Goal: Information Seeking & Learning: Learn about a topic

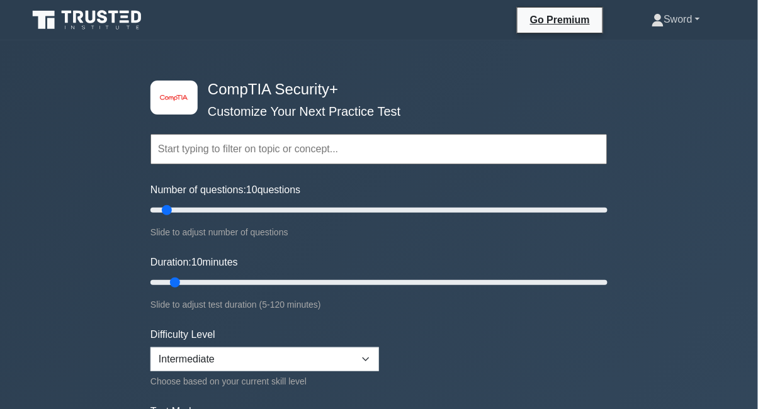
click at [677, 26] on link "Sword" at bounding box center [675, 19] width 109 height 25
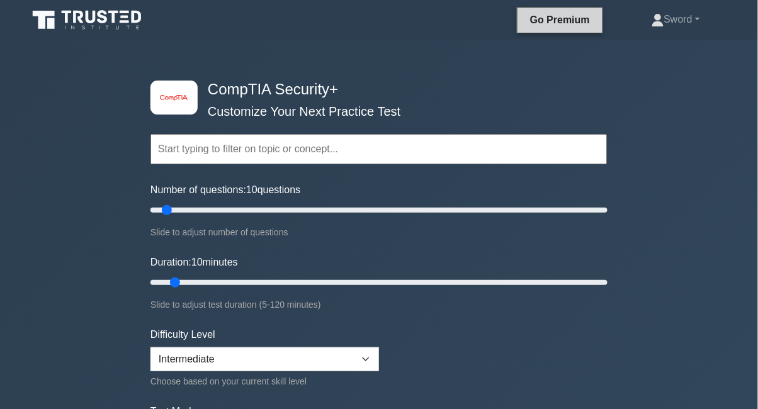
click at [585, 20] on link "Go Premium" at bounding box center [559, 20] width 75 height 16
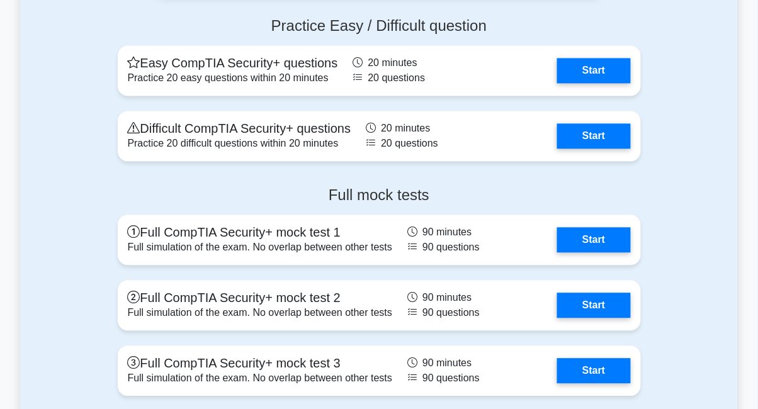
scroll to position [2722, 0]
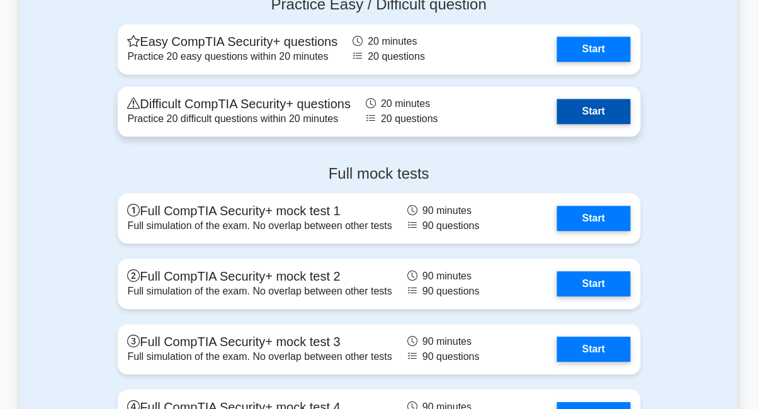
click at [604, 116] on link "Start" at bounding box center [593, 111] width 73 height 25
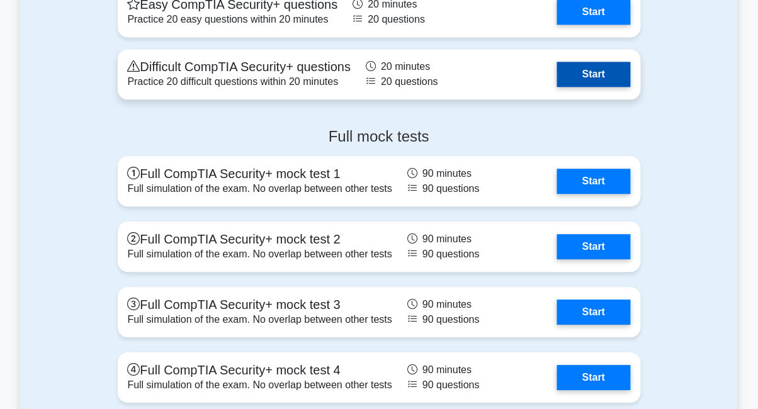
scroll to position [2763, 0]
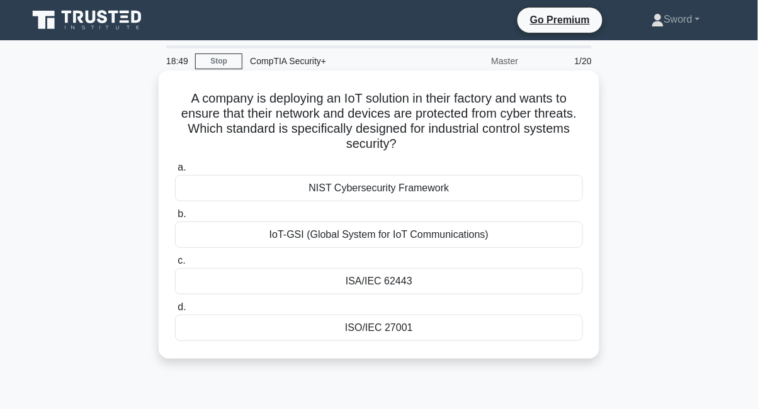
click at [189, 228] on div "IoT-GSI (Global System for IoT Communications)" at bounding box center [379, 235] width 408 height 26
click at [175, 218] on input "b. IoT-GSI (Global System for IoT Communications)" at bounding box center [175, 214] width 0 height 8
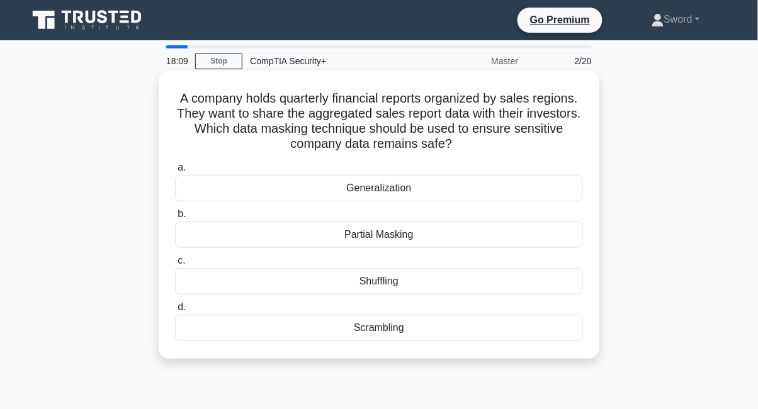
click at [232, 233] on div "Partial Masking" at bounding box center [379, 235] width 408 height 26
click at [175, 218] on input "b. Partial Masking" at bounding box center [175, 214] width 0 height 8
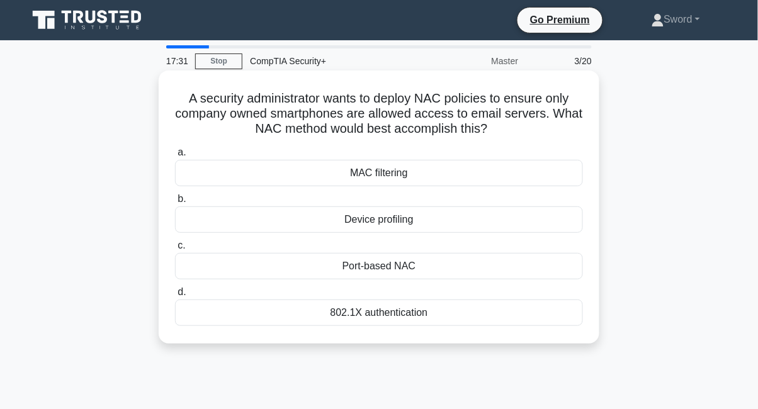
click at [216, 171] on div "MAC filtering" at bounding box center [379, 173] width 408 height 26
click at [175, 157] on input "a. MAC filtering" at bounding box center [175, 153] width 0 height 8
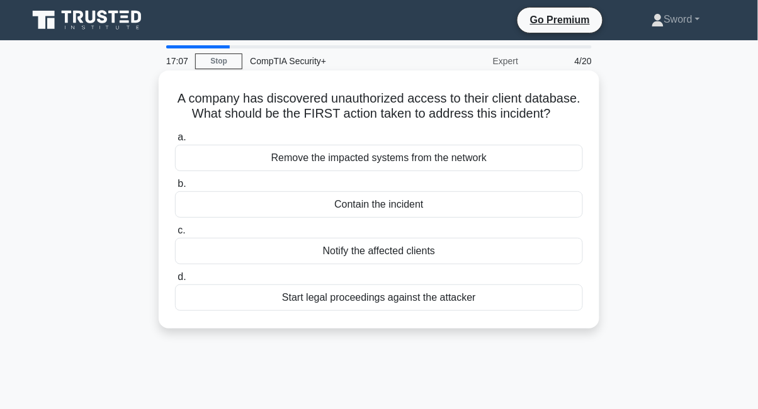
click at [203, 162] on div "Remove the impacted systems from the network" at bounding box center [379, 158] width 408 height 26
click at [175, 142] on input "a. Remove the impacted systems from the network" at bounding box center [175, 137] width 0 height 8
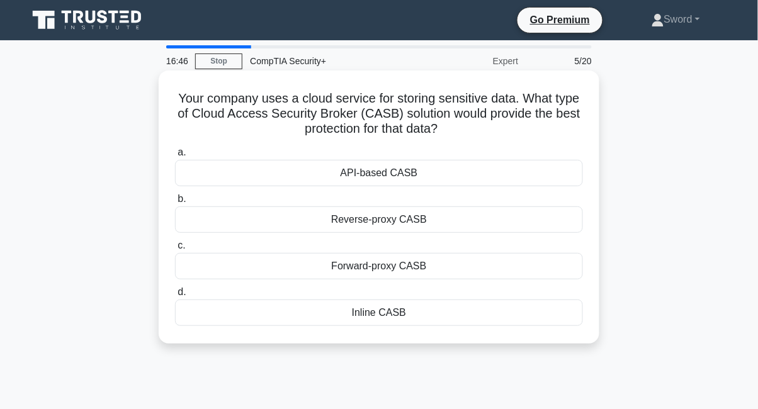
click at [218, 210] on div "Reverse-proxy CASB" at bounding box center [379, 219] width 408 height 26
click at [175, 203] on input "b. Reverse-proxy CASB" at bounding box center [175, 199] width 0 height 8
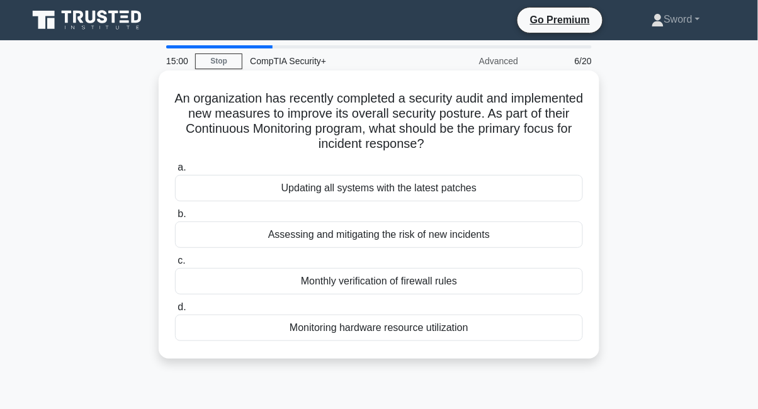
click at [212, 184] on div "Updating all systems with the latest patches" at bounding box center [379, 188] width 408 height 26
click at [175, 172] on input "a. Updating all systems with the latest patches" at bounding box center [175, 168] width 0 height 8
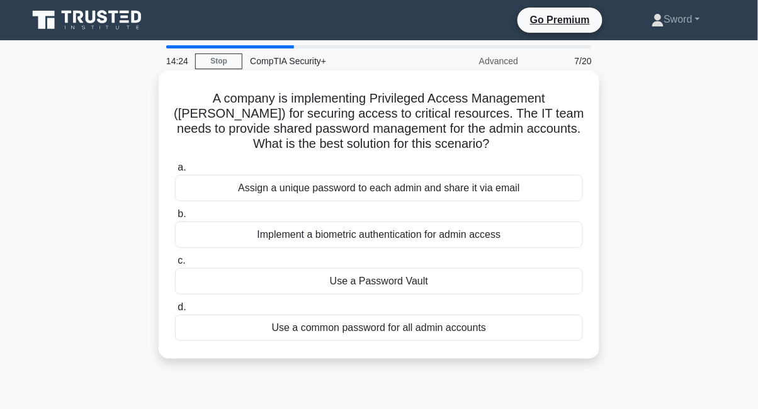
click at [490, 280] on div "Use a Password Vault" at bounding box center [379, 281] width 408 height 26
click at [175, 265] on input "c. Use a Password Vault" at bounding box center [175, 261] width 0 height 8
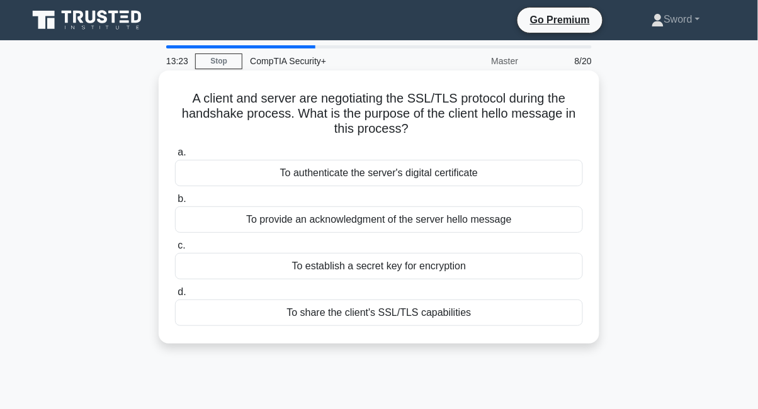
click at [443, 182] on div "To authenticate the server's digital certificate" at bounding box center [379, 173] width 408 height 26
click at [175, 157] on input "a. To authenticate the server's digital certificate" at bounding box center [175, 153] width 0 height 8
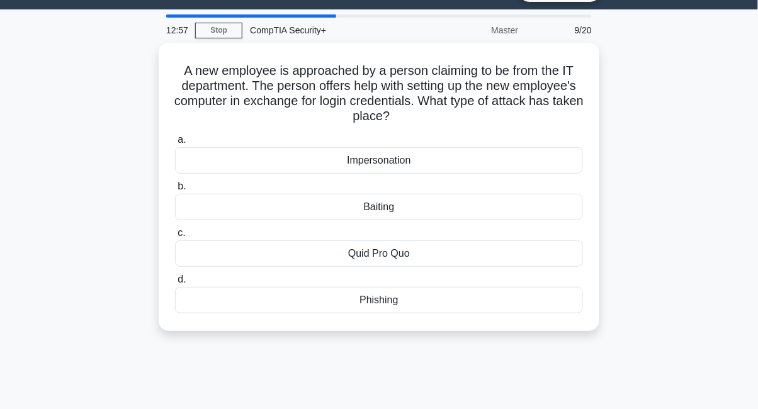
scroll to position [30, 0]
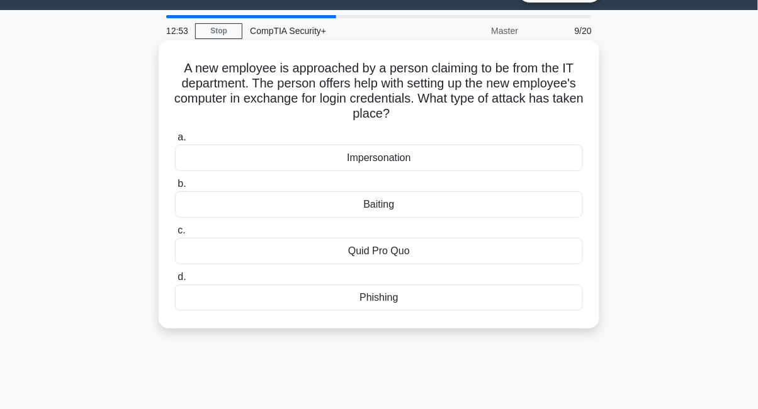
click at [486, 264] on div "Quid Pro Quo" at bounding box center [379, 251] width 408 height 26
click at [175, 235] on input "c. Quid Pro Quo" at bounding box center [175, 231] width 0 height 8
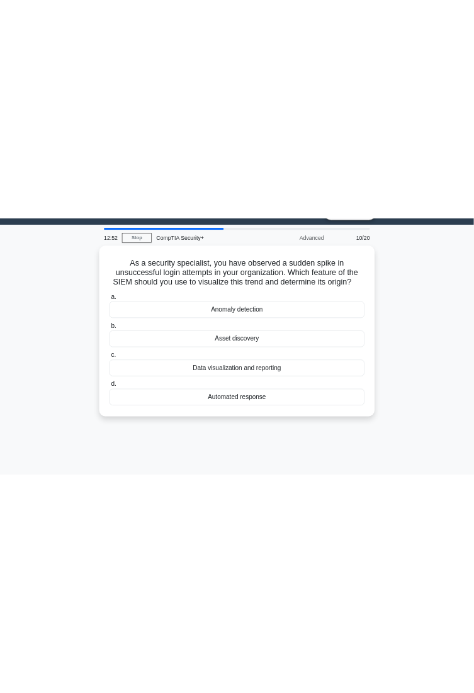
scroll to position [0, 0]
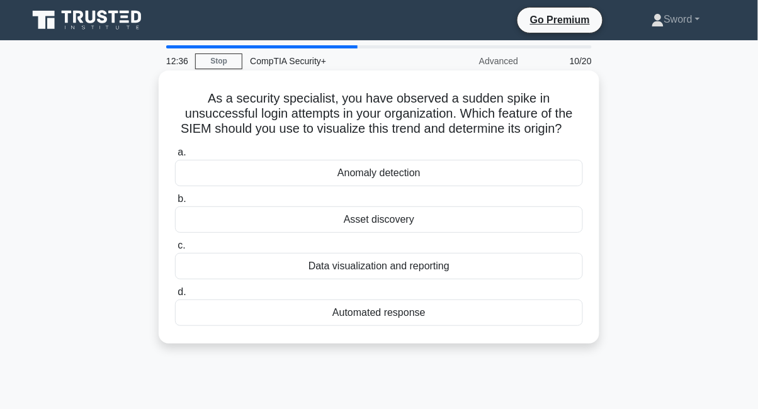
click at [455, 179] on div "Anomaly detection" at bounding box center [379, 173] width 408 height 26
click at [175, 157] on input "a. Anomaly detection" at bounding box center [175, 153] width 0 height 8
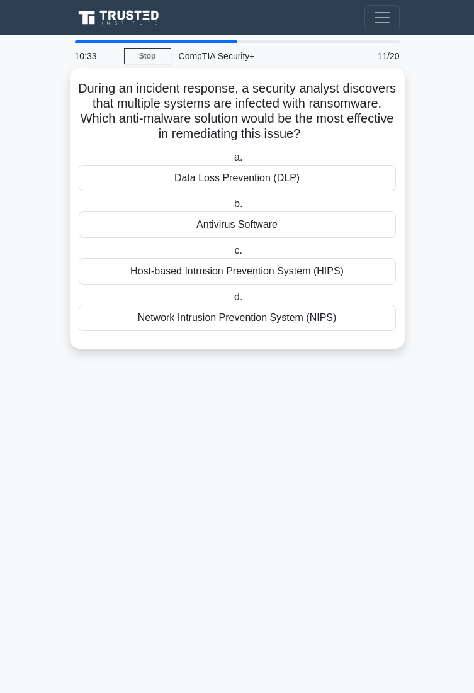
click at [342, 272] on div "Host-based Intrusion Prevention System (HIPS)" at bounding box center [237, 271] width 317 height 26
click at [232, 255] on input "c. Host-based Intrusion Prevention System (HIPS)" at bounding box center [232, 251] width 0 height 8
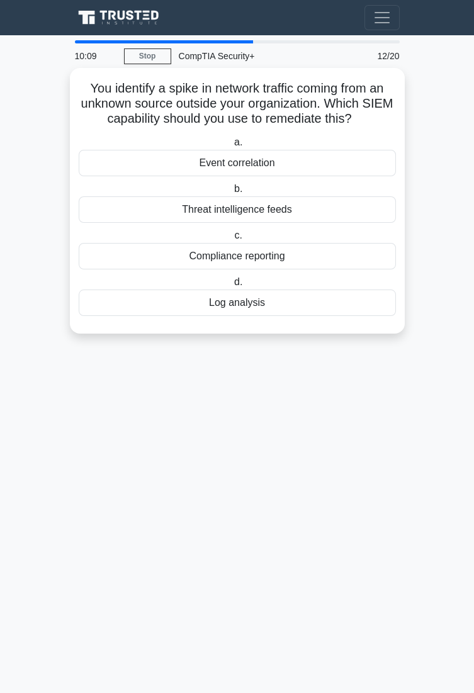
click at [351, 210] on div "Threat intelligence feeds" at bounding box center [237, 209] width 317 height 26
click at [232, 193] on input "b. Threat intelligence feeds" at bounding box center [232, 189] width 0 height 8
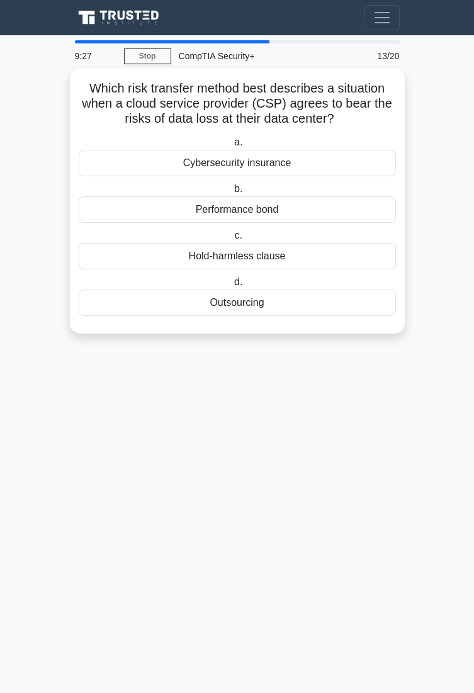
click at [363, 169] on div "Cybersecurity insurance" at bounding box center [237, 163] width 317 height 26
click at [232, 147] on input "a. Cybersecurity insurance" at bounding box center [232, 142] width 0 height 8
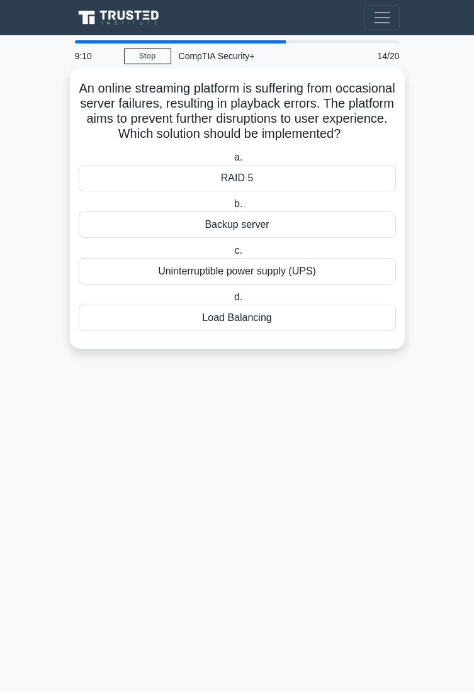
click at [344, 272] on div "Uninterruptible power supply (UPS)" at bounding box center [237, 271] width 317 height 26
click at [232, 255] on input "c. Uninterruptible power supply (UPS)" at bounding box center [232, 251] width 0 height 8
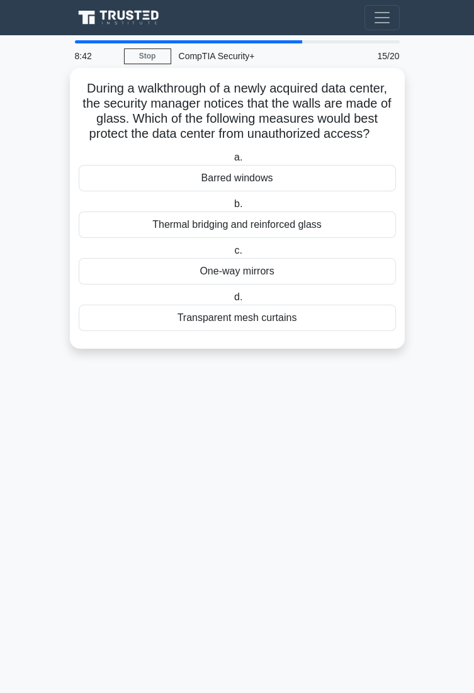
click at [336, 271] on div "One-way mirrors" at bounding box center [237, 271] width 317 height 26
click at [232, 255] on input "c. One-way mirrors" at bounding box center [232, 251] width 0 height 8
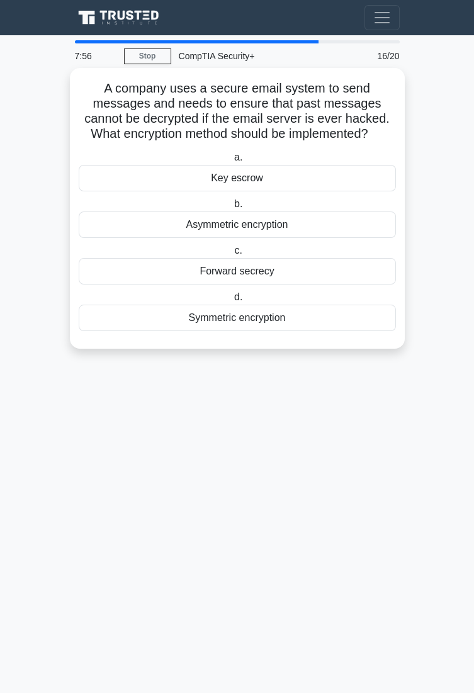
click at [365, 174] on div "Key escrow" at bounding box center [237, 178] width 317 height 26
click at [232, 162] on input "a. Key escrow" at bounding box center [232, 158] width 0 height 8
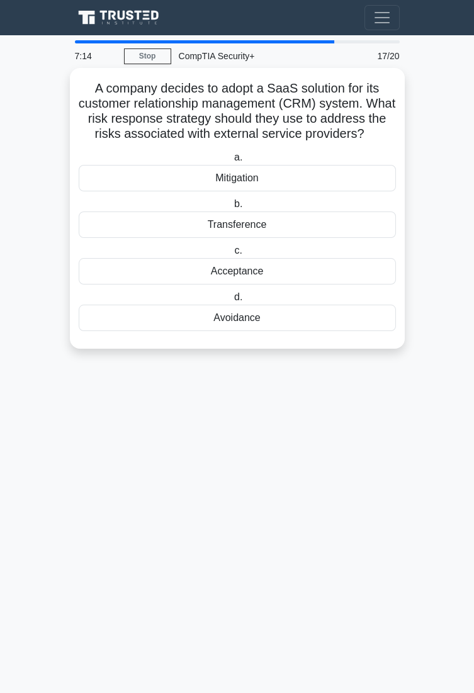
click at [345, 220] on div "Transference" at bounding box center [237, 224] width 317 height 26
click at [232, 208] on input "b. Transference" at bounding box center [232, 204] width 0 height 8
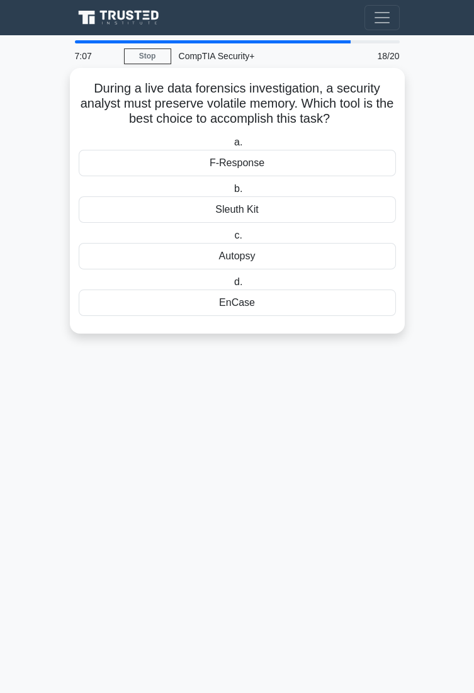
click at [351, 298] on div "EnCase" at bounding box center [237, 302] width 317 height 26
click at [232, 286] on input "d. EnCase" at bounding box center [232, 282] width 0 height 8
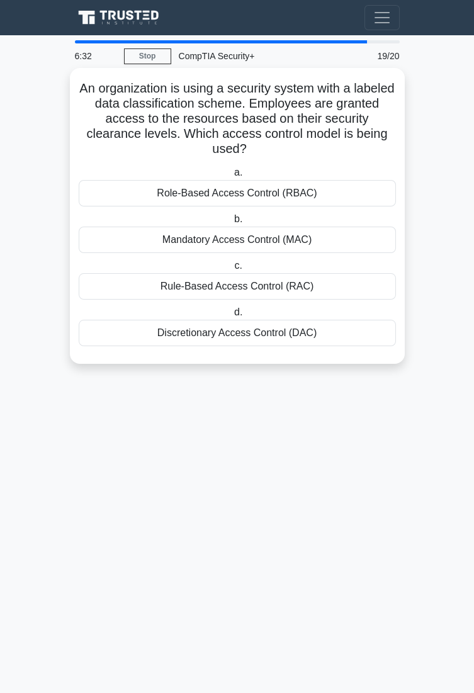
click at [352, 284] on div "Rule-Based Access Control (RAC)" at bounding box center [237, 286] width 317 height 26
click at [232, 270] on input "c. Rule-Based Access Control (RAC)" at bounding box center [232, 266] width 0 height 8
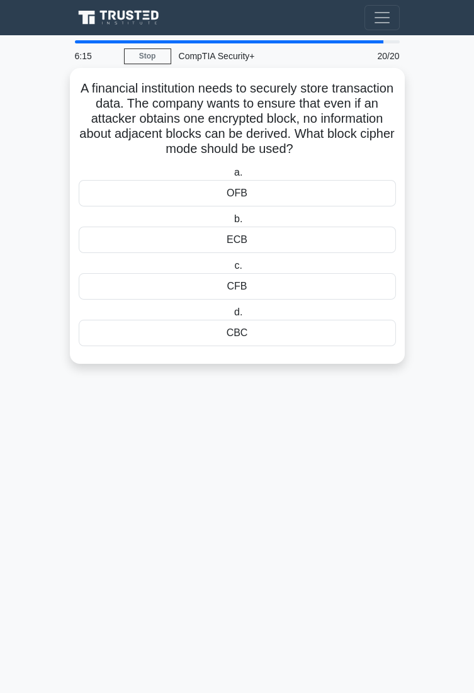
click at [351, 191] on div "OFB" at bounding box center [237, 193] width 317 height 26
click at [232, 177] on input "a. OFB" at bounding box center [232, 173] width 0 height 8
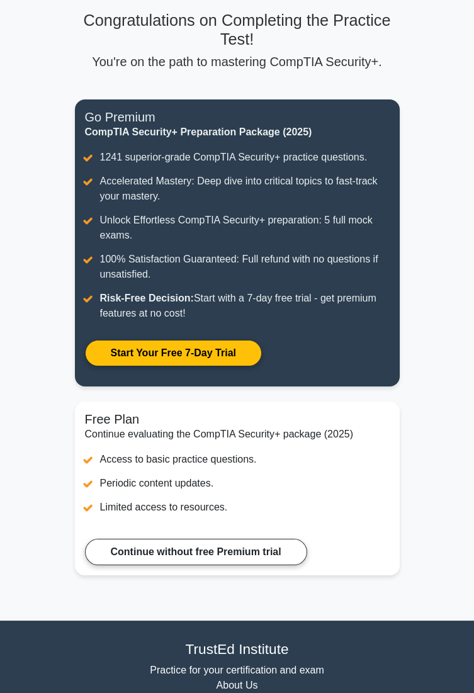
scroll to position [165, 0]
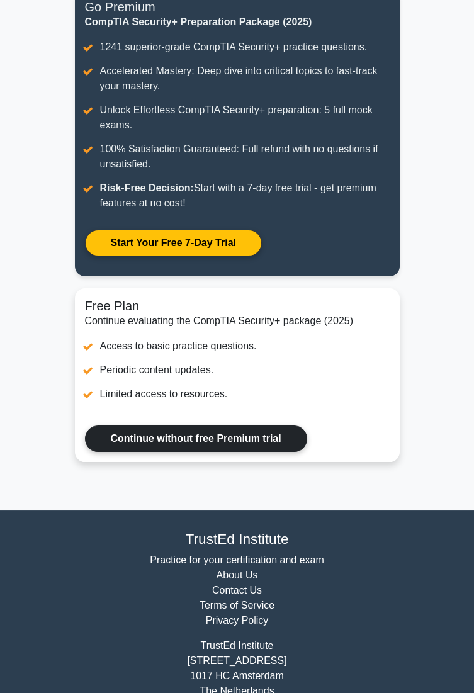
click at [104, 445] on link "Continue without free Premium trial" at bounding box center [196, 438] width 222 height 26
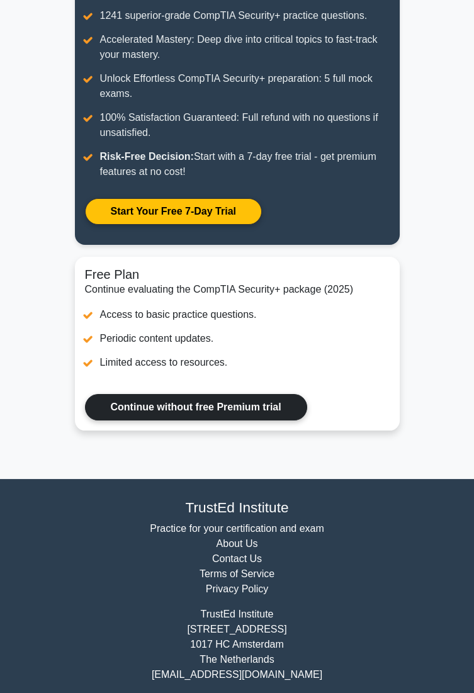
scroll to position [199, 0]
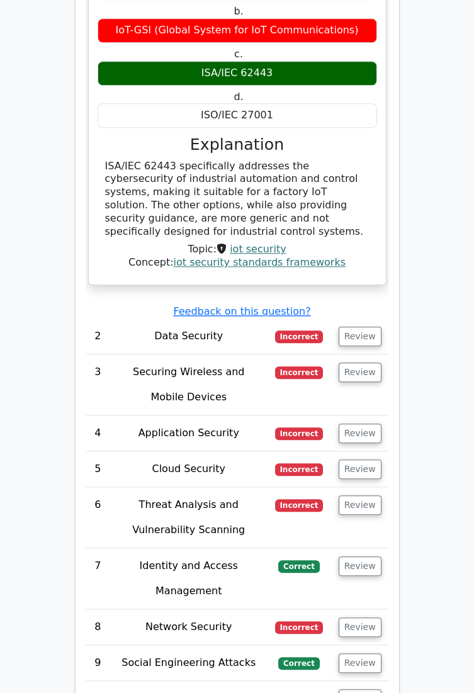
scroll to position [1938, 0]
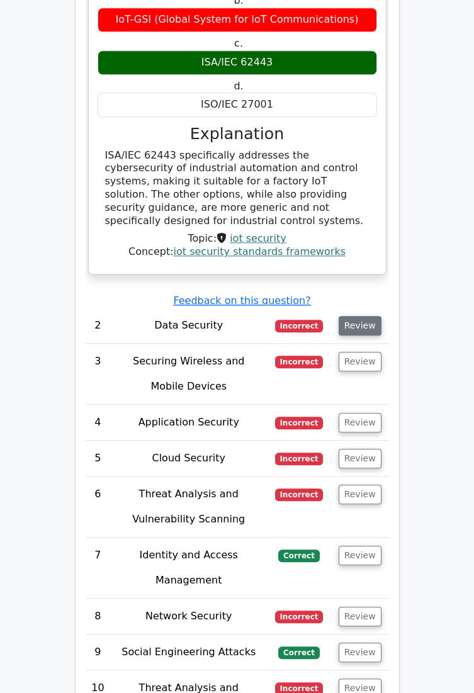
click at [356, 316] on button "Review" at bounding box center [360, 326] width 43 height 20
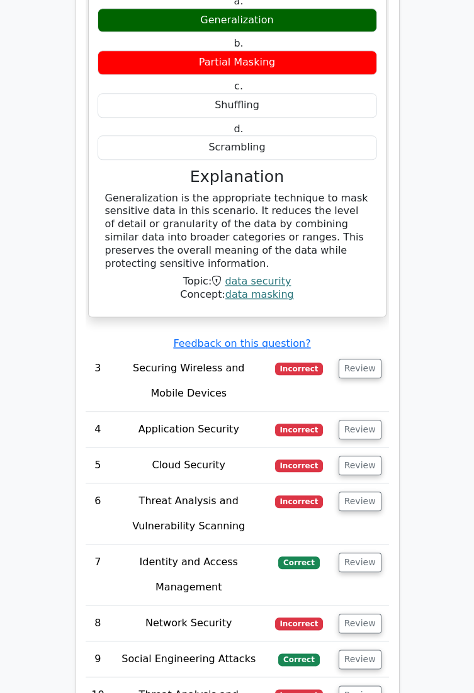
scroll to position [2415, 0]
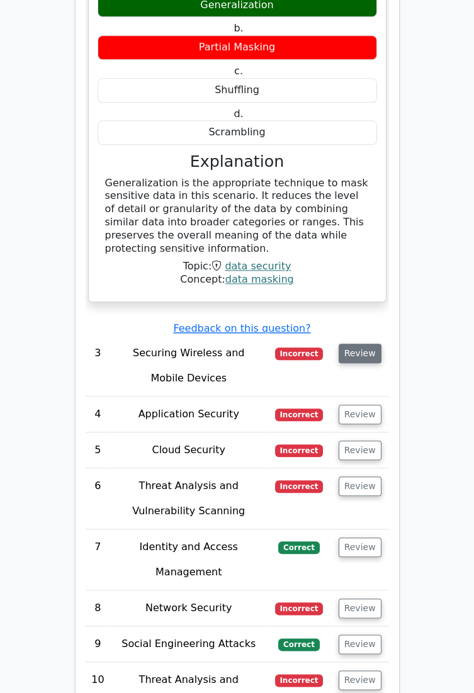
click at [360, 344] on button "Review" at bounding box center [360, 354] width 43 height 20
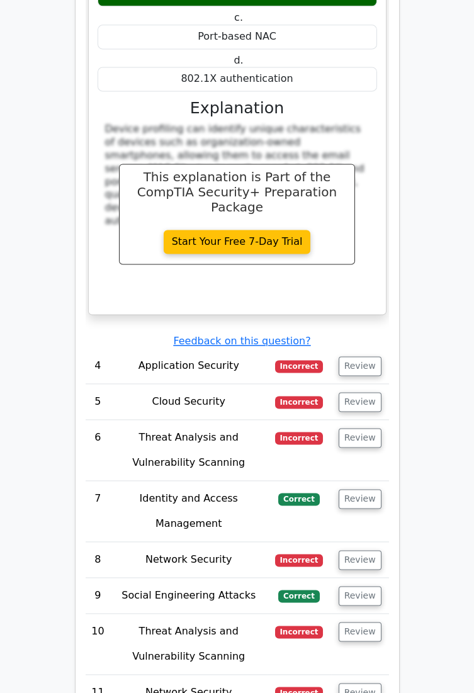
scroll to position [3000, 0]
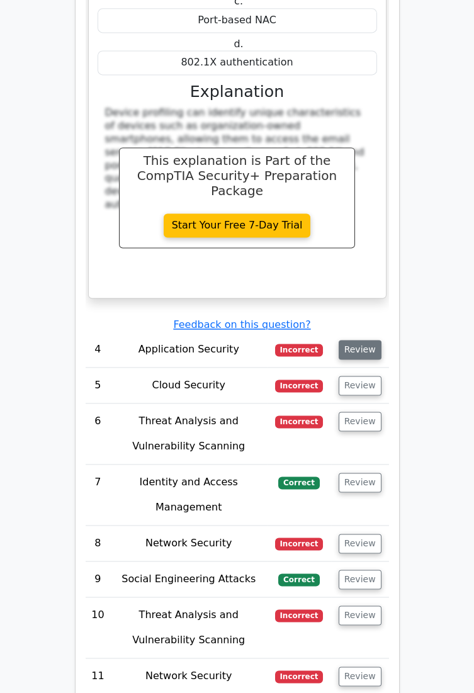
click at [359, 340] on button "Review" at bounding box center [360, 350] width 43 height 20
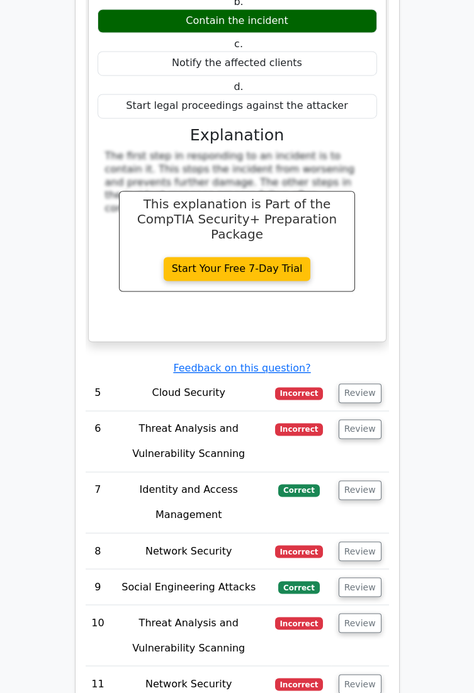
scroll to position [3499, 0]
click at [356, 383] on button "Review" at bounding box center [360, 393] width 43 height 20
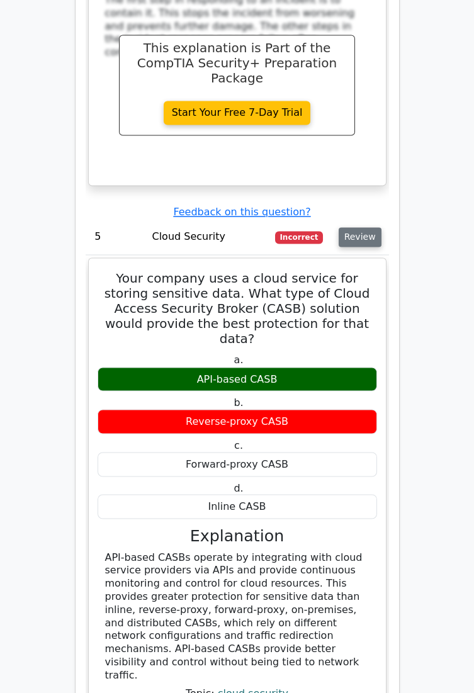
scroll to position [3656, 0]
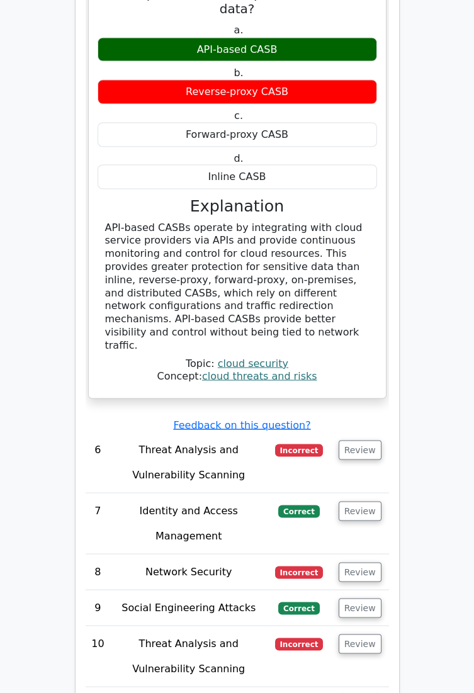
scroll to position [3988, 0]
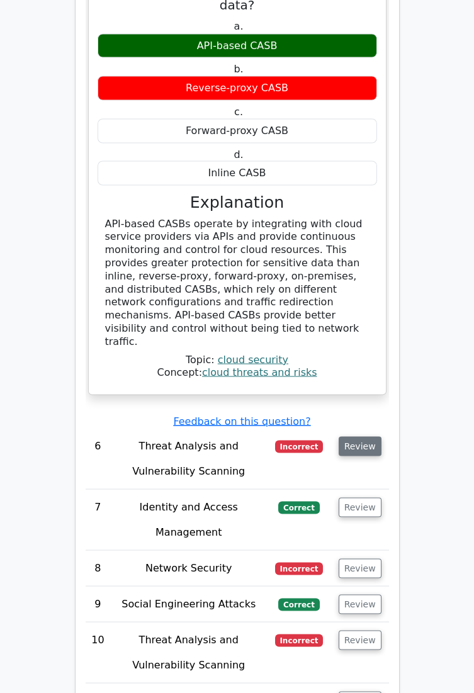
click at [361, 436] on button "Review" at bounding box center [360, 446] width 43 height 20
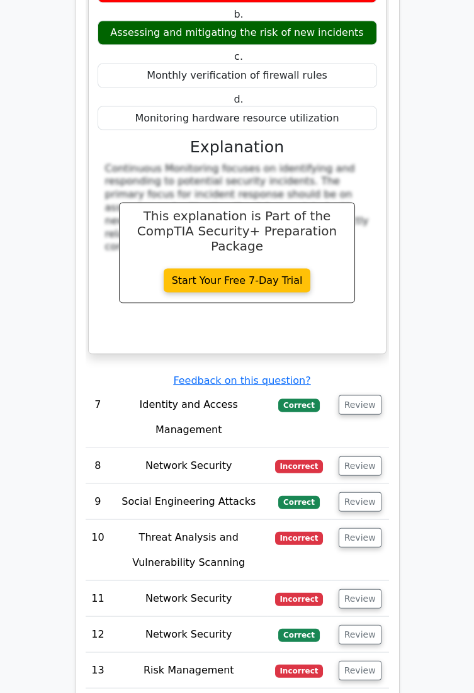
scroll to position [4628, 0]
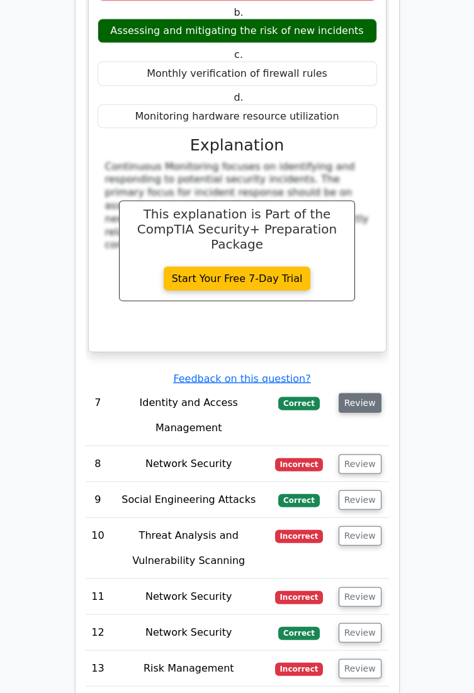
click at [359, 393] on button "Review" at bounding box center [360, 403] width 43 height 20
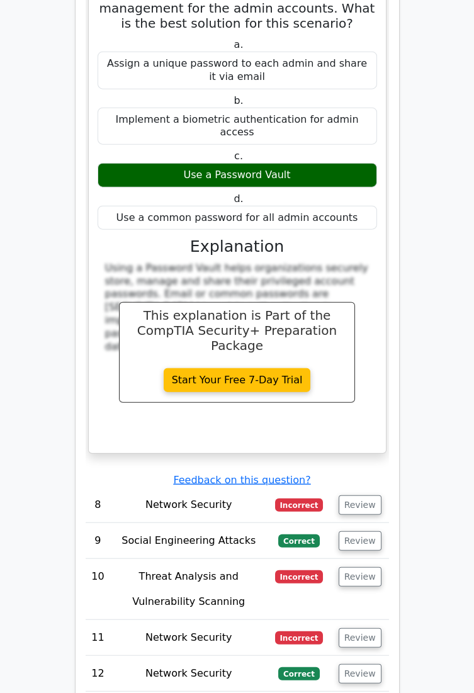
scroll to position [5151, 0]
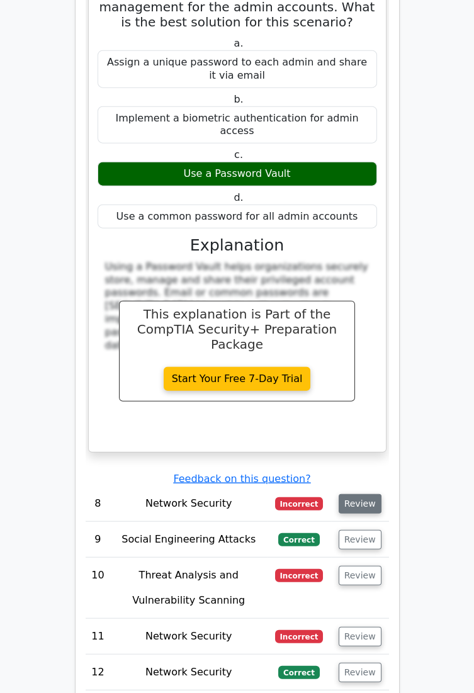
click at [360, 494] on button "Review" at bounding box center [360, 504] width 43 height 20
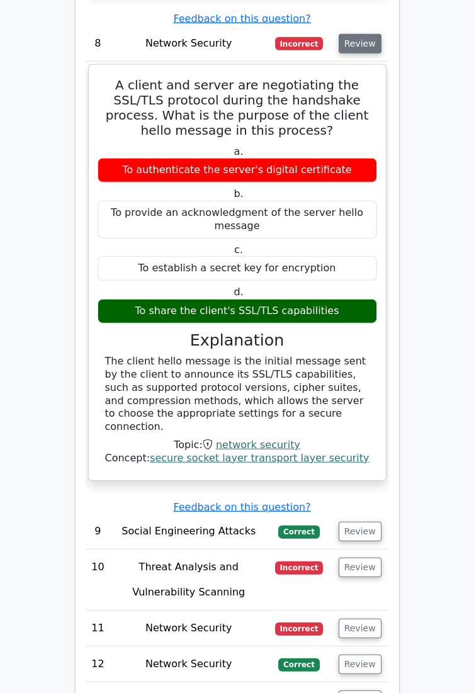
scroll to position [5613, 0]
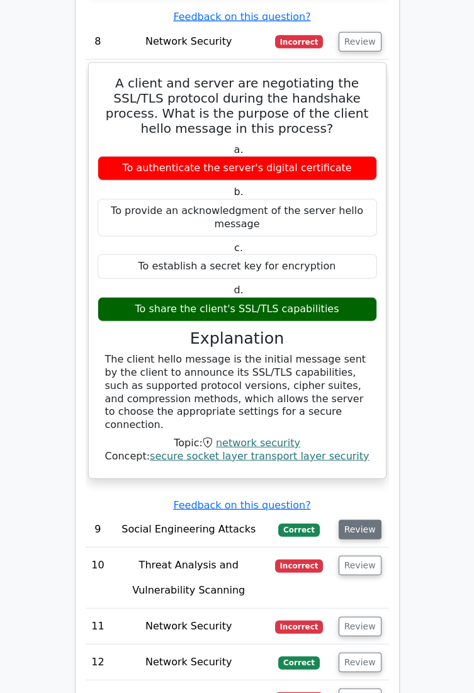
click at [359, 520] on button "Review" at bounding box center [360, 530] width 43 height 20
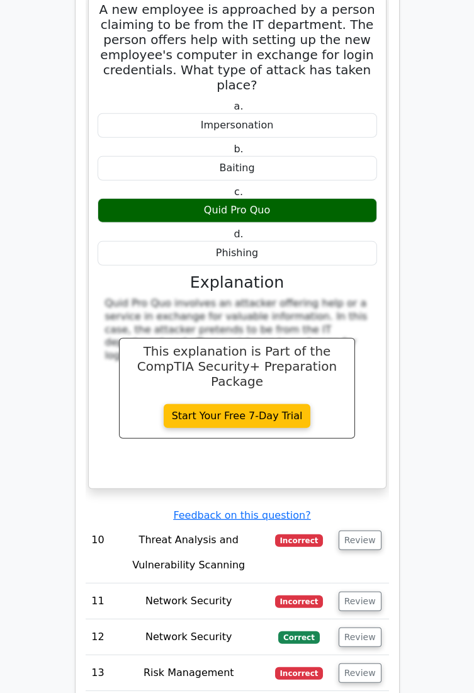
scroll to position [6178, 0]
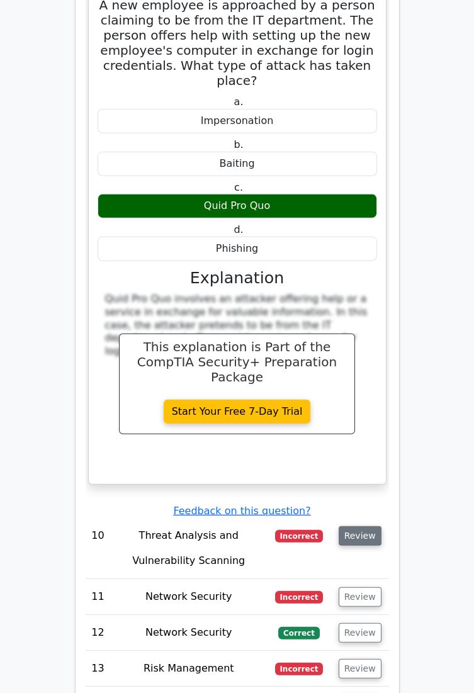
click at [364, 526] on button "Review" at bounding box center [360, 536] width 43 height 20
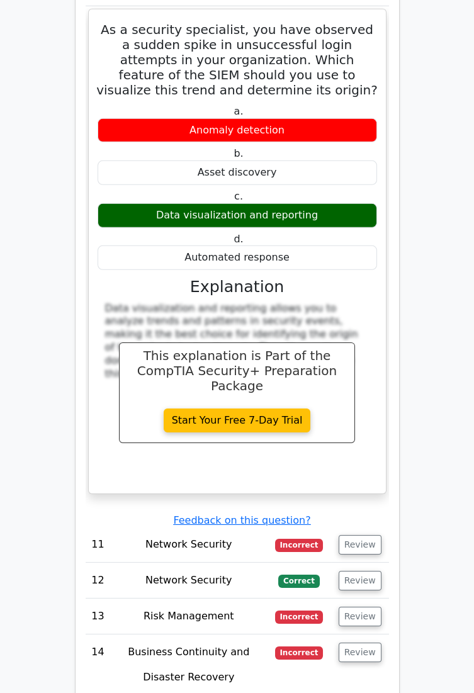
scroll to position [6757, 0]
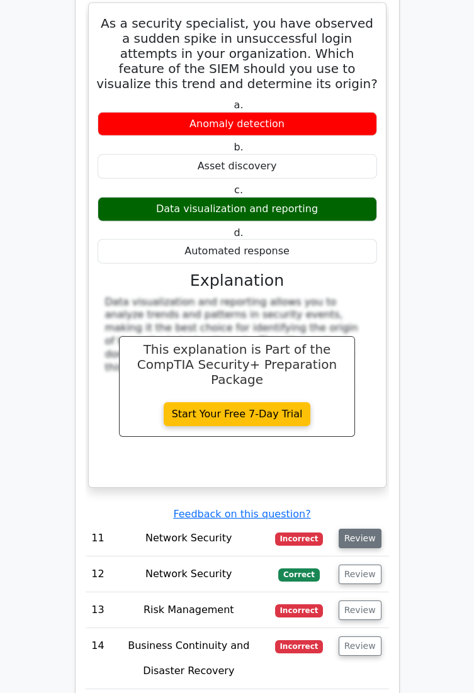
click at [356, 529] on button "Review" at bounding box center [360, 539] width 43 height 20
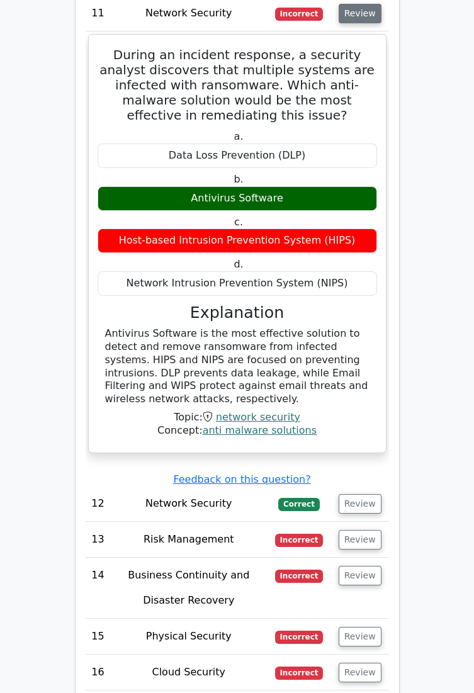
scroll to position [7285, 0]
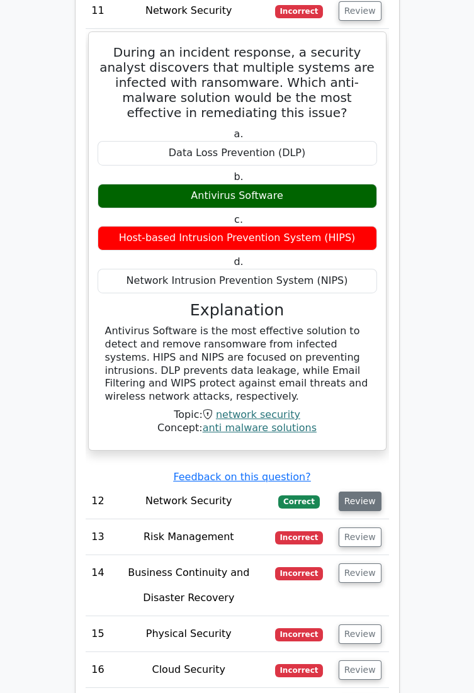
click at [361, 491] on button "Review" at bounding box center [360, 501] width 43 height 20
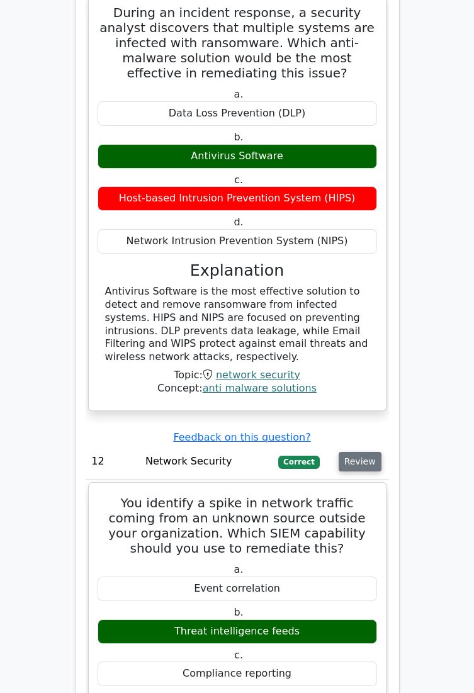
scroll to position [7325, 0]
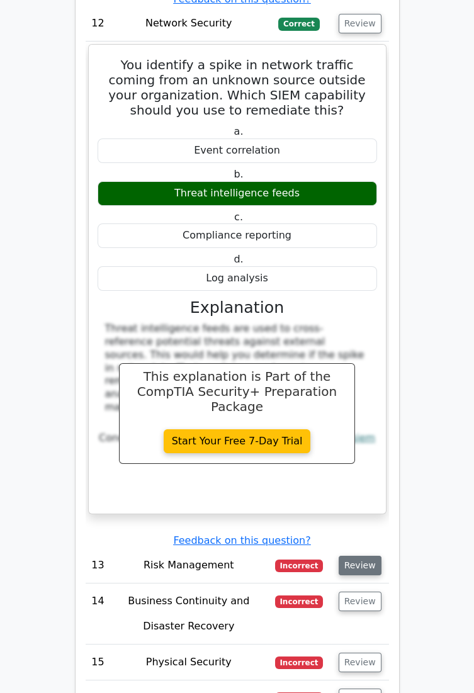
click at [356, 556] on button "Review" at bounding box center [360, 566] width 43 height 20
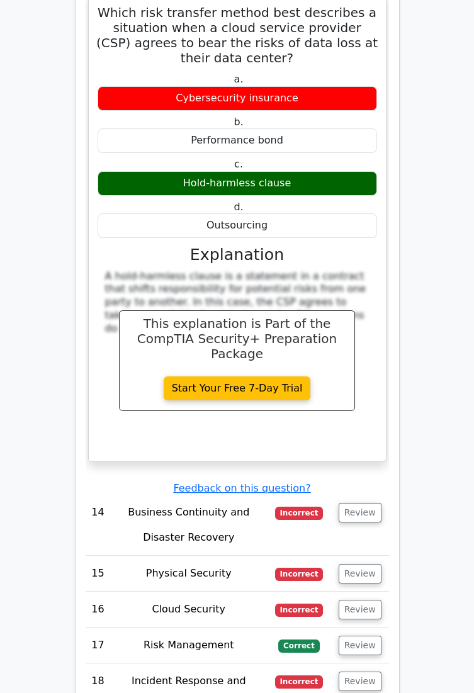
scroll to position [8357, 0]
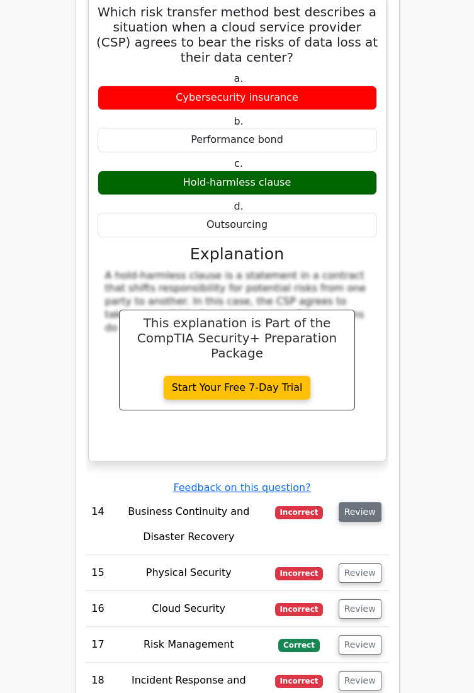
click at [361, 502] on button "Review" at bounding box center [360, 512] width 43 height 20
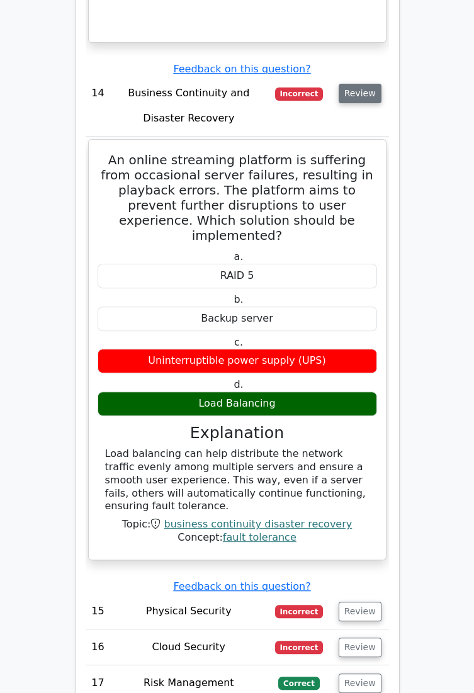
scroll to position [8777, 0]
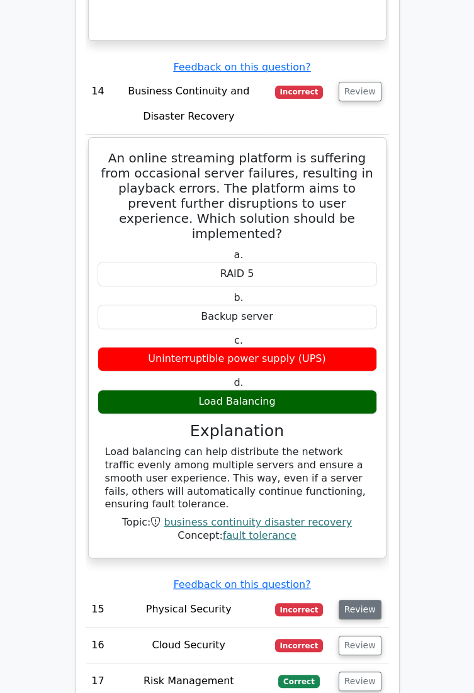
click at [367, 600] on button "Review" at bounding box center [360, 610] width 43 height 20
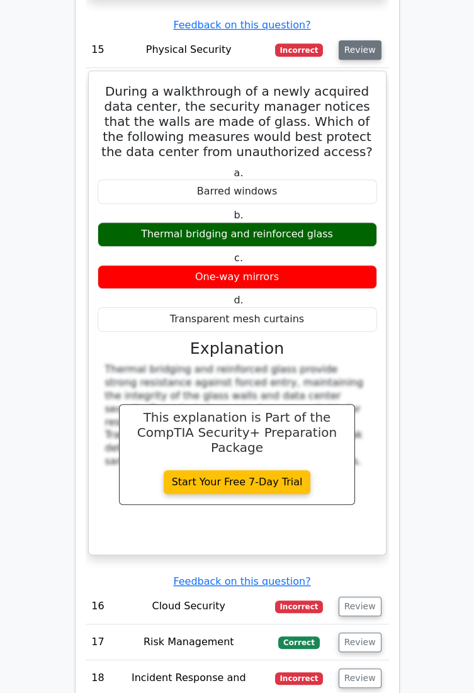
scroll to position [9342, 0]
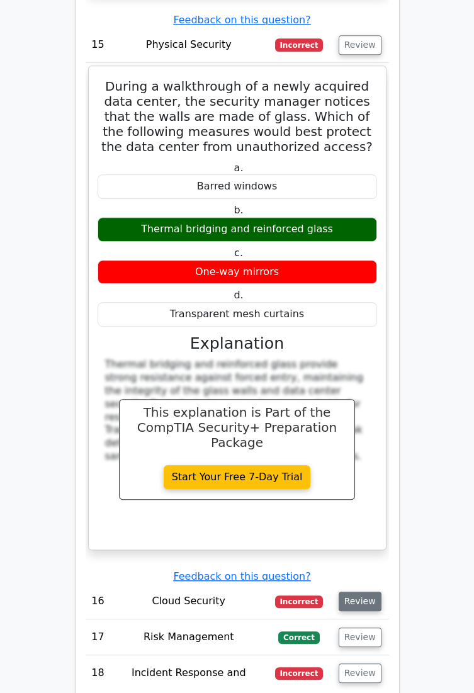
click at [360, 592] on button "Review" at bounding box center [360, 602] width 43 height 20
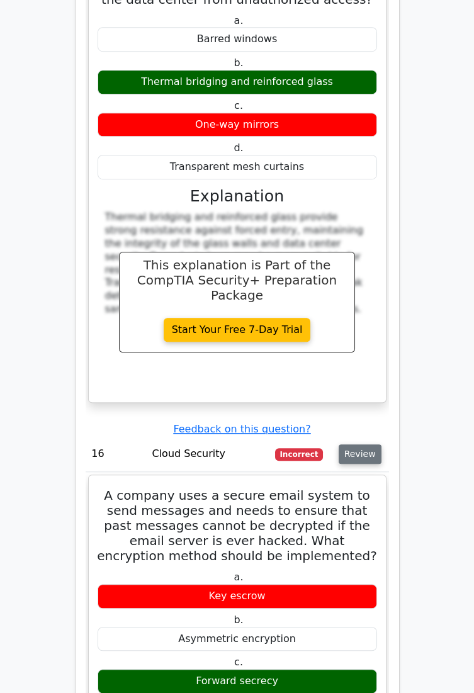
scroll to position [9490, 0]
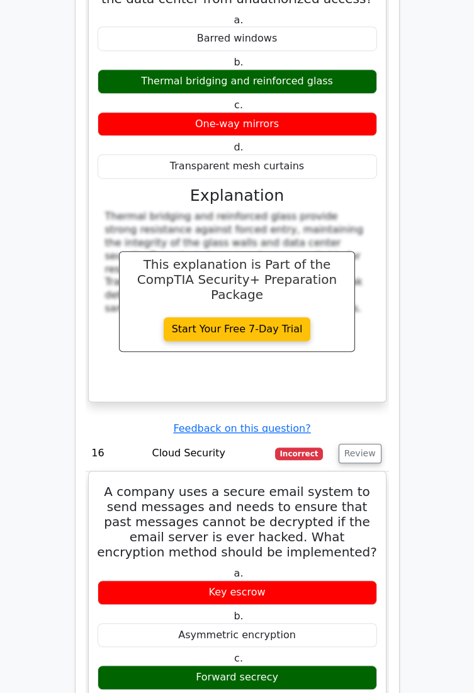
click at [217, 665] on div "Forward secrecy" at bounding box center [237, 677] width 279 height 25
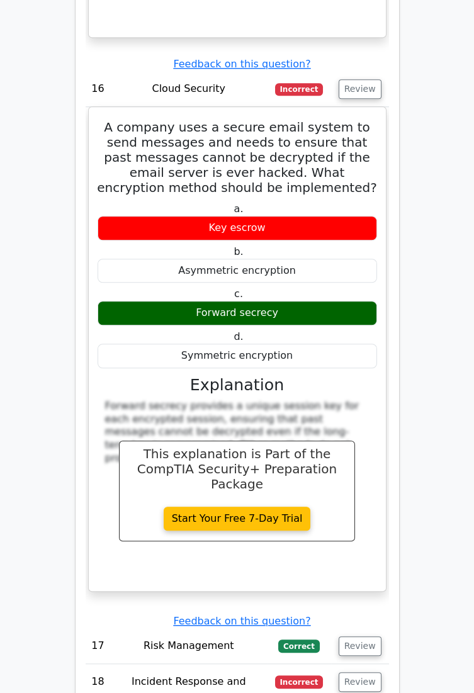
scroll to position [9855, 0]
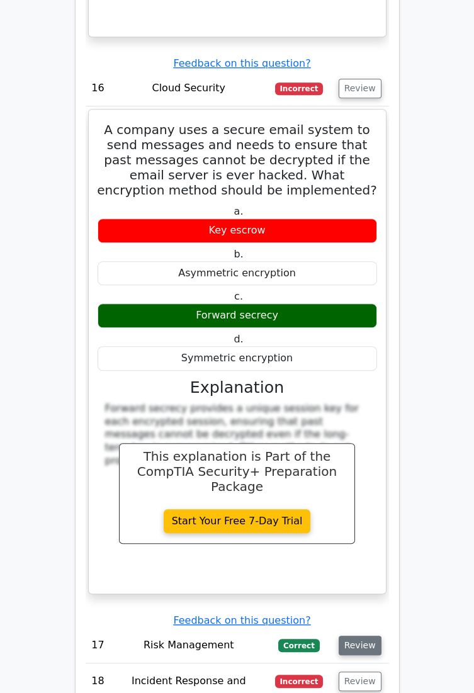
click at [365, 636] on button "Review" at bounding box center [360, 646] width 43 height 20
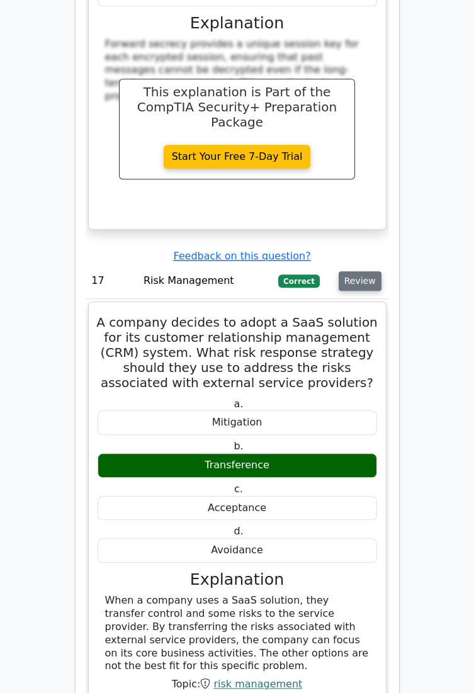
scroll to position [10219, 0]
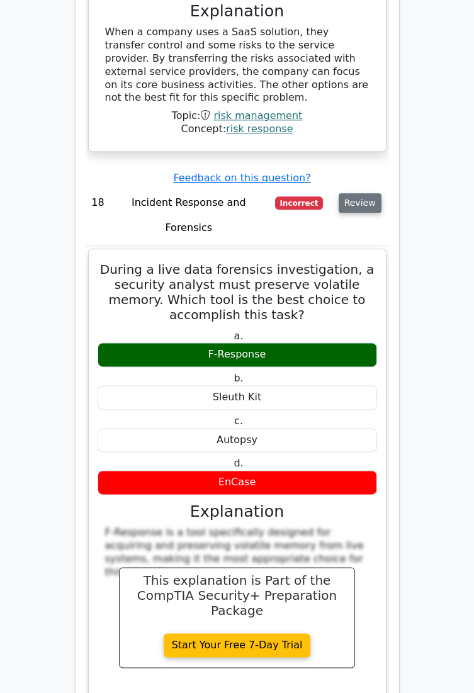
scroll to position [10788, 0]
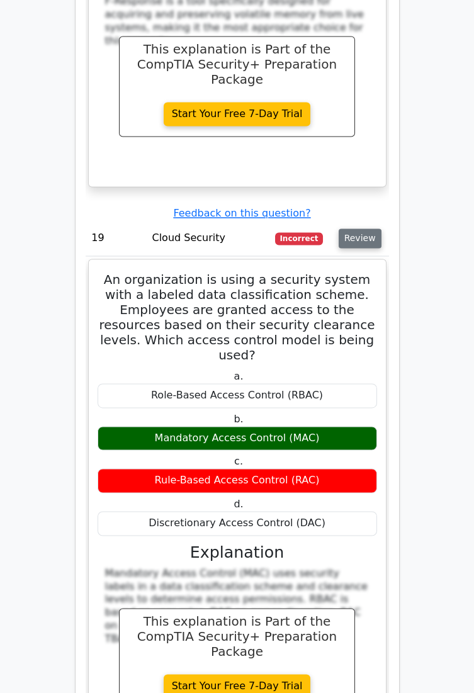
scroll to position [11319, 0]
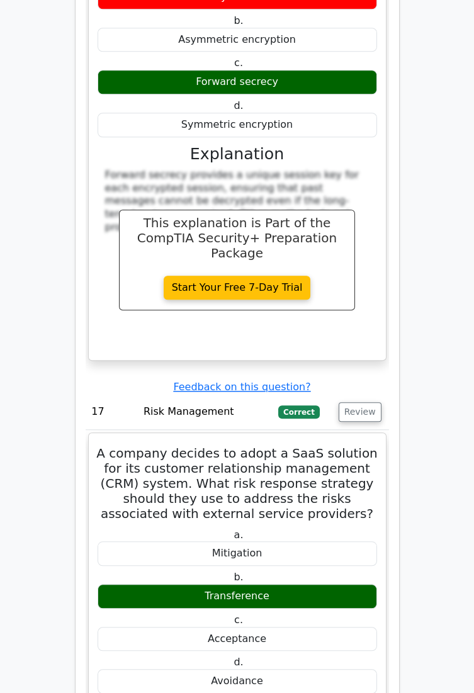
scroll to position [10087, 0]
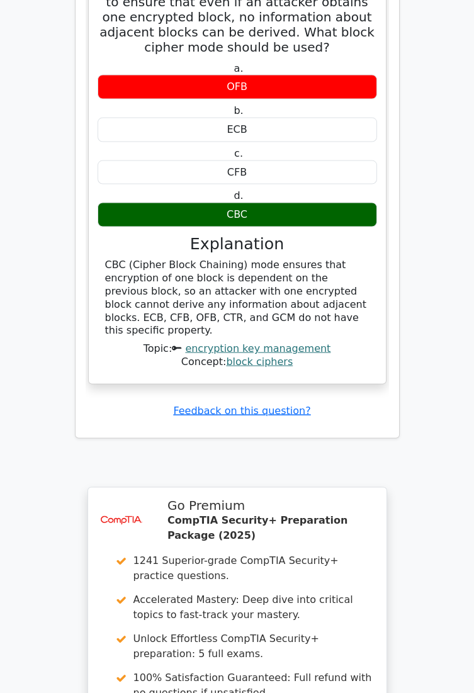
scroll to position [12226, 0]
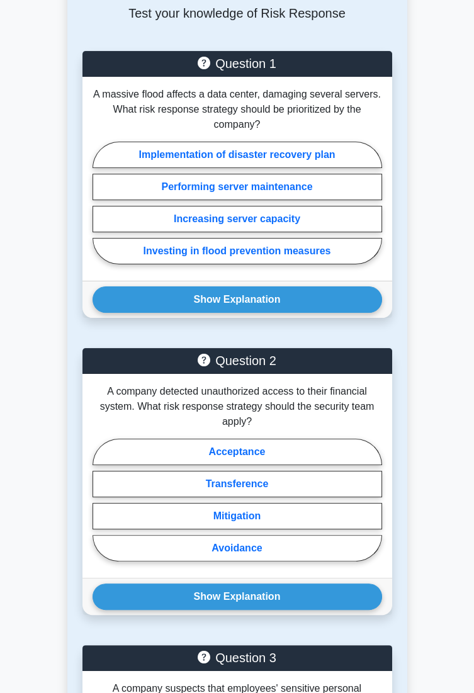
scroll to position [477, 0]
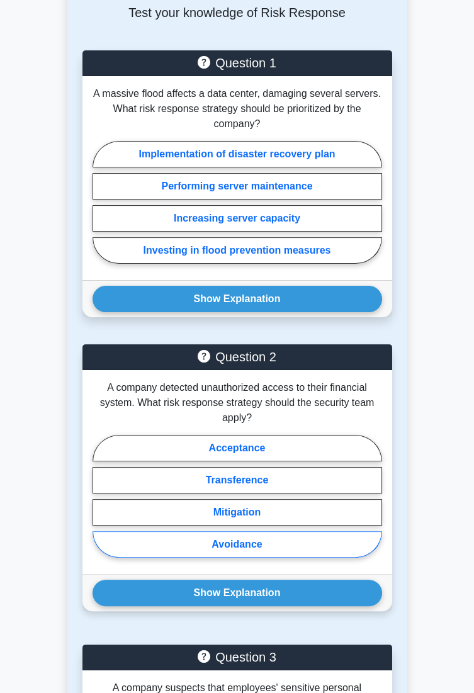
click at [201, 545] on label "Avoidance" at bounding box center [237, 544] width 289 height 26
click at [101, 503] on input "Avoidance" at bounding box center [97, 499] width 8 height 8
radio input "true"
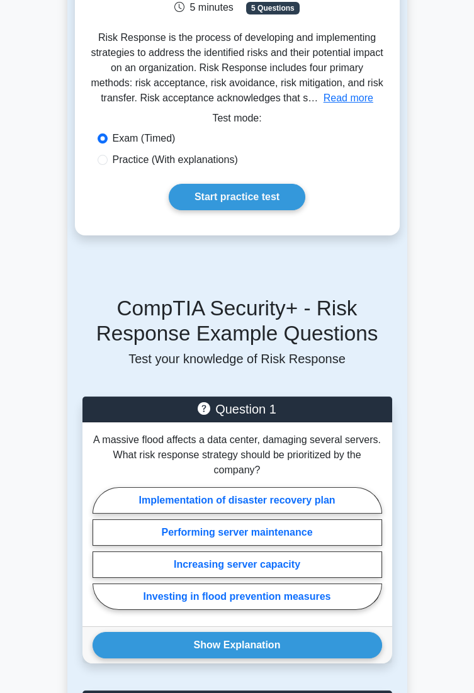
scroll to position [0, 0]
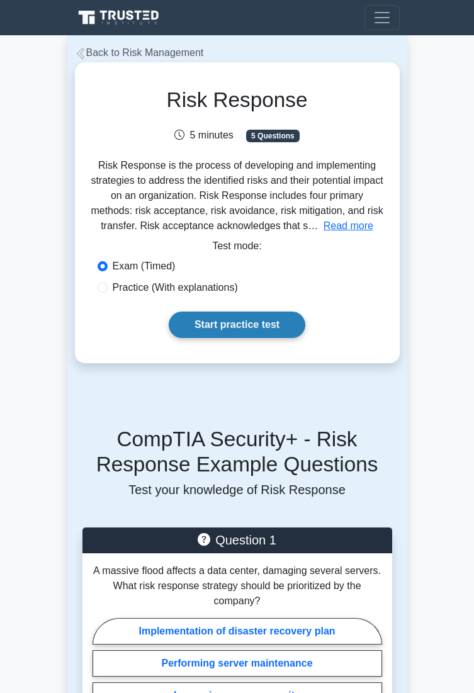
click at [272, 332] on link "Start practice test" at bounding box center [237, 324] width 137 height 26
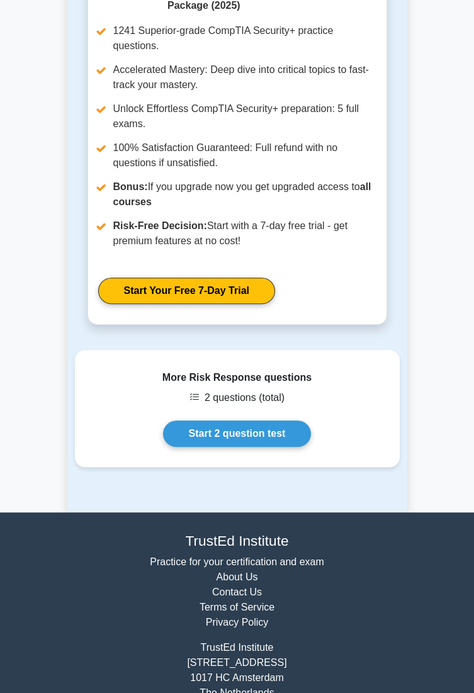
scroll to position [1506, 0]
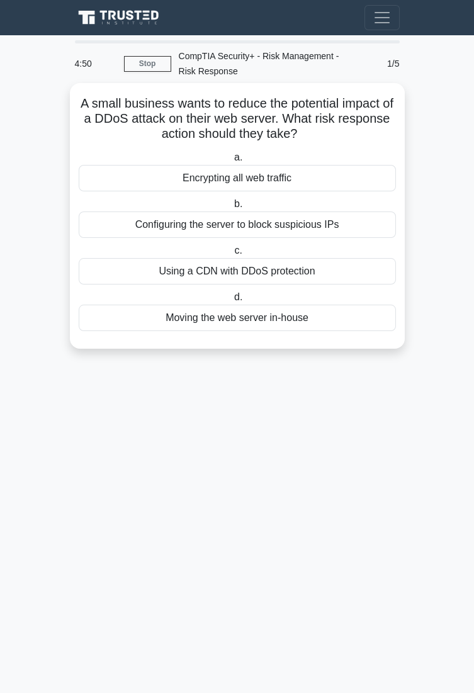
click at [144, 274] on div "Using a CDN with DDoS protection" at bounding box center [237, 271] width 317 height 26
click at [232, 255] on input "c. Using a CDN with DDoS protection" at bounding box center [232, 251] width 0 height 8
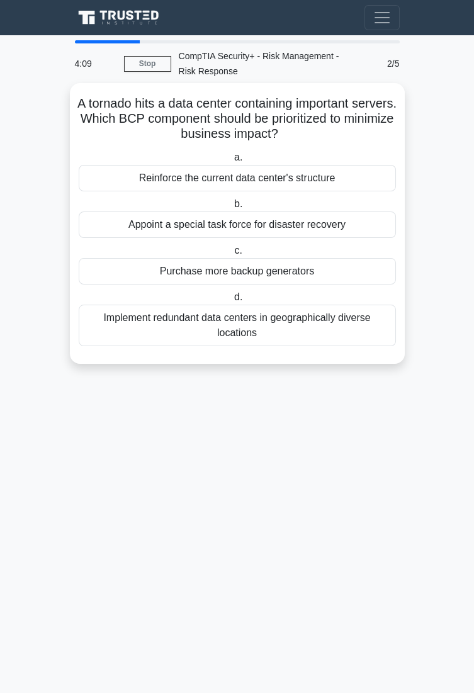
click at [114, 323] on div "Implement redundant data centers in geographically diverse locations" at bounding box center [237, 326] width 317 height 42
click at [232, 301] on input "d. Implement redundant data centers in geographically diverse locations" at bounding box center [232, 297] width 0 height 8
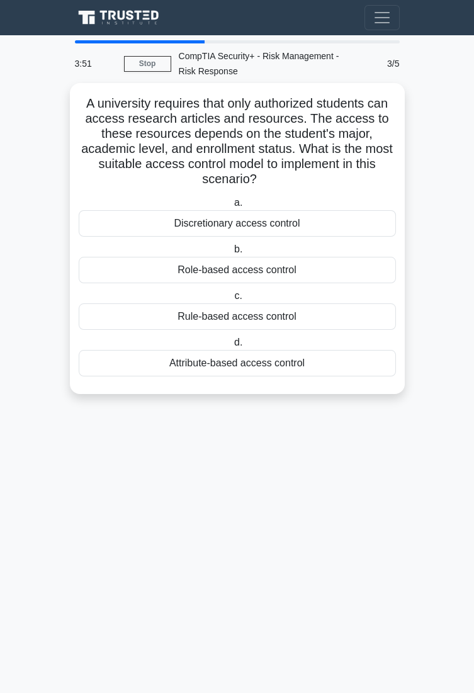
click at [94, 368] on div "Attribute-based access control" at bounding box center [237, 363] width 317 height 26
click at [232, 347] on input "d. Attribute-based access control" at bounding box center [232, 343] width 0 height 8
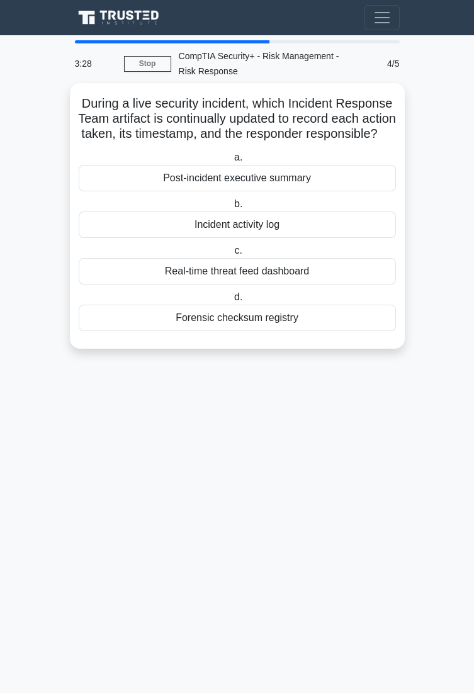
click at [152, 189] on div "Post-incident executive summary" at bounding box center [237, 178] width 317 height 26
click at [232, 162] on input "a. Post-incident executive summary" at bounding box center [232, 158] width 0 height 8
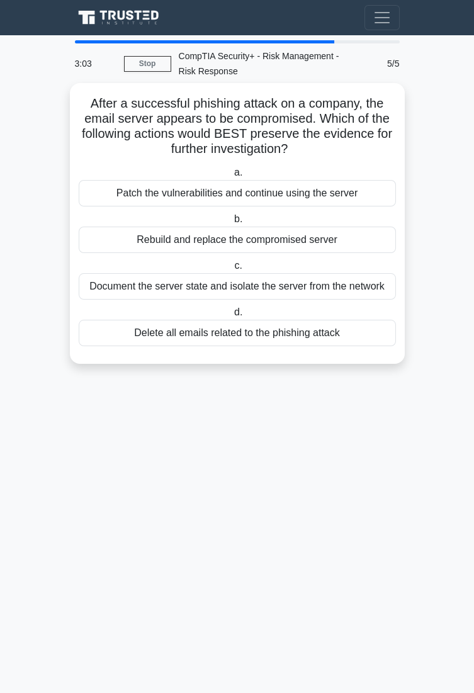
click at [131, 295] on div "Document the server state and isolate the server from the network" at bounding box center [237, 286] width 317 height 26
click at [232, 270] on input "c. Document the server state and isolate the server from the network" at bounding box center [232, 266] width 0 height 8
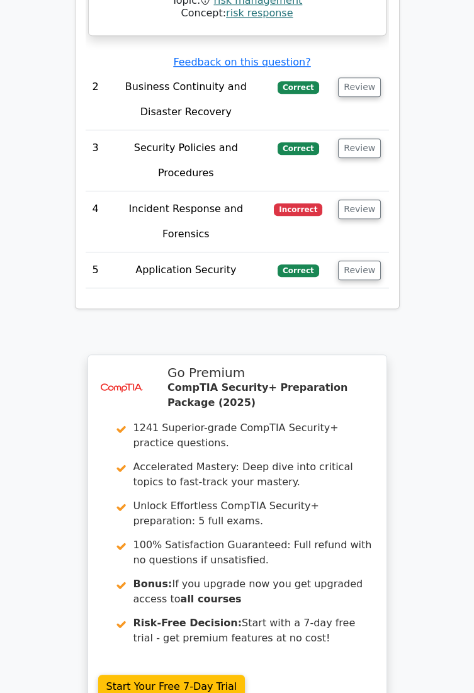
scroll to position [1834, 0]
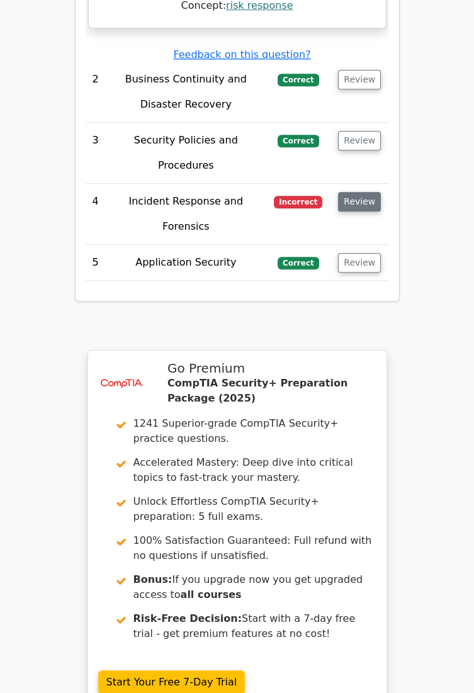
click at [367, 192] on button "Review" at bounding box center [359, 202] width 43 height 20
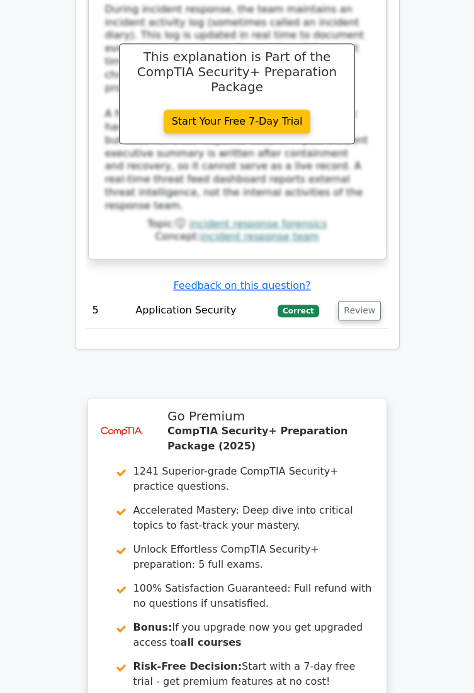
scroll to position [2389, 0]
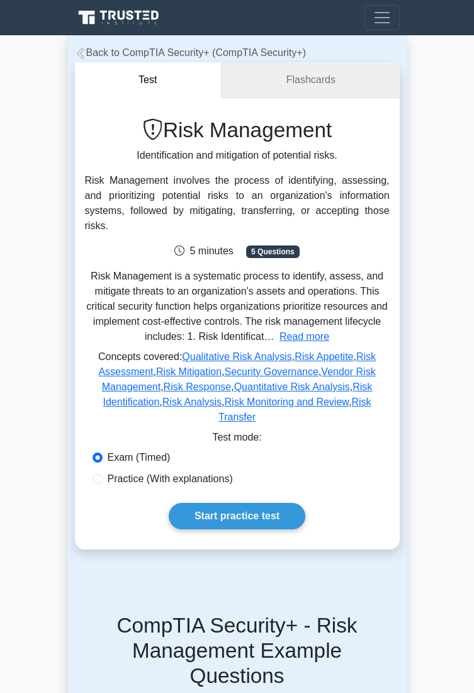
click at [351, 66] on link "Flashcards" at bounding box center [310, 80] width 177 height 36
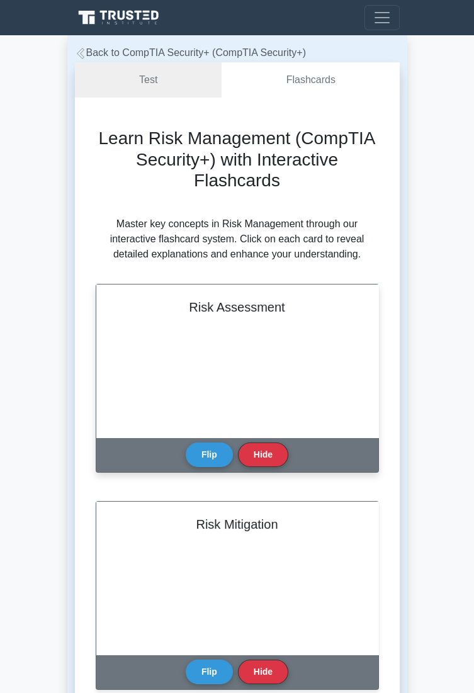
click at [272, 330] on div "Risk Assessment" at bounding box center [237, 360] width 282 height 153
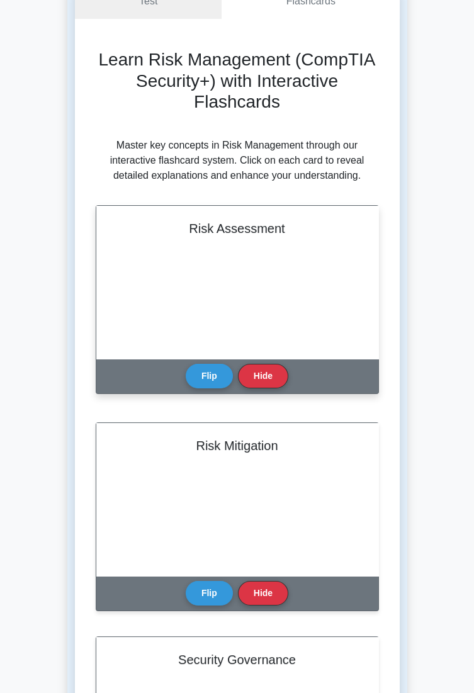
scroll to position [79, 0]
click at [274, 268] on div "Risk Assessment" at bounding box center [237, 282] width 282 height 153
click at [206, 373] on button "Flip" at bounding box center [209, 375] width 47 height 25
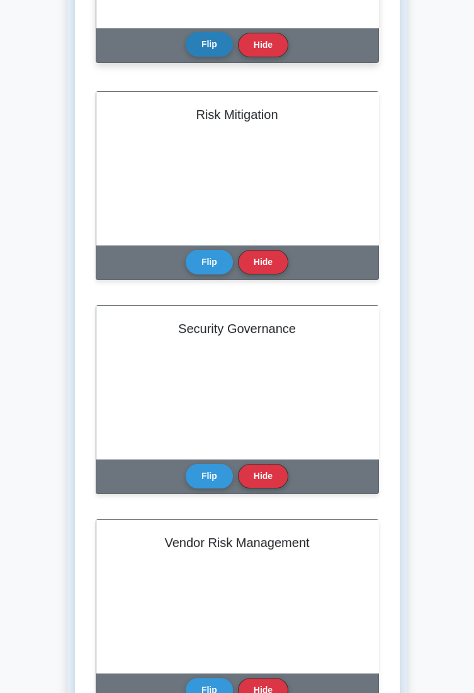
scroll to position [34, 0]
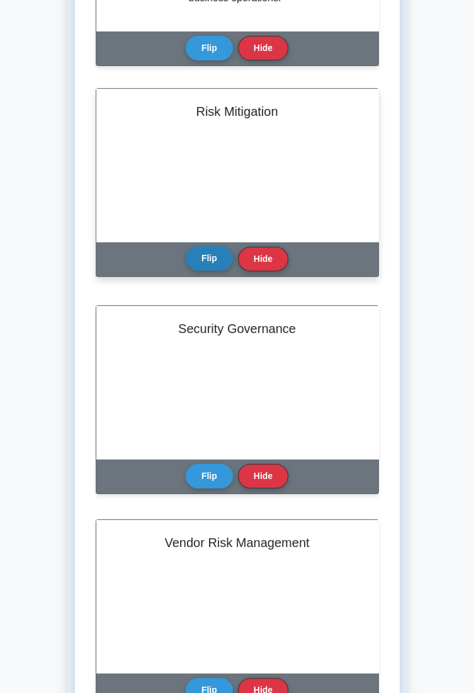
click at [203, 266] on button "Flip" at bounding box center [209, 258] width 47 height 25
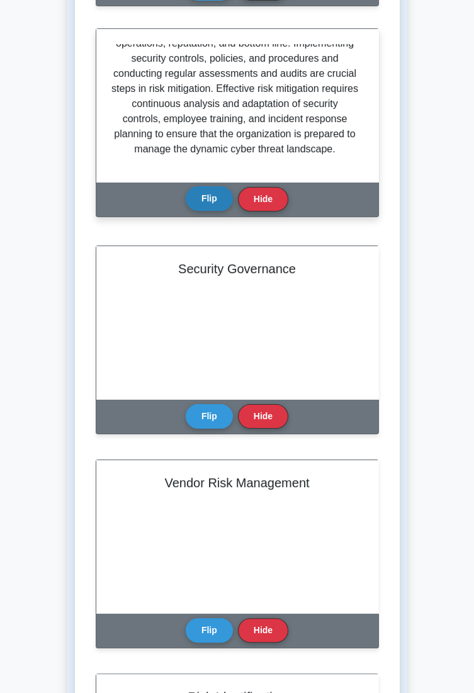
scroll to position [469, 0]
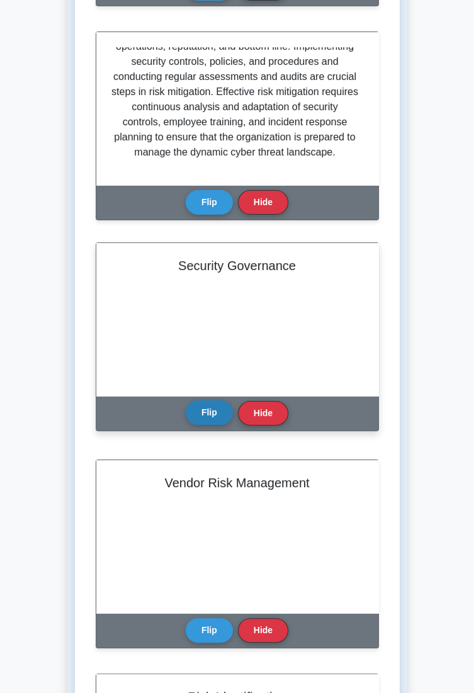
click at [217, 420] on button "Flip" at bounding box center [209, 412] width 47 height 25
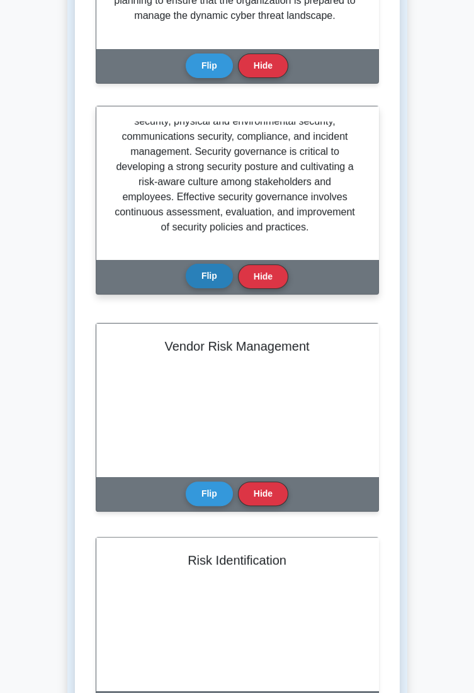
scroll to position [682, 0]
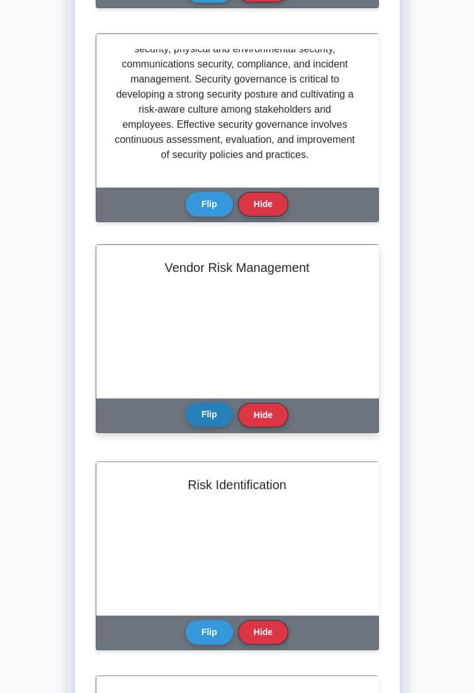
click at [216, 419] on button "Flip" at bounding box center [209, 414] width 47 height 25
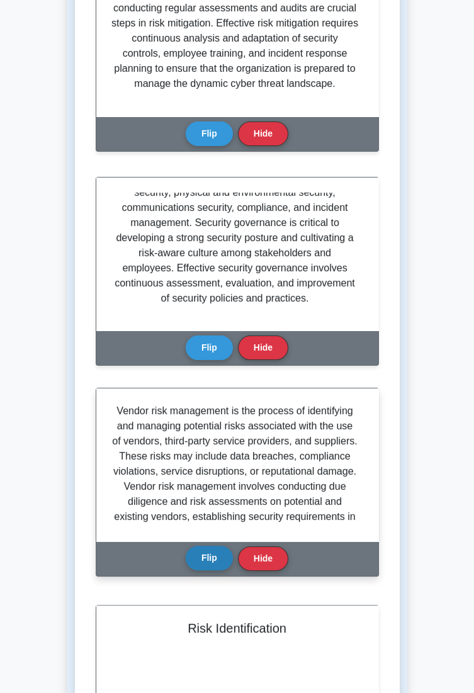
scroll to position [547, 0]
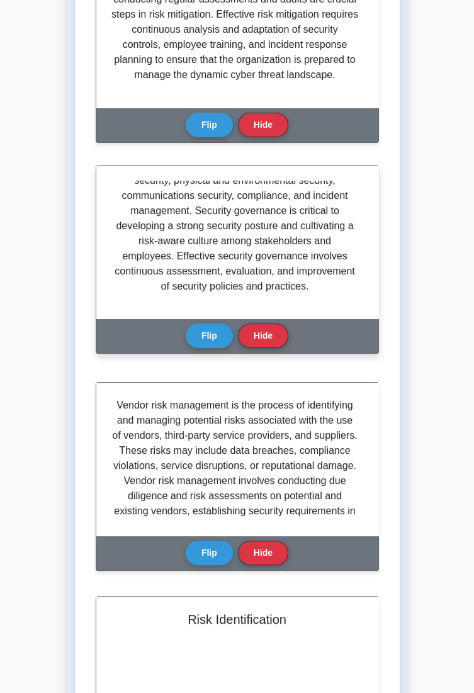
click at [216, 326] on div "Flip Hide" at bounding box center [237, 335] width 103 height 35
click at [213, 329] on button "Flip" at bounding box center [209, 335] width 47 height 25
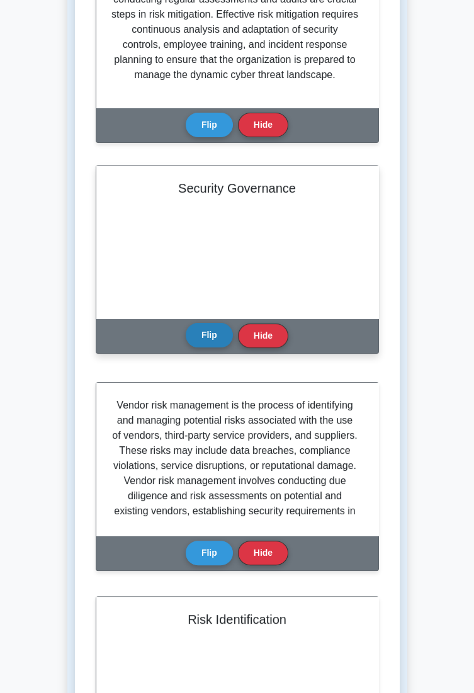
scroll to position [42, 0]
click at [204, 334] on button "Flip" at bounding box center [209, 335] width 47 height 25
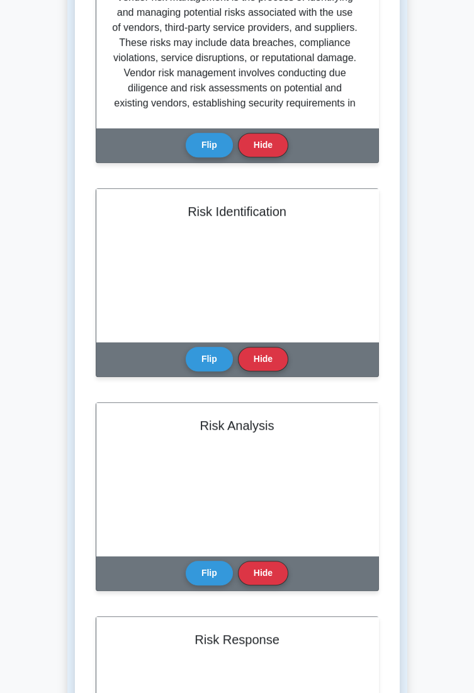
scroll to position [955, 0]
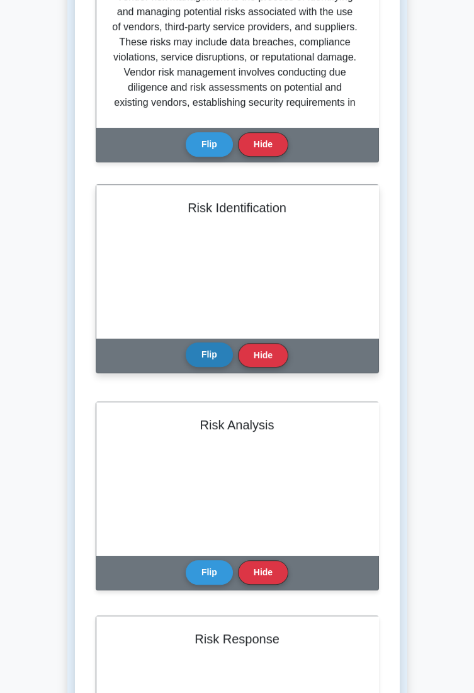
click at [207, 354] on button "Flip" at bounding box center [209, 354] width 47 height 25
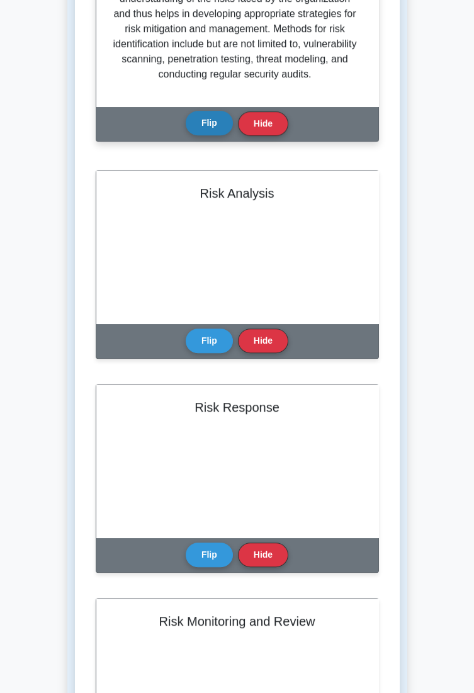
scroll to position [1187, 0]
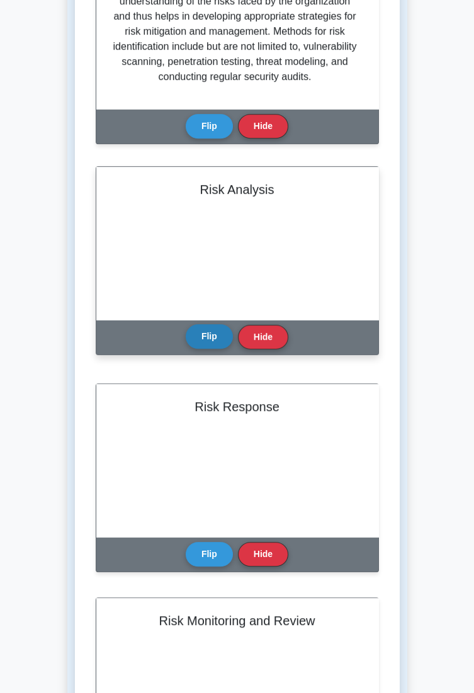
click at [213, 346] on button "Flip" at bounding box center [209, 336] width 47 height 25
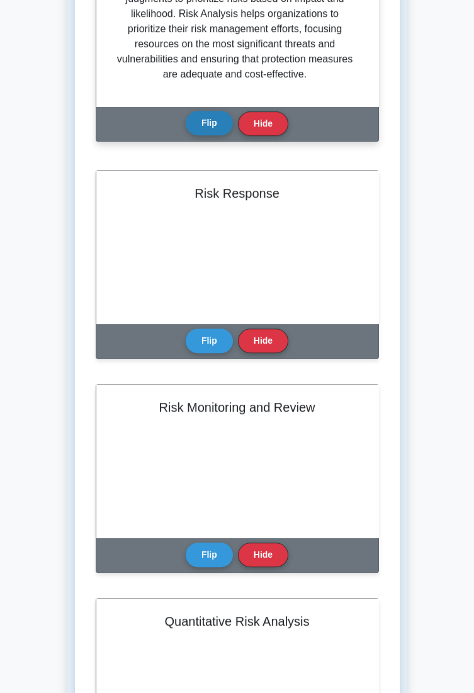
scroll to position [1403, 0]
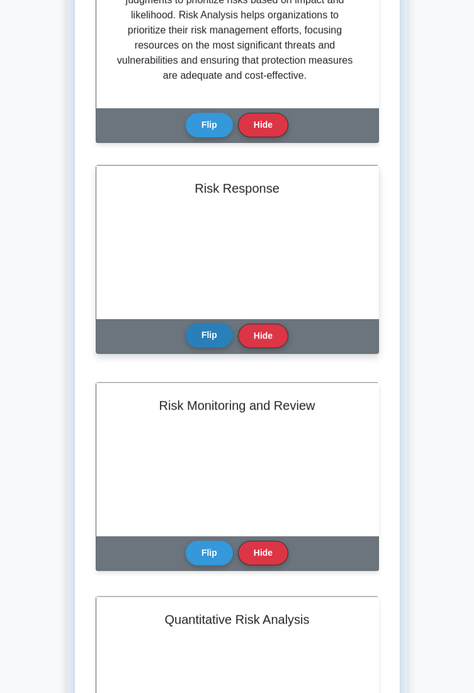
click at [211, 335] on button "Flip" at bounding box center [209, 335] width 47 height 25
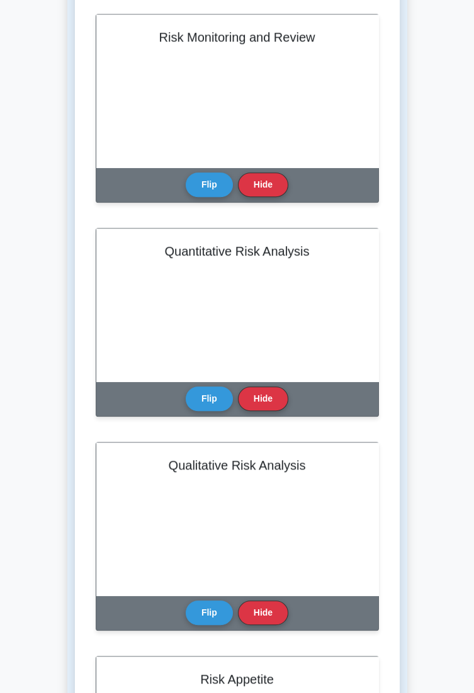
scroll to position [1771, 0]
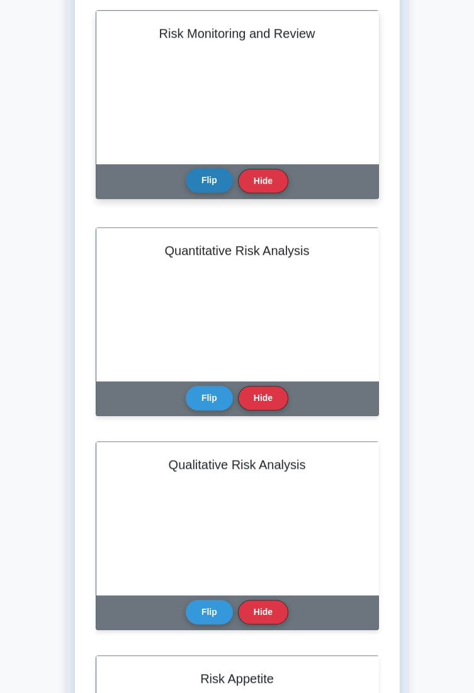
click at [210, 183] on button "Flip" at bounding box center [209, 180] width 47 height 25
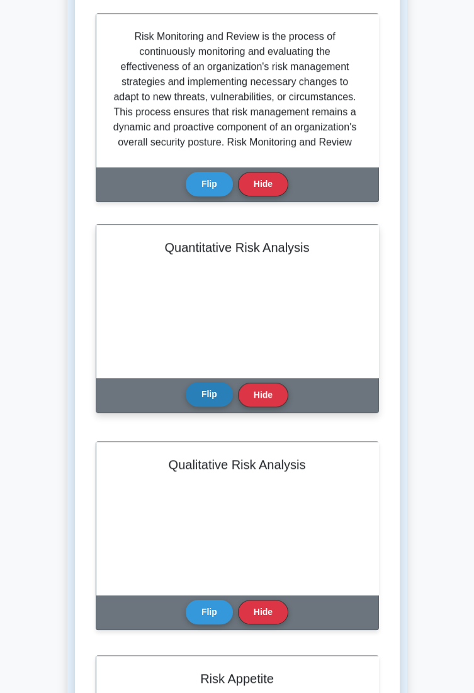
click at [211, 394] on button "Flip" at bounding box center [209, 394] width 47 height 25
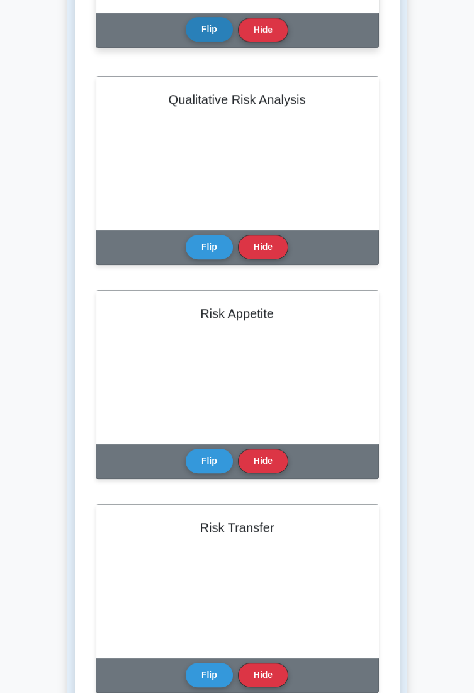
scroll to position [42, 0]
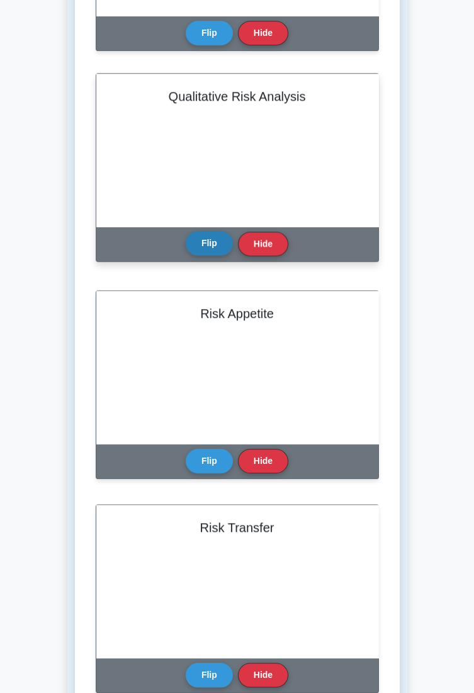
click at [207, 249] on button "Flip" at bounding box center [209, 243] width 47 height 25
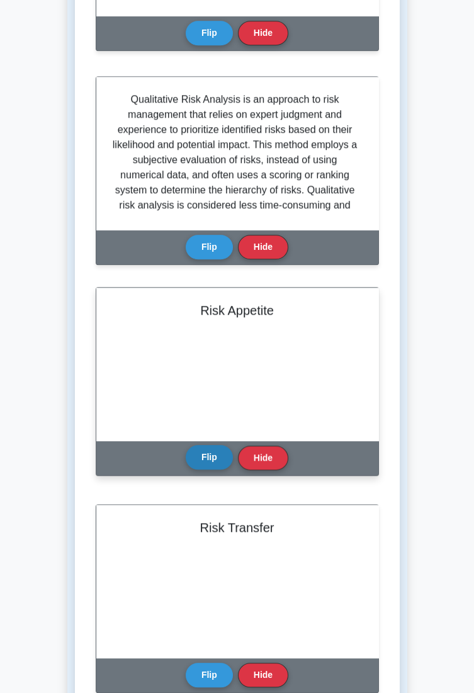
click at [213, 457] on button "Flip" at bounding box center [209, 457] width 47 height 25
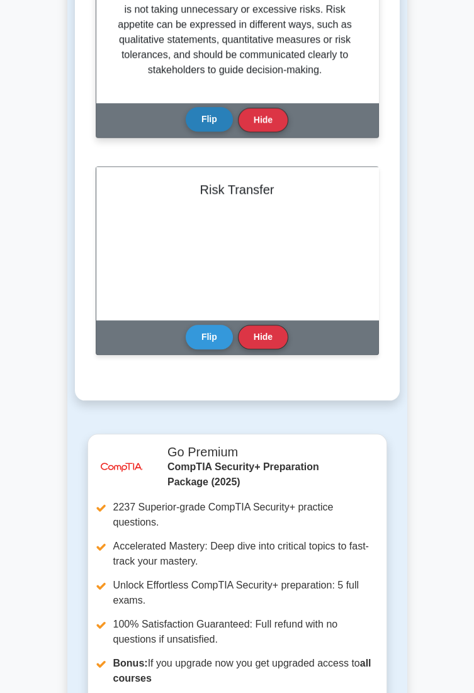
scroll to position [2477, 0]
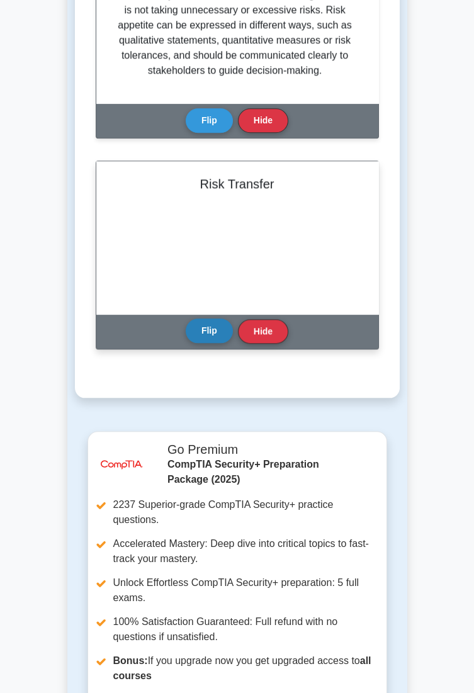
click at [213, 329] on button "Flip" at bounding box center [209, 330] width 47 height 25
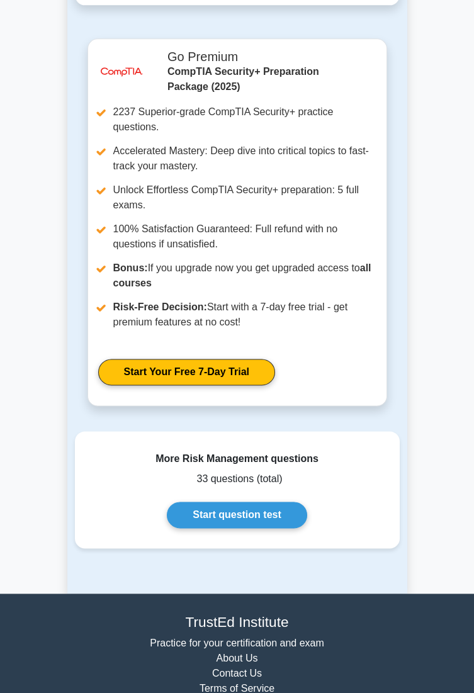
scroll to position [2871, 0]
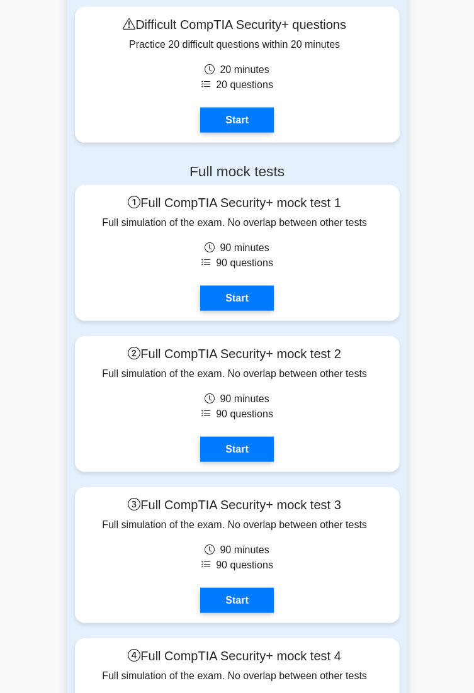
scroll to position [4730, 0]
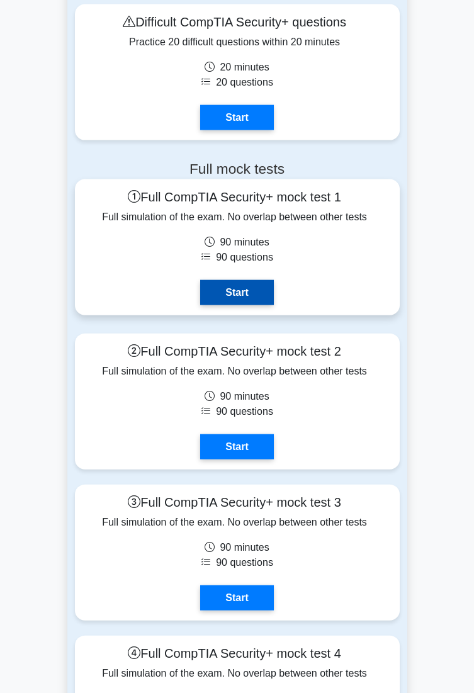
click at [261, 292] on link "Start" at bounding box center [236, 292] width 73 height 25
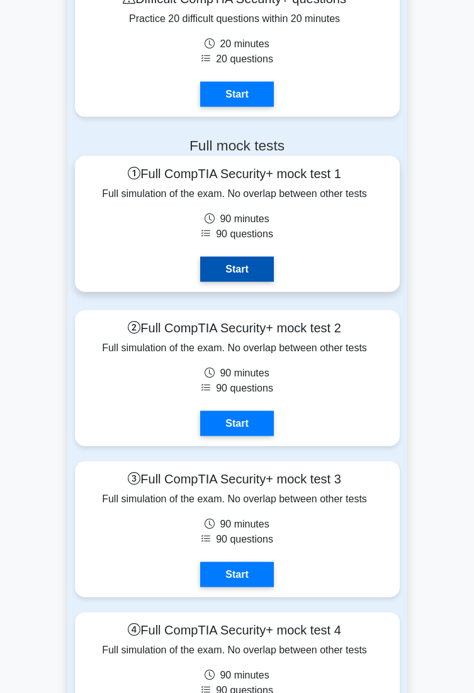
scroll to position [4770, 0]
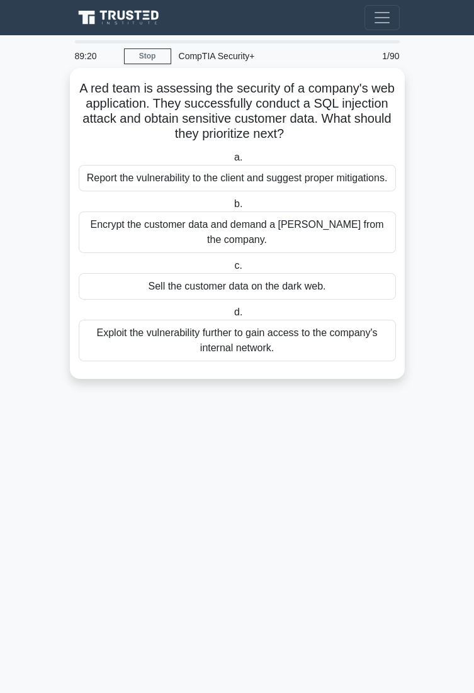
click at [341, 186] on div "Report the vulnerability to the client and suggest proper mitigations." at bounding box center [237, 178] width 317 height 26
click at [232, 162] on input "a. Report the vulnerability to the client and suggest proper mitigations." at bounding box center [232, 158] width 0 height 8
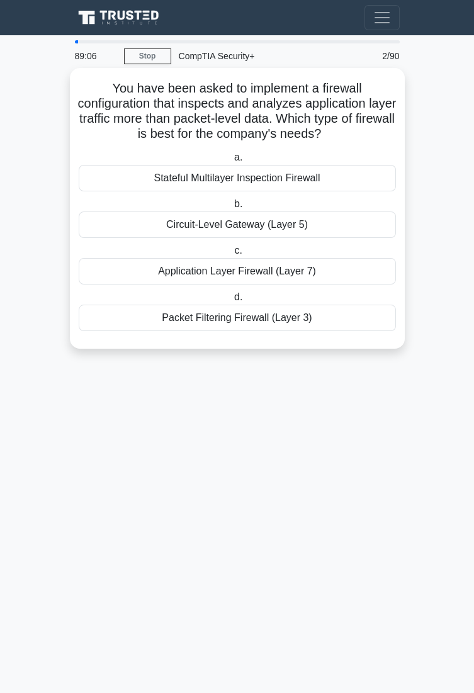
click at [304, 278] on div "Application Layer Firewall (Layer 7)" at bounding box center [237, 271] width 317 height 26
click at [232, 255] on input "c. Application Layer Firewall (Layer 7)" at bounding box center [232, 251] width 0 height 8
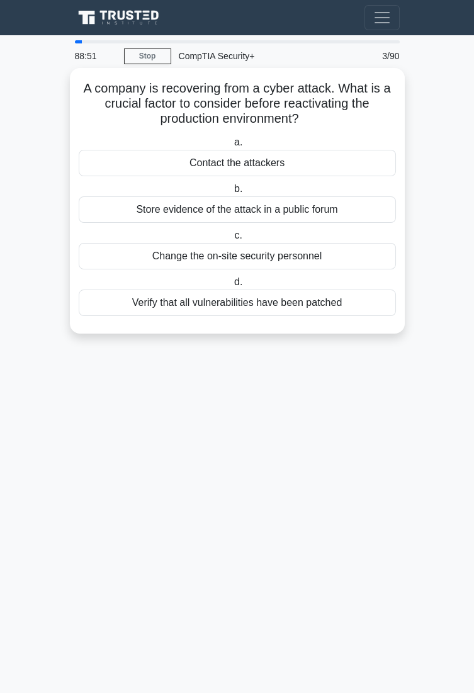
click at [225, 301] on div "Verify that all vulnerabilities have been patched" at bounding box center [237, 302] width 317 height 26
click at [232, 286] on input "d. Verify that all vulnerabilities have been patched" at bounding box center [232, 282] width 0 height 8
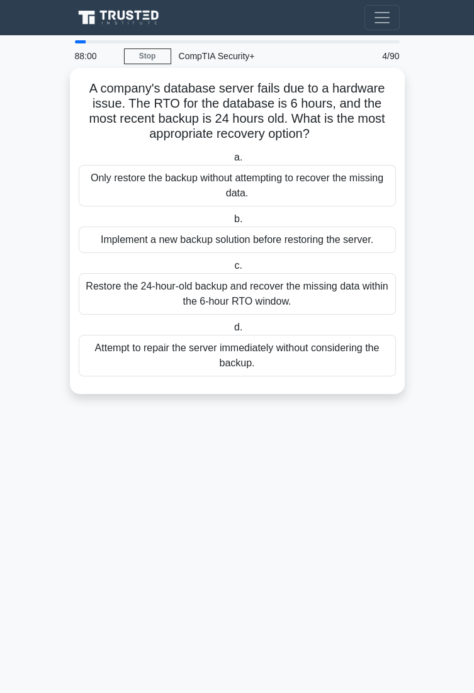
click at [293, 300] on div "Restore the 24-hour-old backup and recover the missing data within the 6-hour R…" at bounding box center [237, 294] width 317 height 42
click at [232, 270] on input "c. Restore the 24-hour-old backup and recover the missing data within the 6-hou…" at bounding box center [232, 266] width 0 height 8
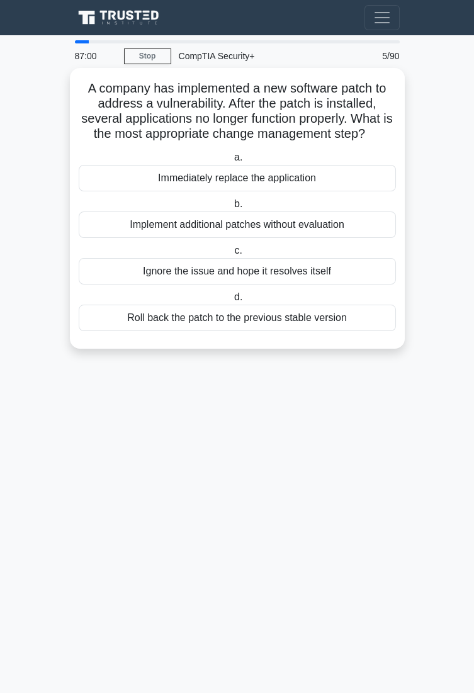
click at [251, 321] on div "Roll back the patch to the previous stable version" at bounding box center [237, 318] width 317 height 26
click at [232, 301] on input "d. Roll back the patch to the previous stable version" at bounding box center [232, 297] width 0 height 8
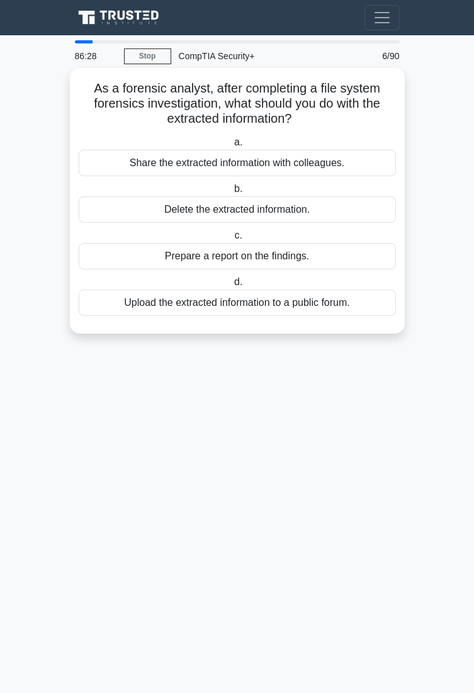
click at [289, 204] on div "Delete the extracted information." at bounding box center [237, 209] width 317 height 26
click at [232, 193] on input "b. Delete the extracted information." at bounding box center [232, 189] width 0 height 8
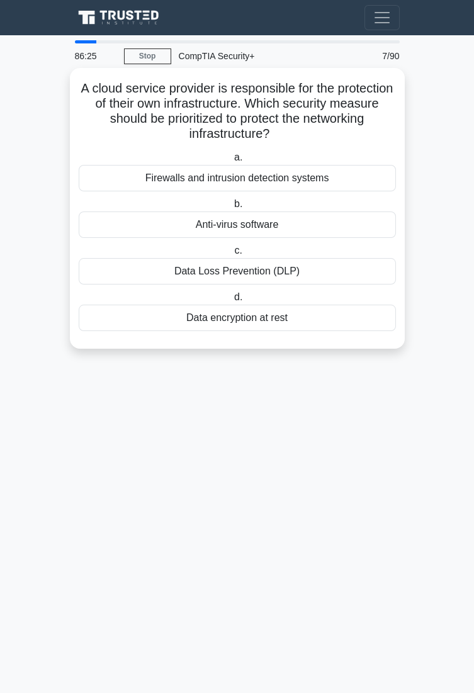
click at [317, 88] on h5 "A cloud service provider is responsible for the protection of their own infrast…" at bounding box center [237, 112] width 320 height 62
click at [317, 89] on h5 "A cloud service provider is responsible for the protection of their own infrast…" at bounding box center [237, 112] width 320 height 62
click at [319, 90] on h5 "A cloud service provider is responsible for the protection of their own infrast…" at bounding box center [237, 112] width 320 height 62
click at [201, 132] on h5 "A cloud service provider is responsible for the protection of their own infrast…" at bounding box center [237, 112] width 320 height 62
click at [264, 169] on div "Firewalls and intrusion detection systems" at bounding box center [237, 178] width 317 height 26
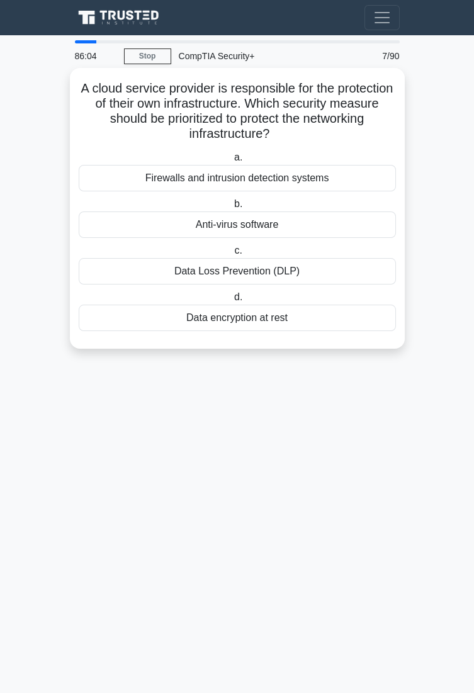
click at [232, 162] on input "a. Firewalls and intrusion detection systems" at bounding box center [232, 158] width 0 height 8
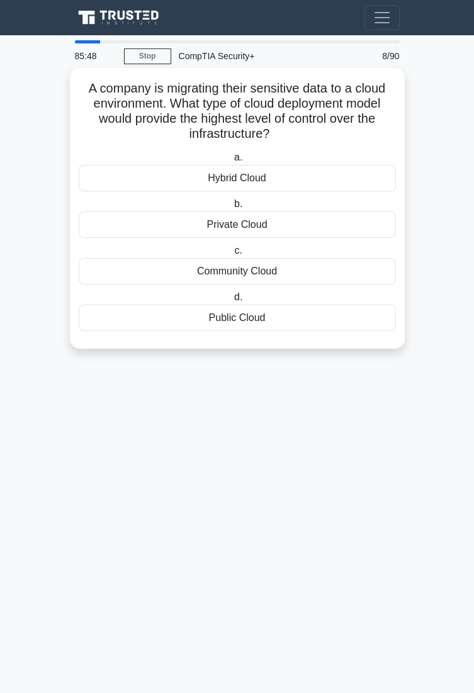
click at [281, 220] on div "Private Cloud" at bounding box center [237, 224] width 317 height 26
click at [232, 208] on input "b. Private Cloud" at bounding box center [232, 204] width 0 height 8
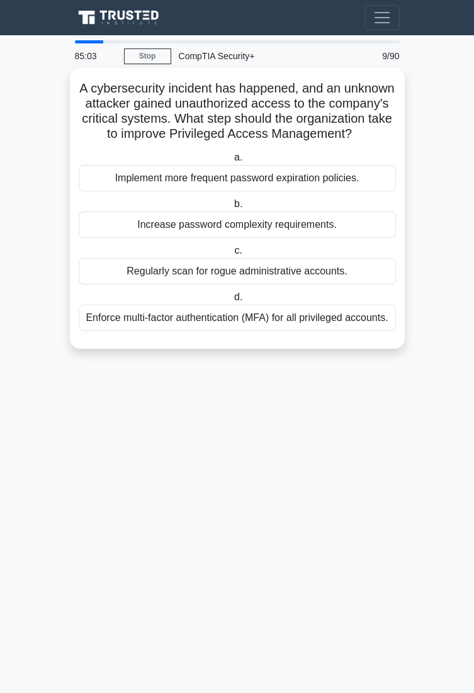
click at [214, 313] on div "Enforce multi-factor authentication (MFA) for all privileged accounts." at bounding box center [237, 318] width 317 height 26
click at [232, 301] on input "d. Enforce multi-factor authentication (MFA) for all privileged accounts." at bounding box center [232, 297] width 0 height 8
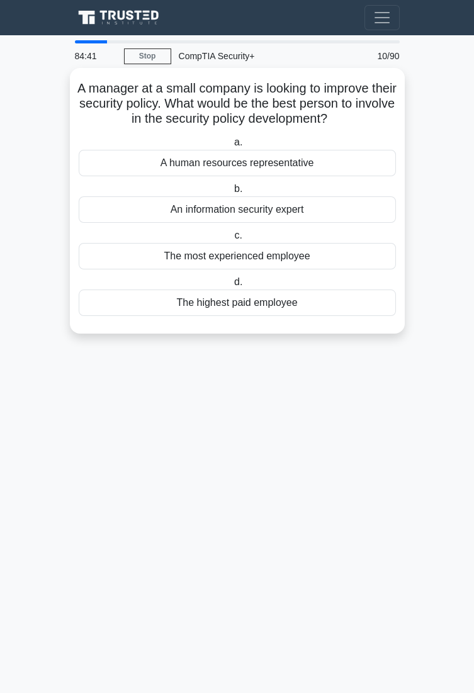
click at [253, 204] on div "An information security expert" at bounding box center [237, 209] width 317 height 26
click at [232, 193] on input "b. An information security expert" at bounding box center [232, 189] width 0 height 8
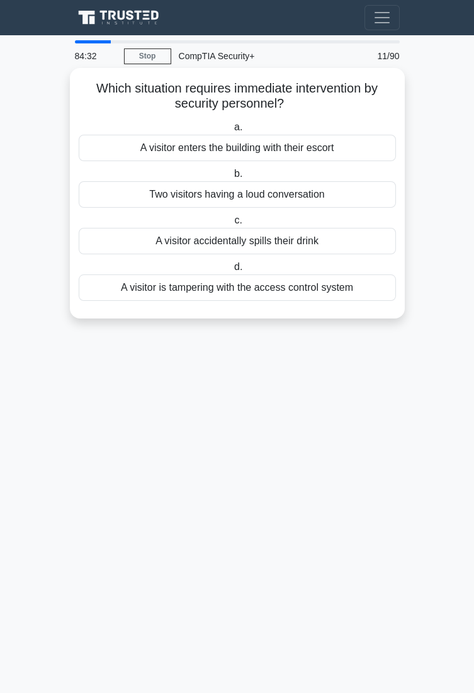
click at [250, 280] on div "A visitor is tampering with the access control system" at bounding box center [237, 287] width 317 height 26
click at [232, 271] on input "d. A visitor is tampering with the access control system" at bounding box center [232, 267] width 0 height 8
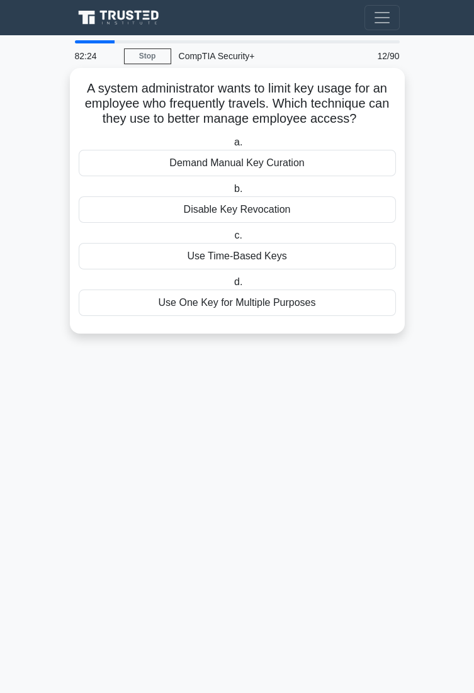
click at [317, 266] on div "Use Time-Based Keys" at bounding box center [237, 256] width 317 height 26
click at [232, 240] on input "c. Use Time-Based Keys" at bounding box center [232, 236] width 0 height 8
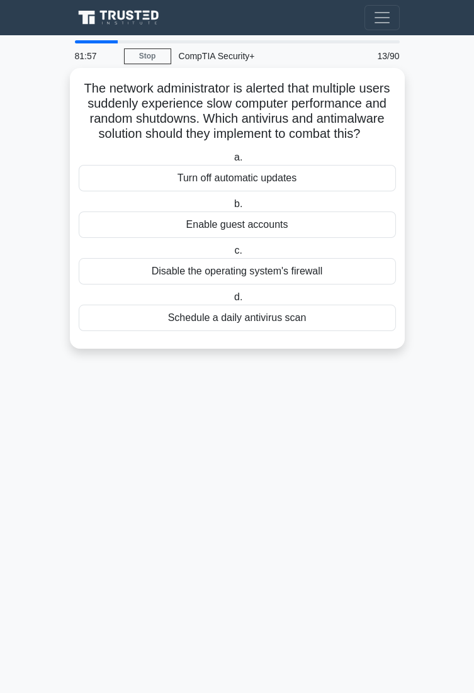
click at [273, 317] on div "Schedule a daily antivirus scan" at bounding box center [237, 318] width 317 height 26
click at [232, 301] on input "d. Schedule a daily antivirus scan" at bounding box center [232, 297] width 0 height 8
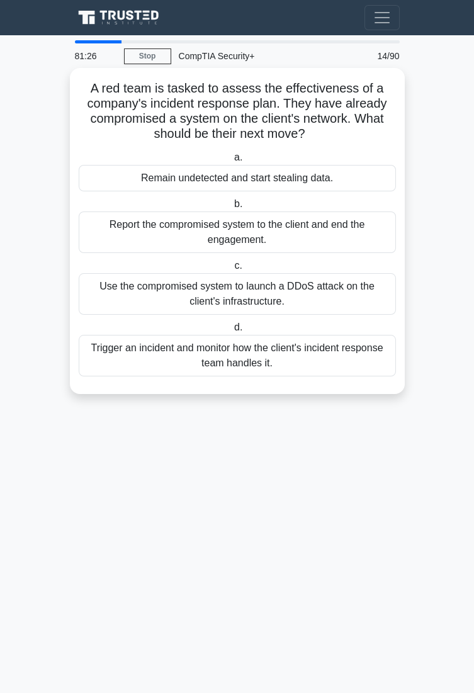
click at [319, 356] on div "Trigger an incident and monitor how the client's incident response team handles…" at bounding box center [237, 356] width 317 height 42
click at [232, 332] on input "d. Trigger an incident and monitor how the client's incident response team hand…" at bounding box center [232, 327] width 0 height 8
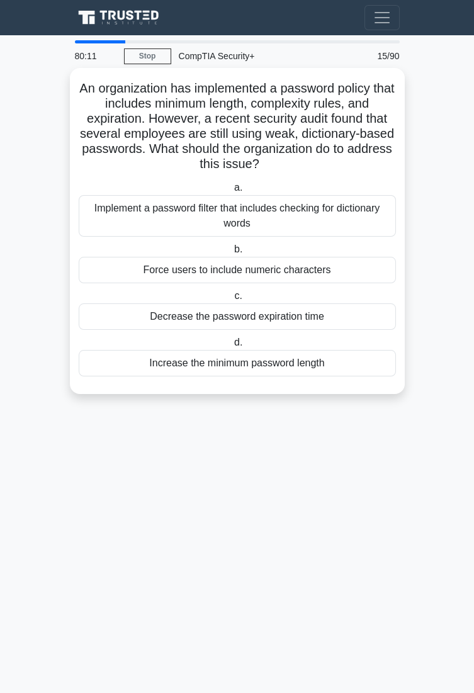
click at [325, 268] on div "Force users to include numeric characters" at bounding box center [237, 270] width 317 height 26
click at [232, 254] on input "b. Force users to include numeric characters" at bounding box center [232, 249] width 0 height 8
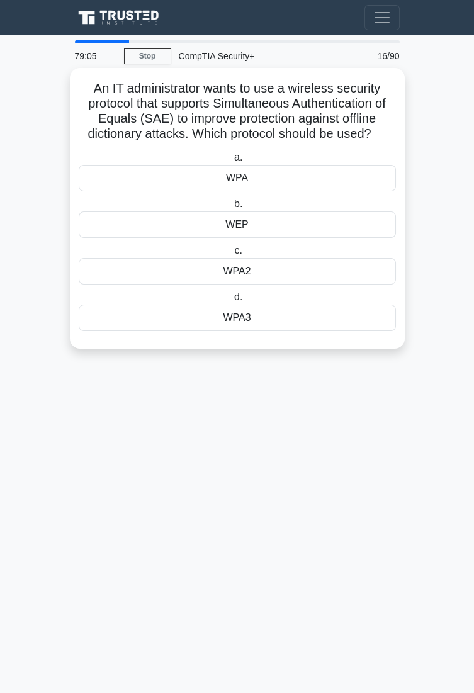
click at [266, 310] on div "WPA3" at bounding box center [237, 318] width 317 height 26
click at [232, 301] on input "d. WPA3" at bounding box center [232, 297] width 0 height 8
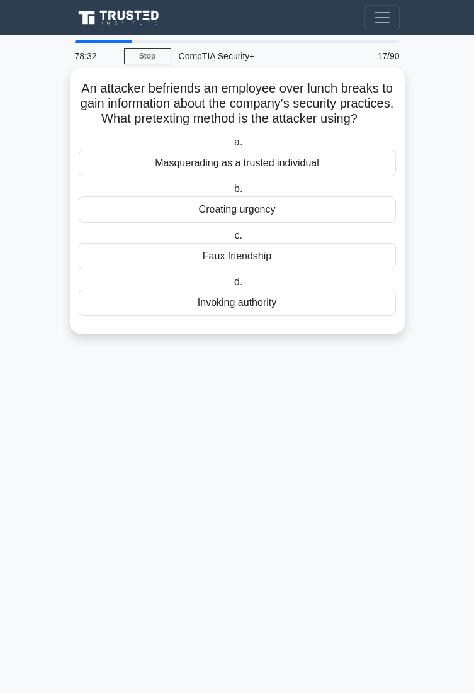
click at [338, 261] on div "Faux friendship" at bounding box center [237, 256] width 317 height 26
click at [232, 240] on input "c. Faux friendship" at bounding box center [232, 236] width 0 height 8
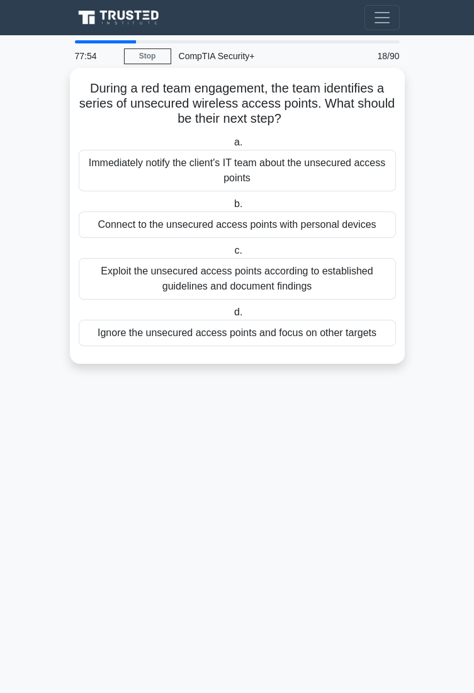
click at [337, 169] on div "Immediately notify the client's IT team about the unsecured access points" at bounding box center [237, 171] width 317 height 42
click at [232, 147] on input "a. Immediately notify the client's IT team about the unsecured access points" at bounding box center [232, 142] width 0 height 8
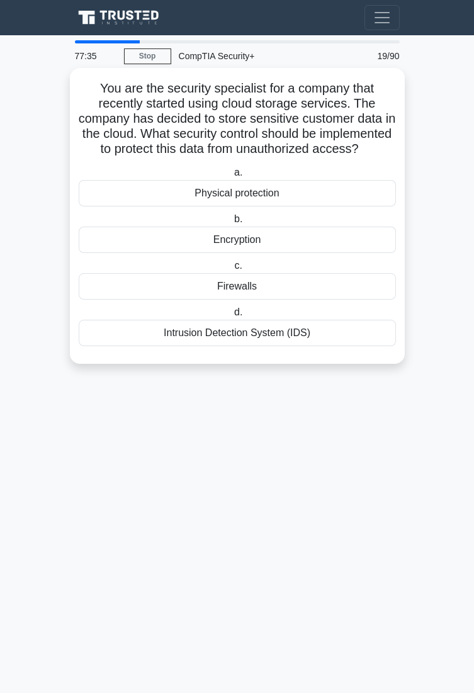
click at [348, 253] on div "Encryption" at bounding box center [237, 240] width 317 height 26
click at [232, 223] on input "b. Encryption" at bounding box center [232, 219] width 0 height 8
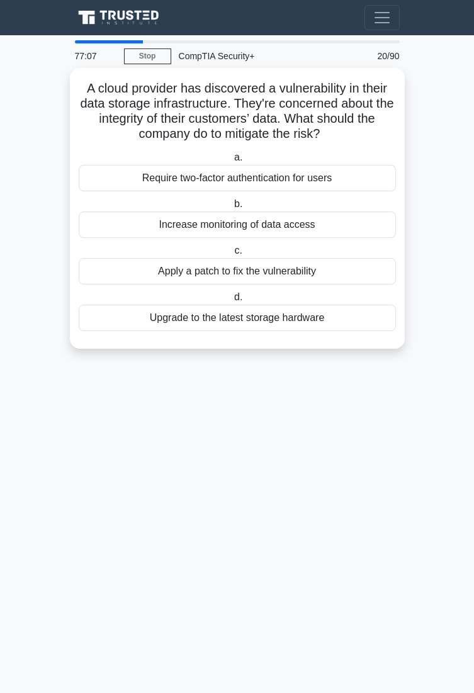
click at [349, 274] on div "Apply a patch to fix the vulnerability" at bounding box center [237, 271] width 317 height 26
click at [232, 255] on input "c. Apply a patch to fix the vulnerability" at bounding box center [232, 251] width 0 height 8
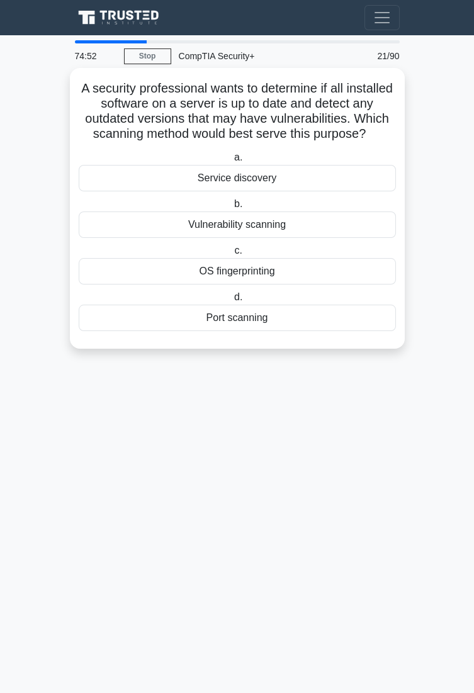
click at [347, 225] on div "Vulnerability scanning" at bounding box center [237, 224] width 317 height 26
click at [232, 208] on input "b. Vulnerability scanning" at bounding box center [232, 204] width 0 height 8
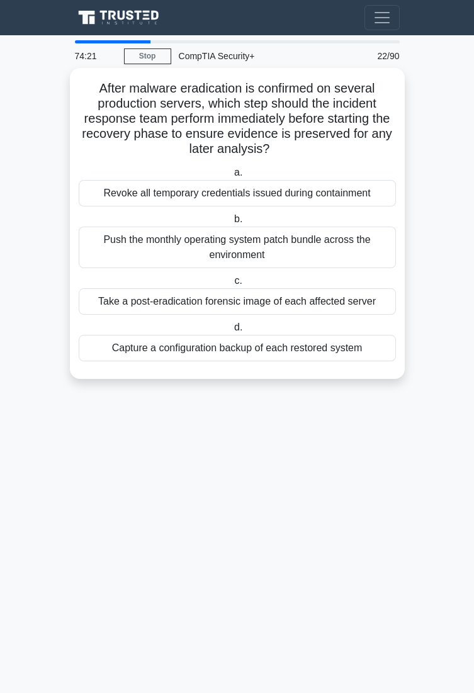
click at [349, 301] on div "Take a post-eradication forensic image of each affected server" at bounding box center [237, 301] width 317 height 26
click at [232, 285] on input "c. Take a post-eradication forensic image of each affected server" at bounding box center [232, 281] width 0 height 8
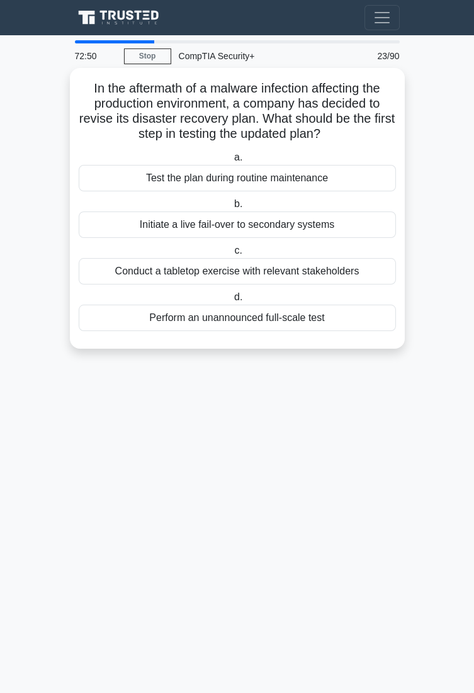
click at [367, 264] on div "Conduct a tabletop exercise with relevant stakeholders" at bounding box center [237, 271] width 317 height 26
click at [232, 255] on input "c. Conduct a tabletop exercise with relevant stakeholders" at bounding box center [232, 251] width 0 height 8
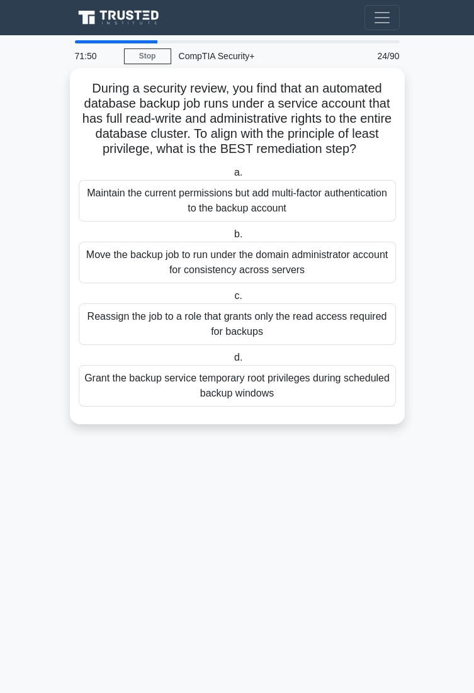
click at [365, 335] on div "Reassign the job to a role that grants only the read access required for backups" at bounding box center [237, 324] width 317 height 42
click at [232, 300] on input "c. Reassign the job to a role that grants only the read access required for bac…" at bounding box center [232, 296] width 0 height 8
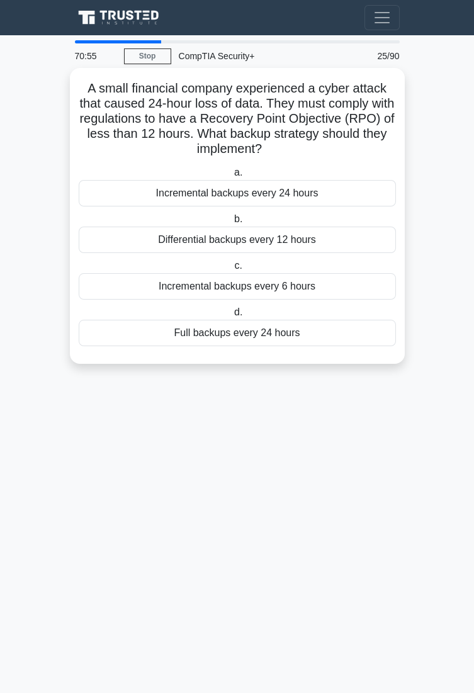
click at [340, 289] on div "Incremental backups every 6 hours" at bounding box center [237, 286] width 317 height 26
click at [232, 270] on input "c. Incremental backups every 6 hours" at bounding box center [232, 266] width 0 height 8
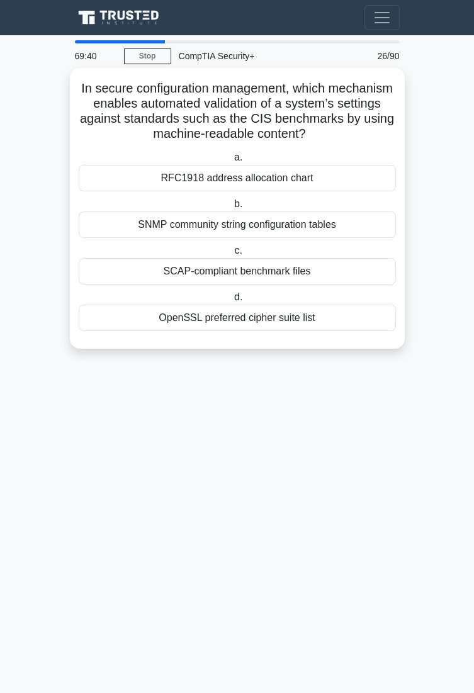
click at [285, 280] on div "SCAP-compliant benchmark files" at bounding box center [237, 271] width 317 height 26
click at [232, 255] on input "c. SCAP-compliant benchmark files" at bounding box center [232, 251] width 0 height 8
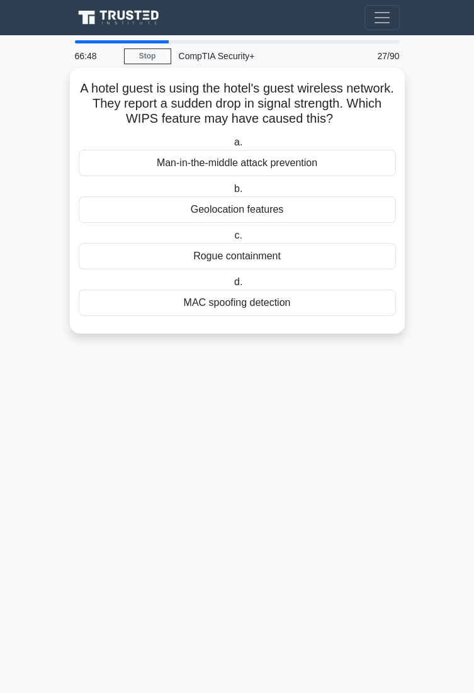
click at [374, 245] on div "Rogue containment" at bounding box center [237, 256] width 317 height 26
click at [232, 240] on input "c. Rogue containment" at bounding box center [232, 236] width 0 height 8
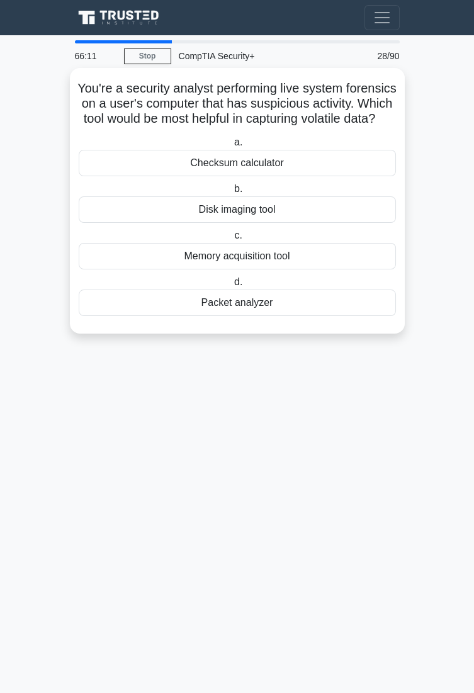
click at [281, 223] on div "Disk imaging tool" at bounding box center [237, 209] width 317 height 26
click at [232, 193] on input "b. Disk imaging tool" at bounding box center [232, 189] width 0 height 8
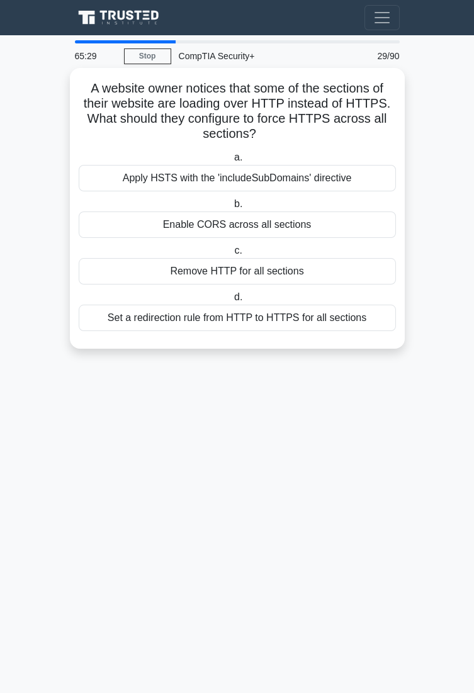
click at [126, 320] on div "Set a redirection rule from HTTP to HTTPS for all sections" at bounding box center [237, 318] width 317 height 26
click at [232, 301] on input "d. Set a redirection rule from HTTP to HTTPS for all sections" at bounding box center [232, 297] width 0 height 8
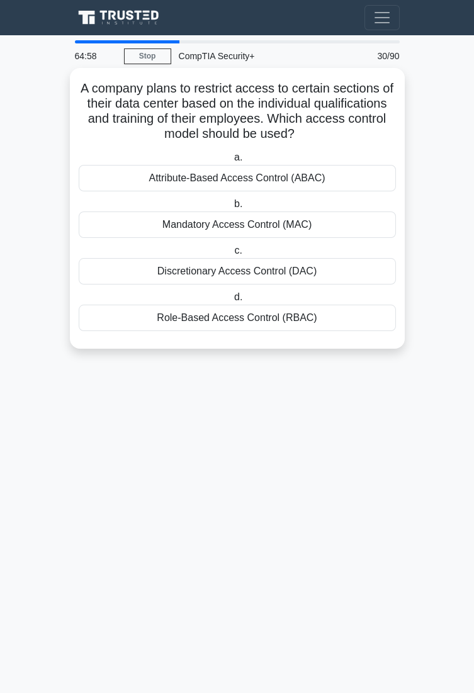
click at [133, 166] on div "Attribute-Based Access Control (ABAC)" at bounding box center [237, 178] width 317 height 26
click at [232, 162] on input "a. Attribute-Based Access Control (ABAC)" at bounding box center [232, 158] width 0 height 8
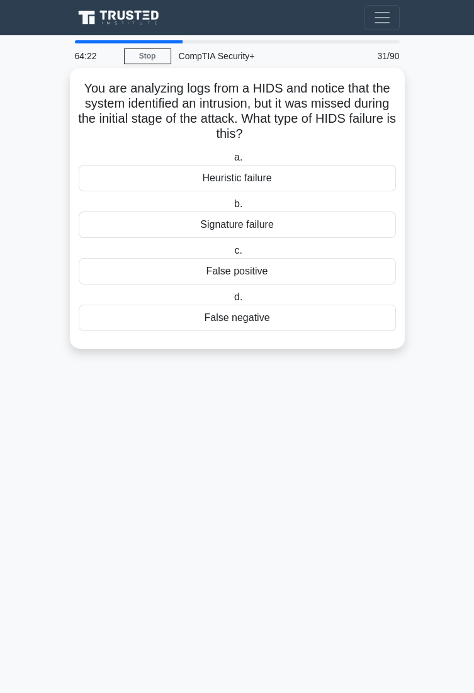
click at [312, 318] on div "False negative" at bounding box center [237, 318] width 317 height 26
click at [232, 301] on input "d. False negative" at bounding box center [232, 297] width 0 height 8
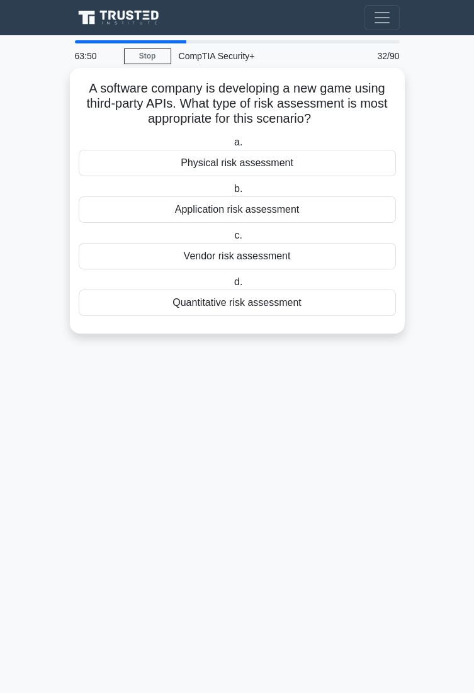
click at [342, 211] on div "Application risk assessment" at bounding box center [237, 209] width 317 height 26
click at [232, 193] on input "b. Application risk assessment" at bounding box center [232, 189] width 0 height 8
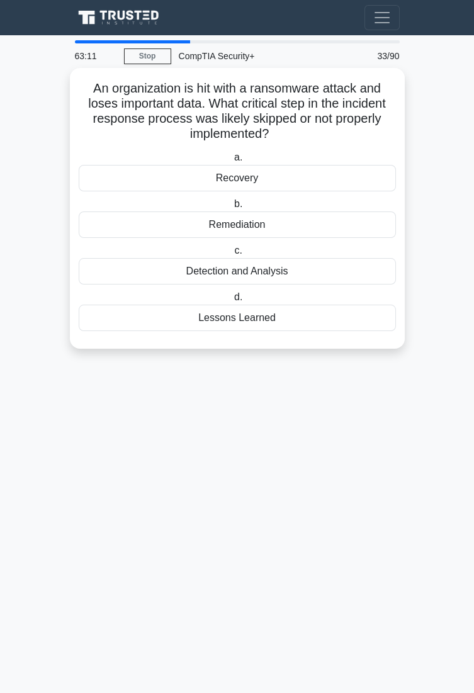
click at [351, 174] on div "Recovery" at bounding box center [237, 178] width 317 height 26
click at [232, 162] on input "a. Recovery" at bounding box center [232, 158] width 0 height 8
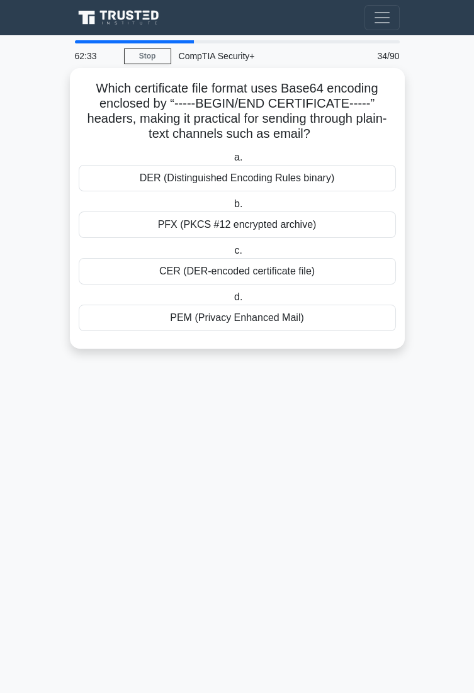
click at [323, 308] on div "PEM (Privacy Enhanced Mail)" at bounding box center [237, 318] width 317 height 26
click at [232, 301] on input "d. PEM (Privacy Enhanced Mail)" at bounding box center [232, 297] width 0 height 8
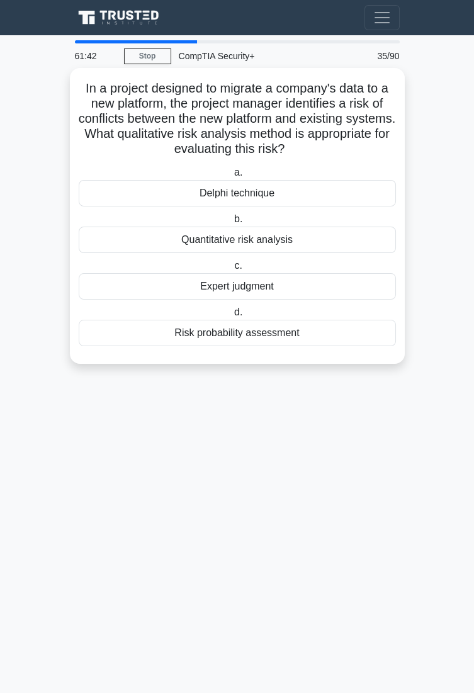
click at [342, 324] on div "Risk probability assessment" at bounding box center [237, 333] width 317 height 26
click at [232, 317] on input "d. Risk probability assessment" at bounding box center [232, 312] width 0 height 8
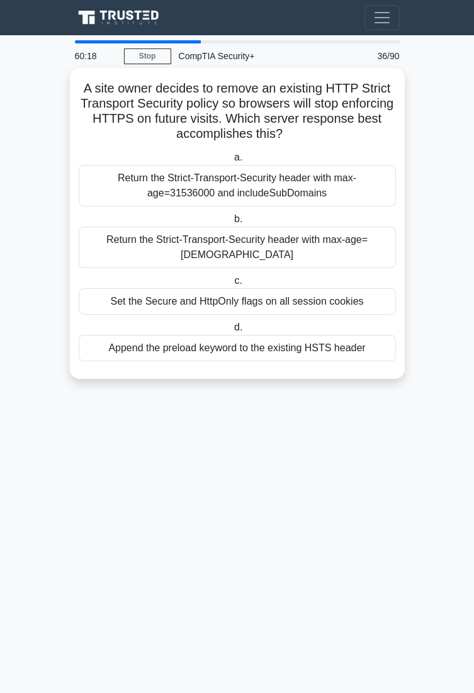
click at [381, 178] on div "Return the Strict-Transport-Security header with max-age=31536000 and includeSu…" at bounding box center [237, 186] width 317 height 42
click at [232, 162] on input "a. Return the Strict-Transport-Security header with max-age=31536000 and includ…" at bounding box center [232, 158] width 0 height 8
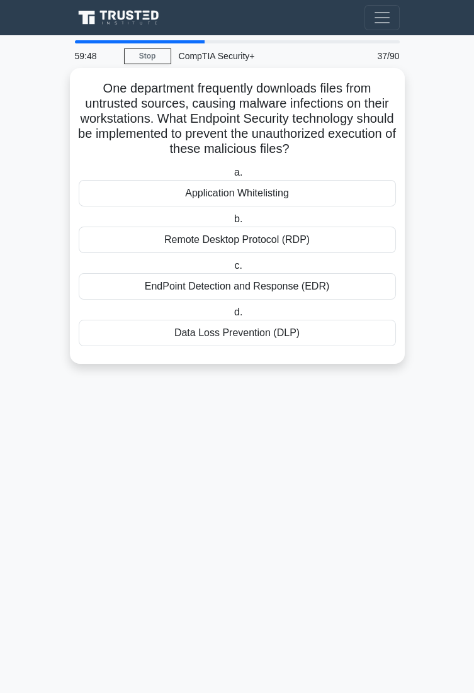
click at [342, 282] on div "EndPoint Detection and Response (EDR)" at bounding box center [237, 286] width 317 height 26
click at [232, 270] on input "c. EndPoint Detection and Response (EDR)" at bounding box center [232, 266] width 0 height 8
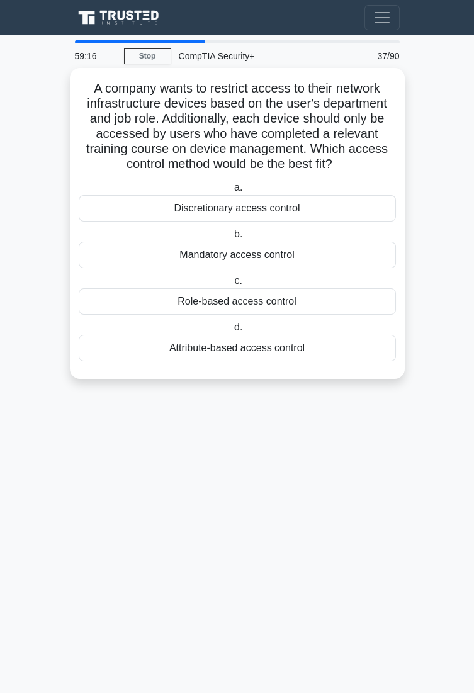
click at [339, 344] on div "Attribute-based access control" at bounding box center [237, 348] width 317 height 26
click at [232, 332] on input "d. Attribute-based access control" at bounding box center [232, 327] width 0 height 8
click at [356, 350] on div "Attribute-based access control" at bounding box center [237, 348] width 317 height 26
click at [232, 332] on input "d. Attribute-based access control" at bounding box center [232, 327] width 0 height 8
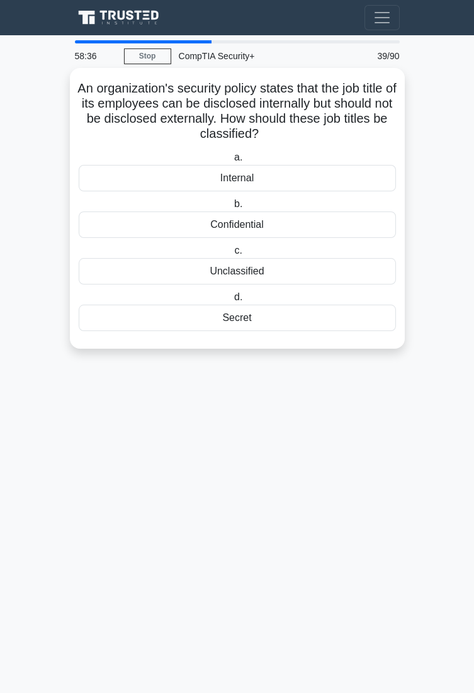
click at [356, 171] on div "Internal" at bounding box center [237, 178] width 317 height 26
click at [232, 162] on input "a. Internal" at bounding box center [232, 158] width 0 height 8
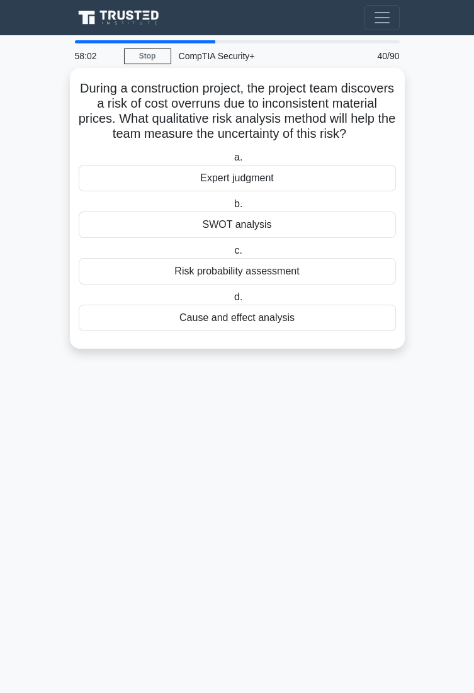
click at [340, 279] on div "Risk probability assessment" at bounding box center [237, 271] width 317 height 26
click at [232, 255] on input "c. Risk probability assessment" at bounding box center [232, 251] width 0 height 8
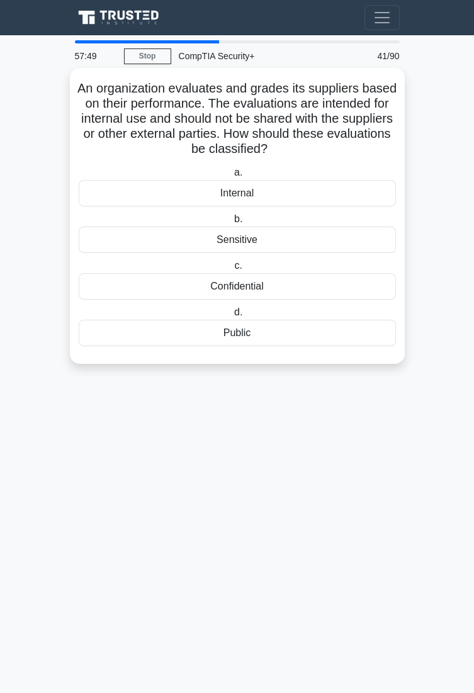
click at [332, 196] on div "Internal" at bounding box center [237, 193] width 317 height 26
click at [232, 177] on input "a. Internal" at bounding box center [232, 173] width 0 height 8
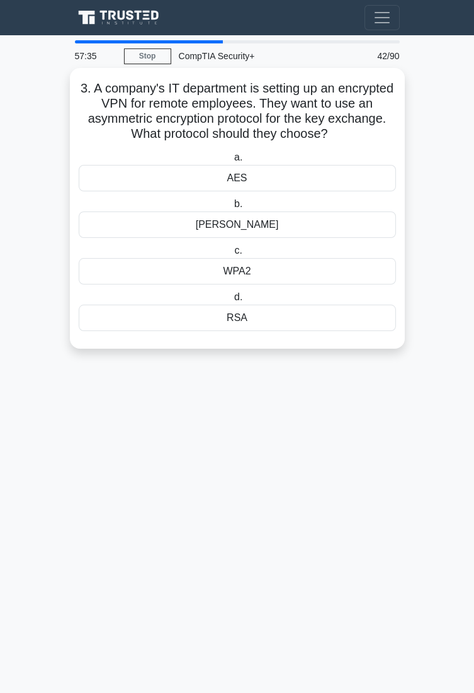
click at [301, 230] on div "Diffie-Hellman" at bounding box center [237, 224] width 317 height 26
click at [232, 208] on input "b. Diffie-Hellman" at bounding box center [232, 204] width 0 height 8
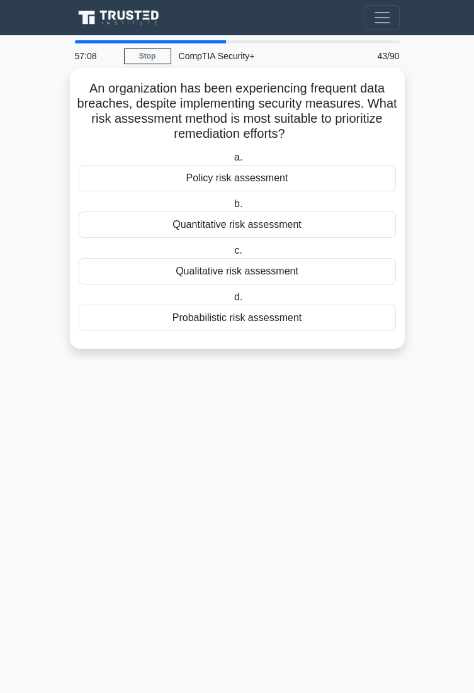
click at [340, 181] on div "Policy risk assessment" at bounding box center [237, 178] width 317 height 26
click at [232, 162] on input "a. Policy risk assessment" at bounding box center [232, 158] width 0 height 8
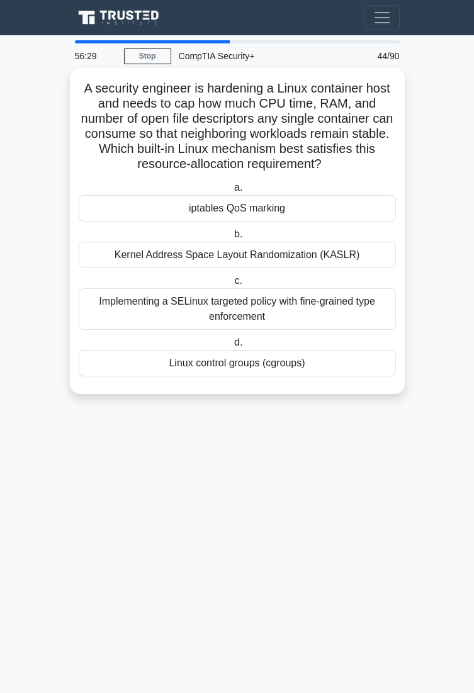
click at [328, 292] on div "Implementing a SELinux targeted policy with fine-grained type enforcement" at bounding box center [237, 309] width 317 height 42
click at [232, 285] on input "c. Implementing a SELinux targeted policy with fine-grained type enforcement" at bounding box center [232, 281] width 0 height 8
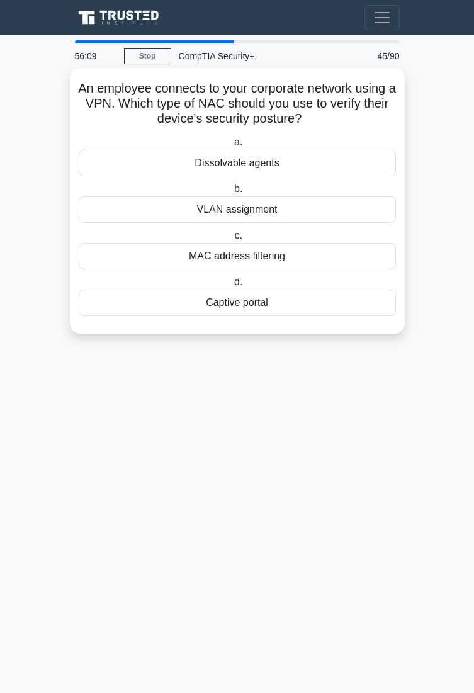
click at [317, 251] on div "MAC address filtering" at bounding box center [237, 256] width 317 height 26
click at [232, 240] on input "c. MAC address filtering" at bounding box center [232, 236] width 0 height 8
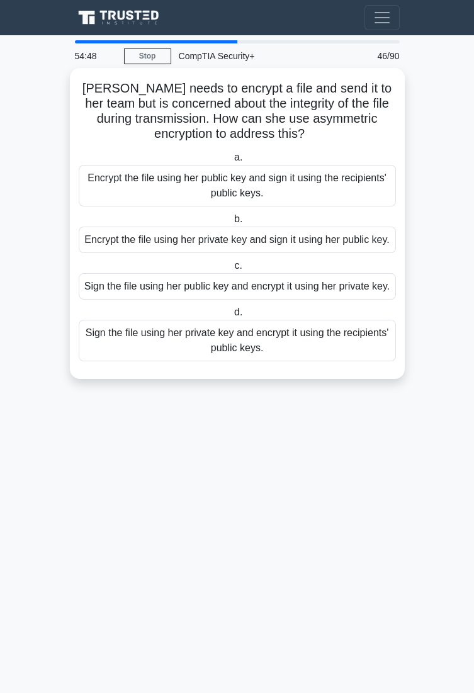
click at [352, 339] on div "Sign the file using her private key and encrypt it using the recipients' public…" at bounding box center [237, 341] width 317 height 42
click at [232, 317] on input "d. Sign the file using her private key and encrypt it using the recipients' pub…" at bounding box center [232, 312] width 0 height 8
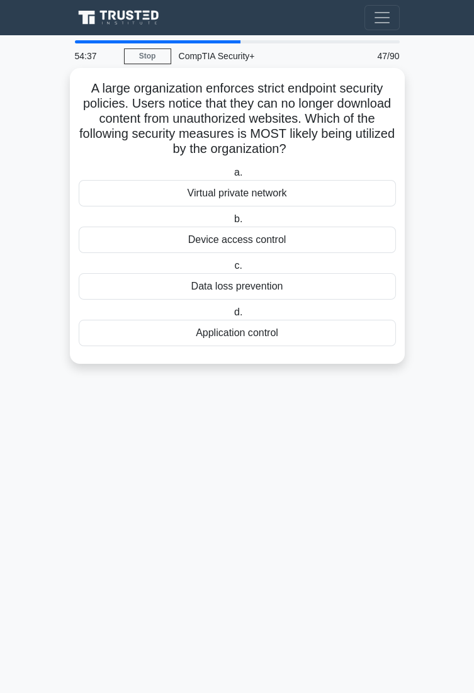
click at [318, 289] on div "Data loss prevention" at bounding box center [237, 286] width 317 height 26
click at [232, 270] on input "c. Data loss prevention" at bounding box center [232, 266] width 0 height 8
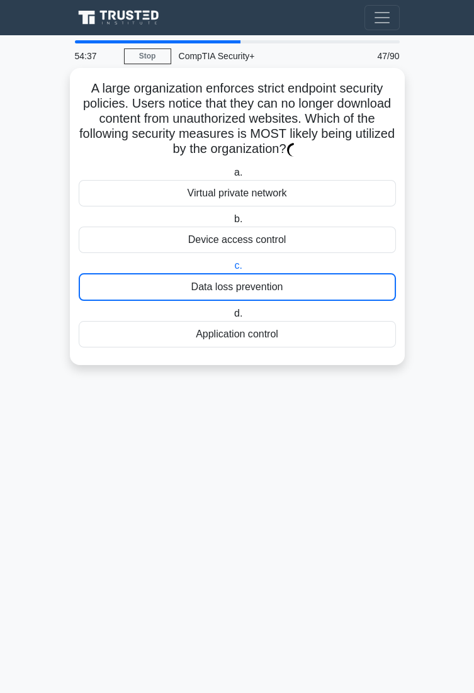
click at [328, 299] on div "Data loss prevention" at bounding box center [237, 287] width 317 height 28
click at [232, 270] on input "c. Data loss prevention" at bounding box center [232, 266] width 0 height 8
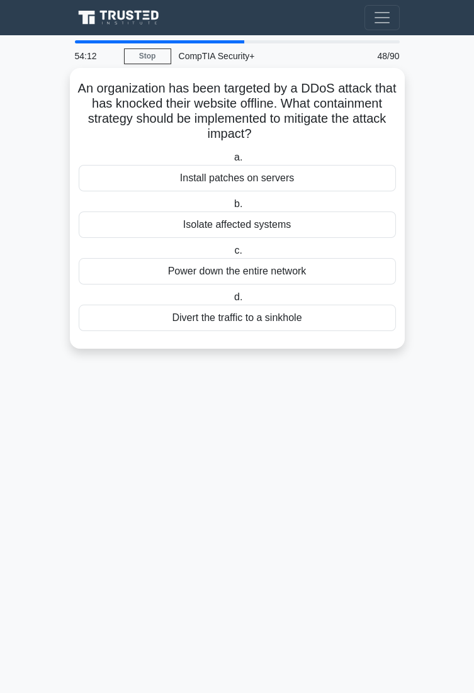
click at [247, 320] on div "Divert the traffic to a sinkhole" at bounding box center [237, 318] width 317 height 26
click at [232, 301] on input "d. Divert the traffic to a sinkhole" at bounding box center [232, 297] width 0 height 8
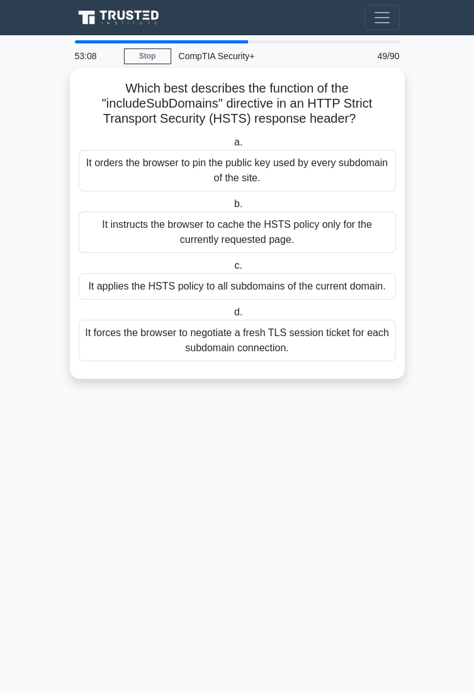
click at [356, 282] on div "It applies the HSTS policy to all subdomains of the current domain." at bounding box center [237, 286] width 317 height 26
click at [232, 270] on input "c. It applies the HSTS policy to all subdomains of the current domain." at bounding box center [232, 266] width 0 height 8
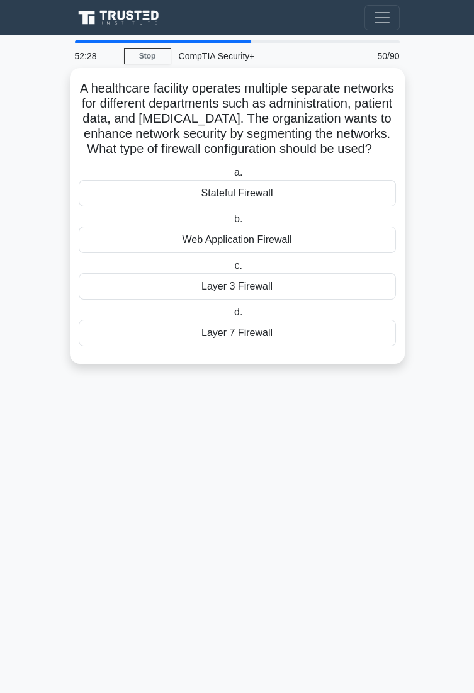
click at [348, 300] on div "Layer 3 Firewall" at bounding box center [237, 286] width 317 height 26
click at [232, 270] on input "c. Layer 3 Firewall" at bounding box center [232, 266] width 0 height 8
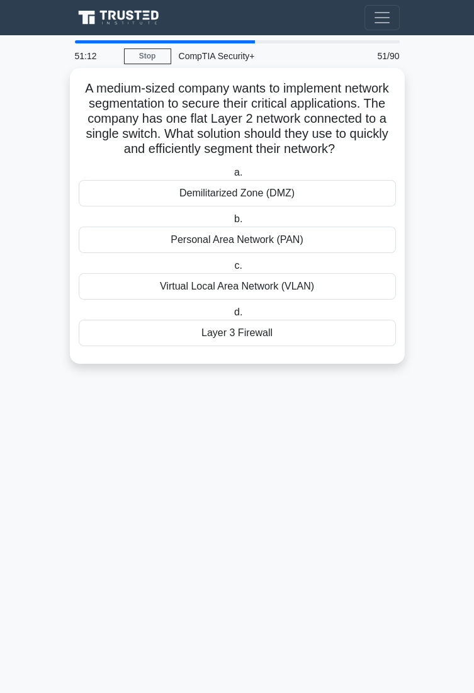
click at [320, 285] on div "Virtual Local Area Network (VLAN)" at bounding box center [237, 286] width 317 height 26
click at [232, 270] on input "c. Virtual Local Area Network (VLAN)" at bounding box center [232, 266] width 0 height 8
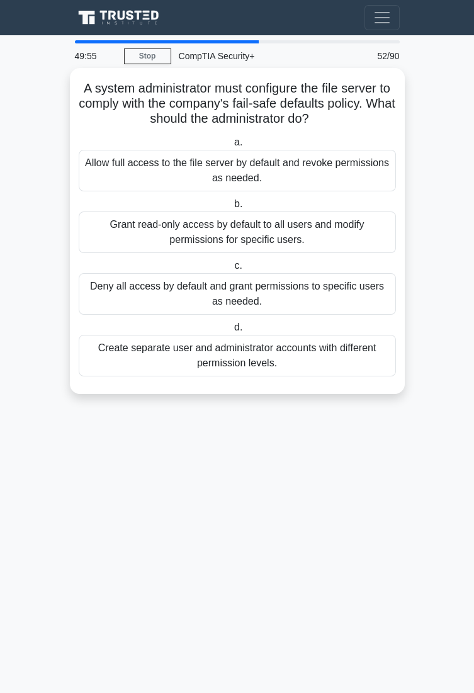
click at [323, 302] on div "Deny all access by default and grant permissions to specific users as needed." at bounding box center [237, 294] width 317 height 42
click at [232, 270] on input "c. Deny all access by default and grant permissions to specific users as needed." at bounding box center [232, 266] width 0 height 8
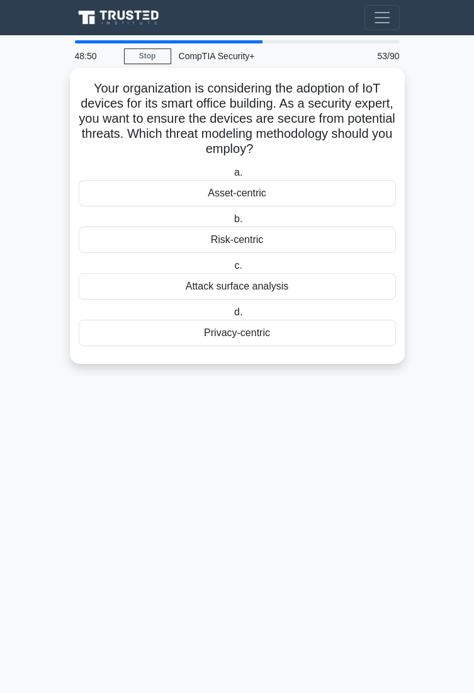
click at [311, 194] on div "Asset-centric" at bounding box center [237, 193] width 317 height 26
click at [232, 177] on input "a. Asset-centric" at bounding box center [232, 173] width 0 height 8
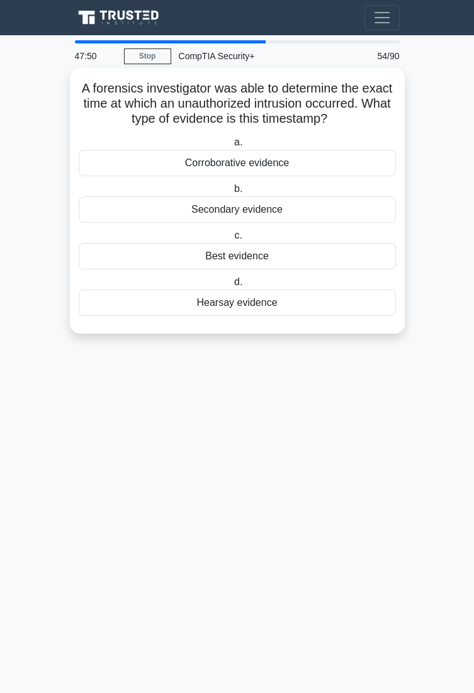
click at [285, 255] on div "Best evidence" at bounding box center [237, 256] width 317 height 26
click at [232, 240] on input "c. Best evidence" at bounding box center [232, 236] width 0 height 8
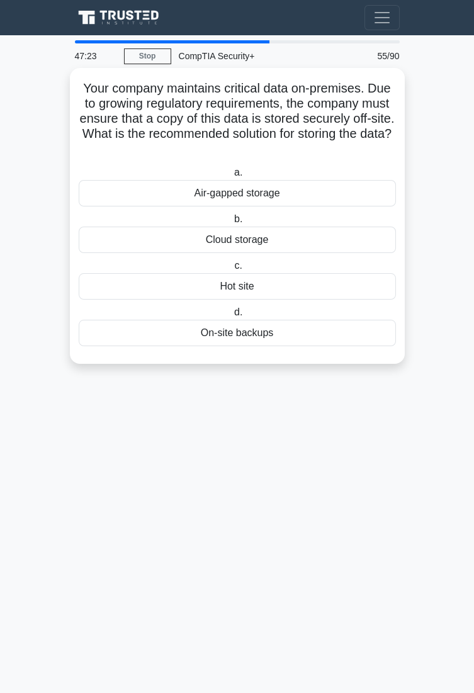
click at [342, 238] on div "Cloud storage" at bounding box center [237, 240] width 317 height 26
click at [232, 223] on input "b. Cloud storage" at bounding box center [232, 219] width 0 height 8
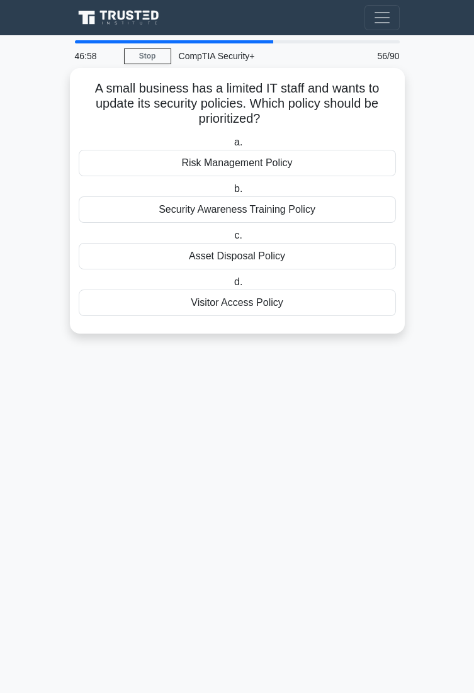
click at [341, 298] on div "Visitor Access Policy" at bounding box center [237, 302] width 317 height 26
click at [232, 286] on input "d. Visitor Access Policy" at bounding box center [232, 282] width 0 height 8
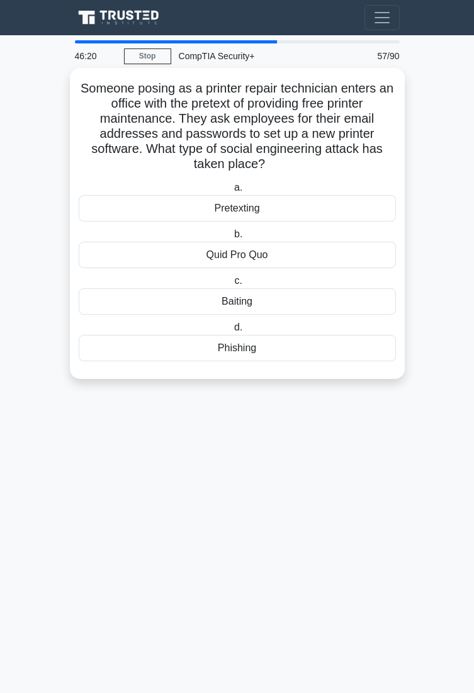
click at [334, 255] on div "Quid Pro Quo" at bounding box center [237, 255] width 317 height 26
click at [232, 238] on input "b. Quid Pro Quo" at bounding box center [232, 234] width 0 height 8
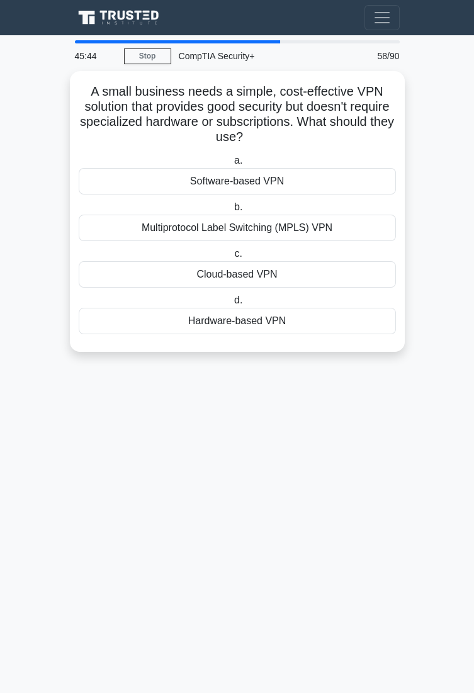
click at [13, 692] on main "45:44 Stop CompTIA Security+ Expert 58/90 A small business needs a simple, cost…" at bounding box center [237, 364] width 474 height 658
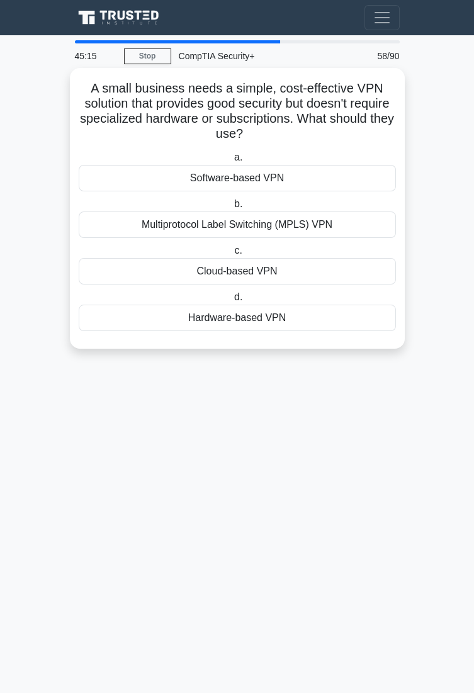
click at [359, 257] on label "c. Cloud-based VPN" at bounding box center [237, 264] width 317 height 42
click at [232, 255] on input "c. Cloud-based VPN" at bounding box center [232, 251] width 0 height 8
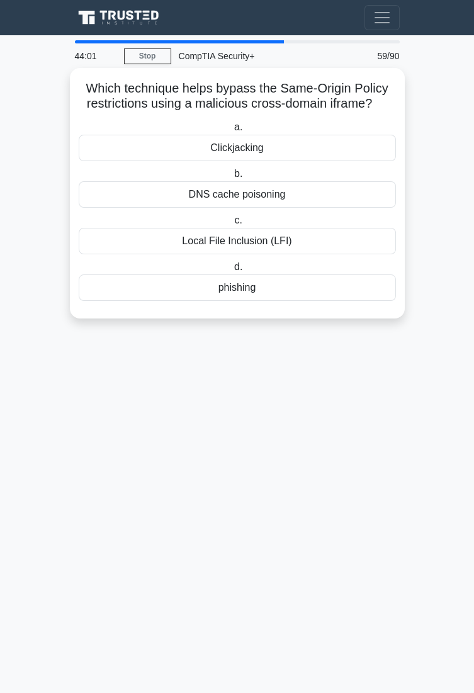
click at [294, 193] on div "DNS cache poisoning" at bounding box center [237, 194] width 317 height 26
click at [232, 178] on input "b. DNS cache poisoning" at bounding box center [232, 174] width 0 height 8
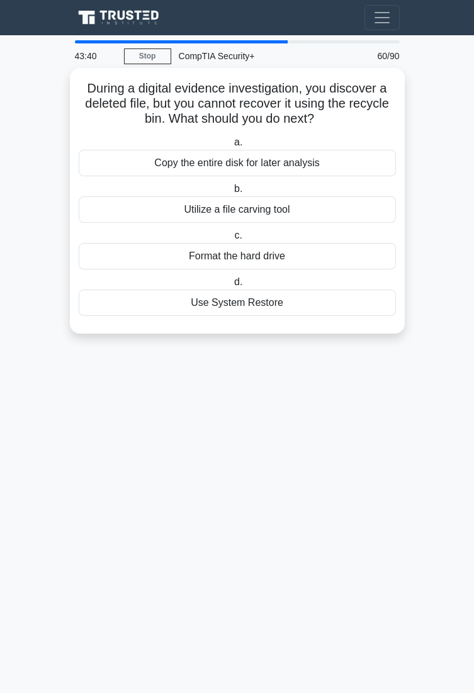
click at [339, 301] on div "Use System Restore" at bounding box center [237, 302] width 317 height 26
click at [232, 286] on input "d. Use System Restore" at bounding box center [232, 282] width 0 height 8
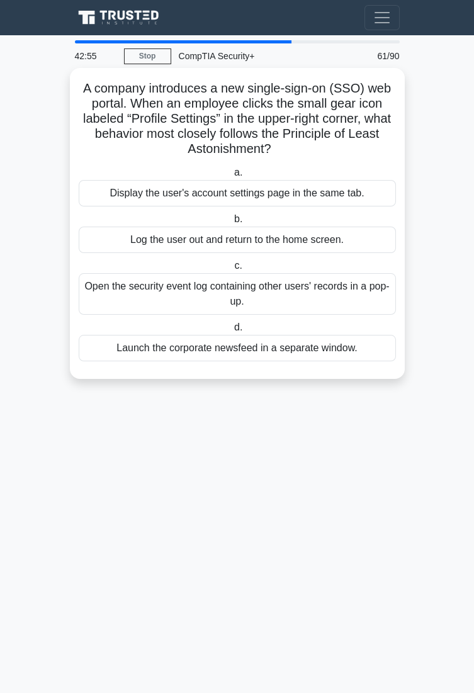
click at [344, 184] on div "Display the user's account settings page in the same tab." at bounding box center [237, 193] width 317 height 26
click at [232, 177] on input "a. Display the user's account settings page in the same tab." at bounding box center [232, 173] width 0 height 8
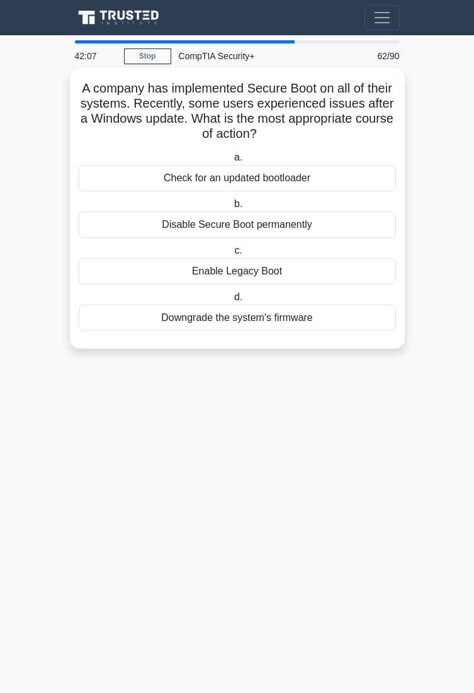
click at [359, 181] on div "Check for an updated bootloader" at bounding box center [237, 178] width 317 height 26
click at [232, 162] on input "a. Check for an updated bootloader" at bounding box center [232, 158] width 0 height 8
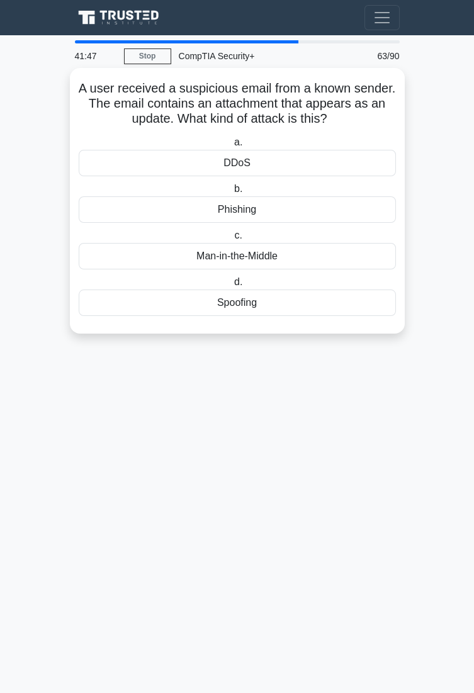
click at [318, 200] on div "Phishing" at bounding box center [237, 209] width 317 height 26
click at [232, 193] on input "b. Phishing" at bounding box center [232, 189] width 0 height 8
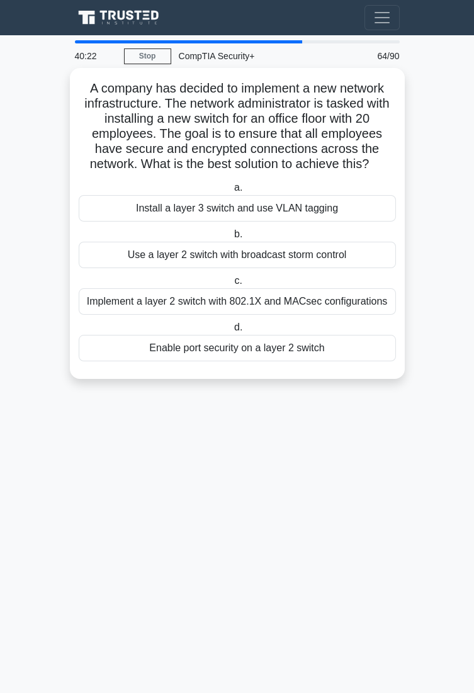
click at [352, 295] on div "Implement a layer 2 switch with 802.1X and MACsec configurations" at bounding box center [237, 301] width 317 height 26
click at [232, 285] on input "c. Implement a layer 2 switch with 802.1X and MACsec configurations" at bounding box center [232, 281] width 0 height 8
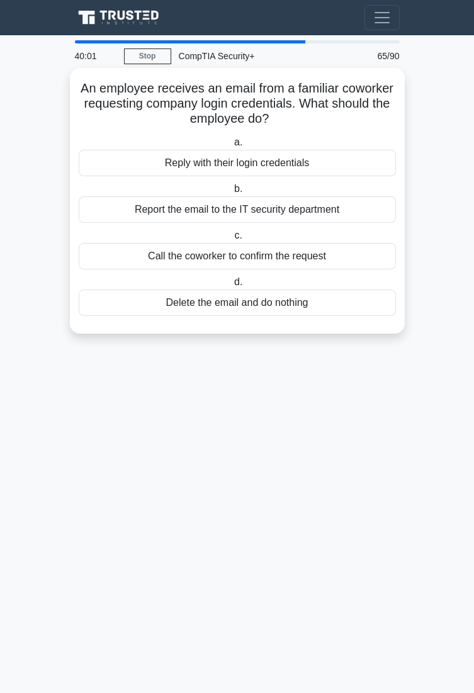
click at [373, 205] on div "Report the email to the IT security department" at bounding box center [237, 209] width 317 height 26
click at [232, 193] on input "b. Report the email to the IT security department" at bounding box center [232, 189] width 0 height 8
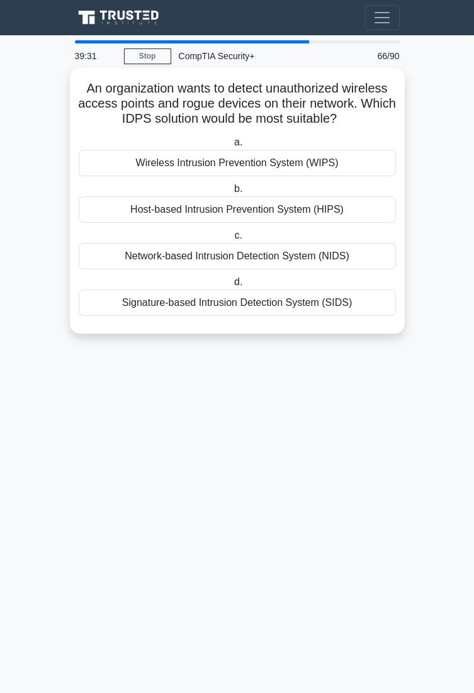
click at [220, 252] on div "Network-based Intrusion Detection System (NIDS)" at bounding box center [237, 256] width 317 height 26
click at [232, 240] on input "c. Network-based Intrusion Detection System (NIDS)" at bounding box center [232, 236] width 0 height 8
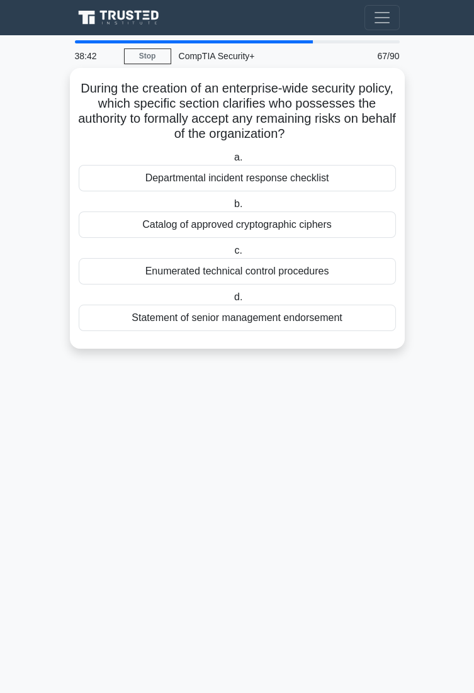
click at [352, 159] on label "a. Departmental incident response checklist" at bounding box center [237, 171] width 317 height 42
click at [232, 159] on input "a. Departmental incident response checklist" at bounding box center [232, 158] width 0 height 8
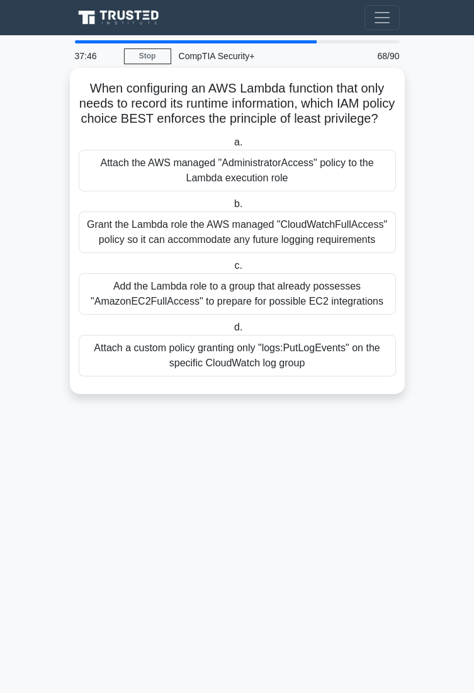
click at [107, 191] on div "Attach the AWS managed "AdministratorAccess" policy to the Lambda execution role" at bounding box center [237, 171] width 317 height 42
click at [232, 147] on input "a. Attach the AWS managed "AdministratorAccess" policy to the Lambda execution …" at bounding box center [232, 142] width 0 height 8
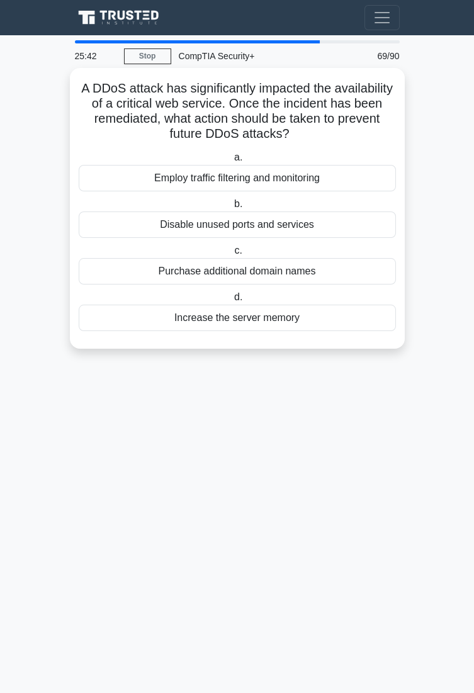
click at [342, 232] on div "Disable unused ports and services" at bounding box center [237, 224] width 317 height 26
click at [232, 208] on input "b. Disable unused ports and services" at bounding box center [232, 204] width 0 height 8
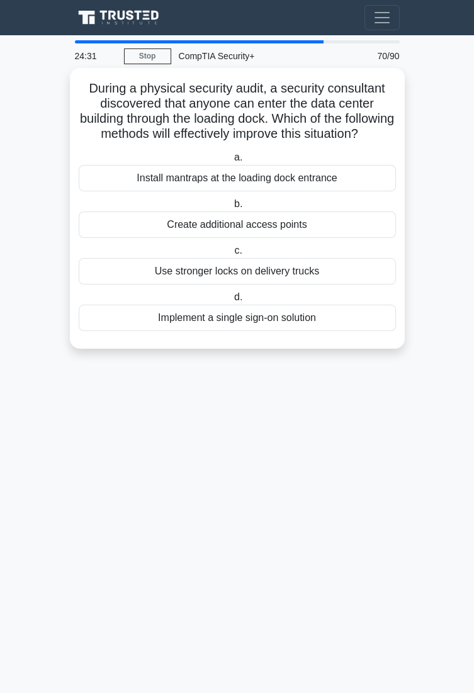
click at [363, 191] on div "Install mantraps at the loading dock entrance" at bounding box center [237, 178] width 317 height 26
click at [232, 162] on input "a. Install mantraps at the loading dock entrance" at bounding box center [232, 158] width 0 height 8
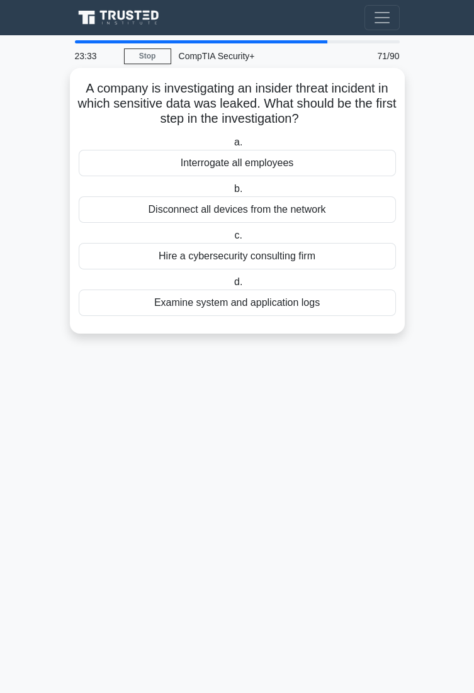
click at [366, 210] on div "Disconnect all devices from the network" at bounding box center [237, 209] width 317 height 26
click at [232, 193] on input "b. Disconnect all devices from the network" at bounding box center [232, 189] width 0 height 8
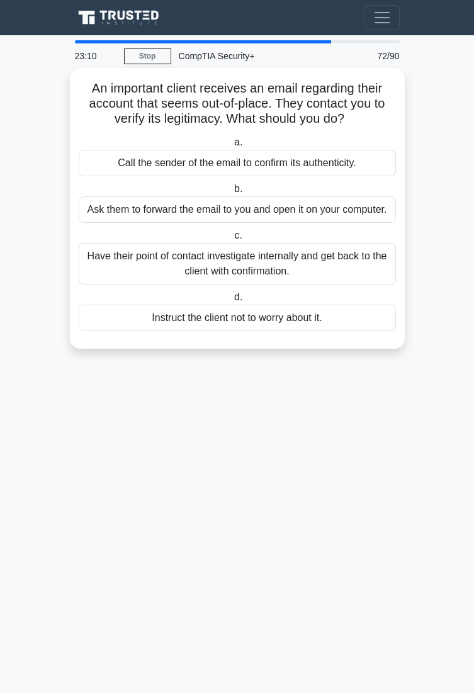
click at [353, 267] on div "Have their point of contact investigate internally and get back to the client w…" at bounding box center [237, 264] width 317 height 42
click at [232, 240] on input "c. Have their point of contact investigate internally and get back to the clien…" at bounding box center [232, 236] width 0 height 8
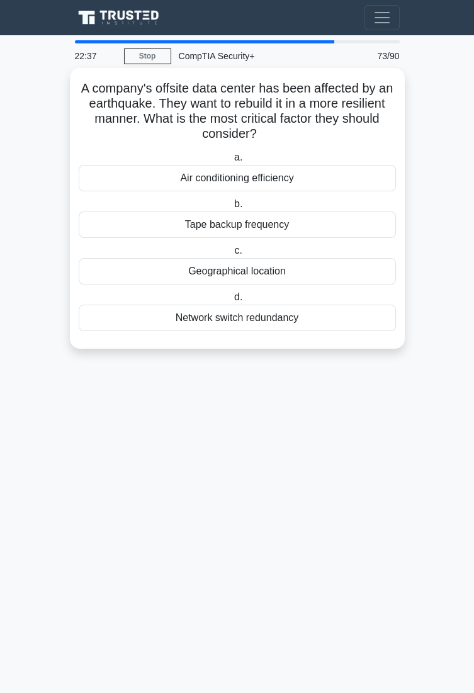
click at [340, 279] on div "Geographical location" at bounding box center [237, 271] width 317 height 26
click at [232, 255] on input "c. Geographical location" at bounding box center [232, 251] width 0 height 8
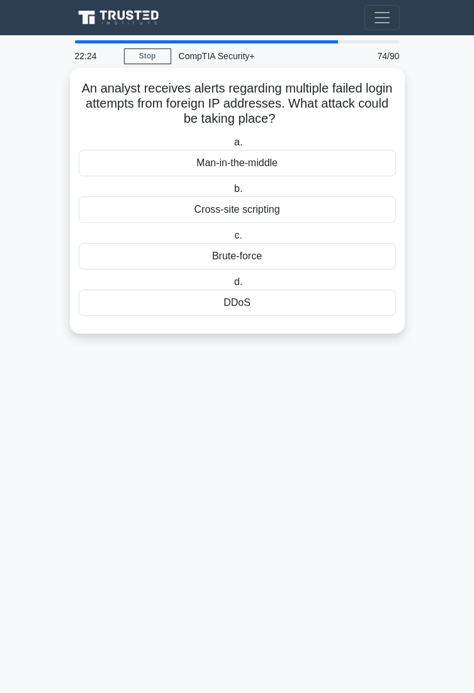
click at [337, 303] on div "DDoS" at bounding box center [237, 302] width 317 height 26
click at [232, 286] on input "d. DDoS" at bounding box center [232, 282] width 0 height 8
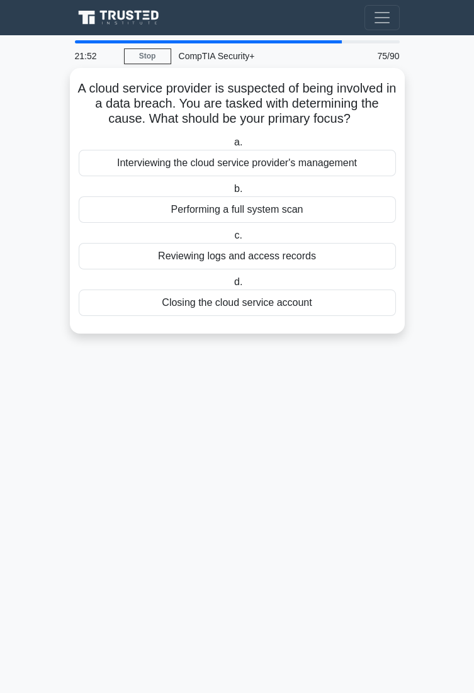
click at [347, 260] on div "Reviewing logs and access records" at bounding box center [237, 256] width 317 height 26
click at [232, 240] on input "c. Reviewing logs and access records" at bounding box center [232, 236] width 0 height 8
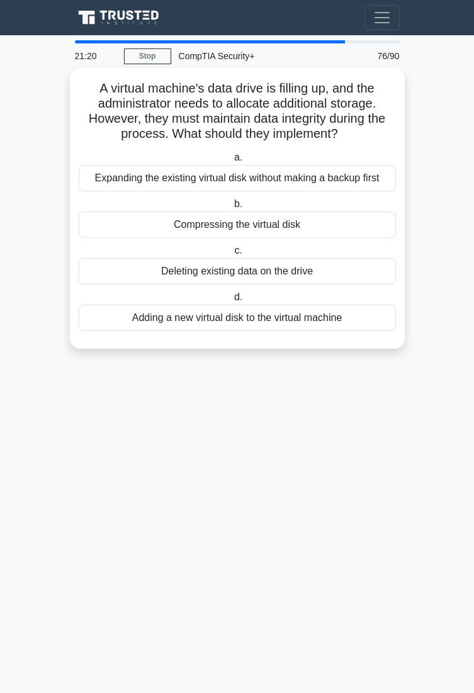
click at [332, 322] on div "Adding a new virtual disk to the virtual machine" at bounding box center [237, 318] width 317 height 26
click at [232, 301] on input "d. Adding a new virtual disk to the virtual machine" at bounding box center [232, 297] width 0 height 8
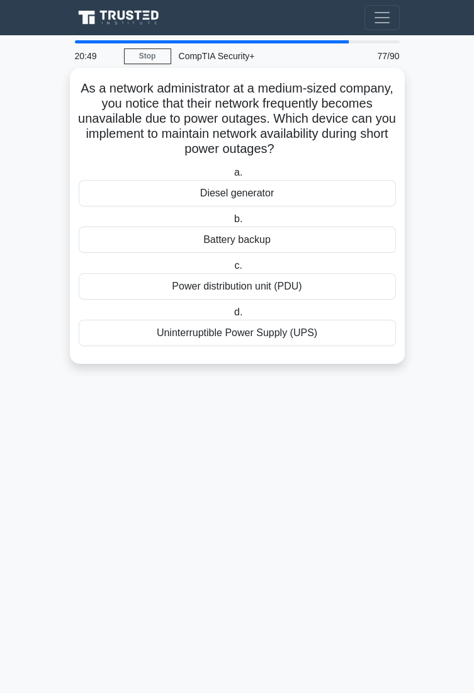
click at [357, 339] on div "Uninterruptible Power Supply (UPS)" at bounding box center [237, 333] width 317 height 26
click at [232, 317] on input "d. Uninterruptible Power Supply (UPS)" at bounding box center [232, 312] width 0 height 8
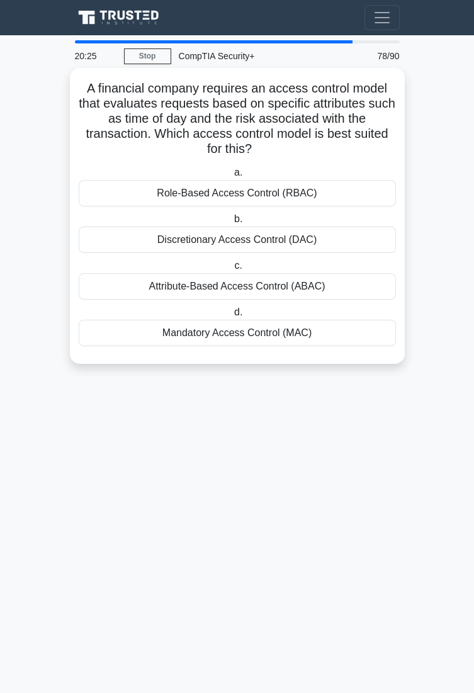
click at [352, 297] on div "Attribute-Based Access Control (ABAC)" at bounding box center [237, 286] width 317 height 26
click at [232, 270] on input "c. Attribute-Based Access Control (ABAC)" at bounding box center [232, 266] width 0 height 8
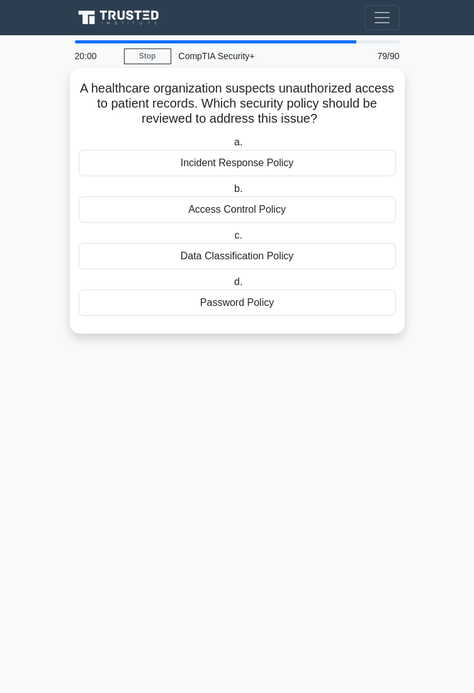
click at [336, 257] on div "Data Classification Policy" at bounding box center [237, 256] width 317 height 26
click at [232, 240] on input "c. Data Classification Policy" at bounding box center [232, 236] width 0 height 8
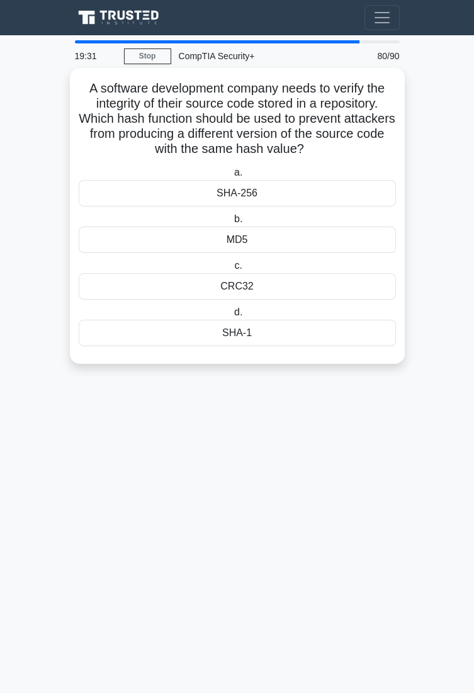
click at [337, 196] on div "SHA-256" at bounding box center [237, 193] width 317 height 26
click at [232, 177] on input "a. SHA-256" at bounding box center [232, 173] width 0 height 8
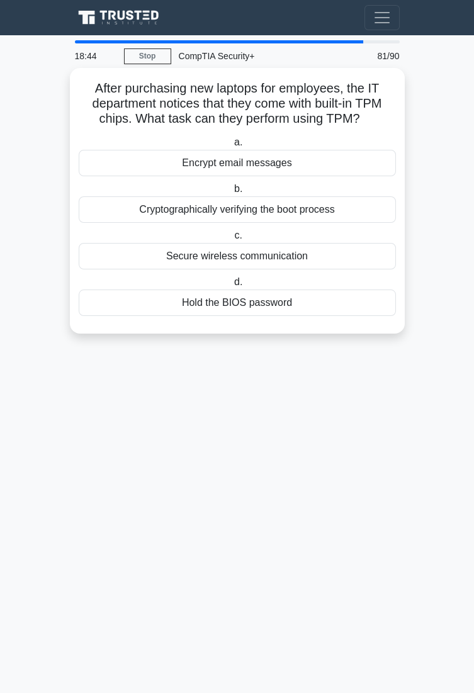
click at [349, 213] on div "Cryptographically verifying the boot process" at bounding box center [237, 209] width 317 height 26
click at [232, 193] on input "b. Cryptographically verifying the boot process" at bounding box center [232, 189] width 0 height 8
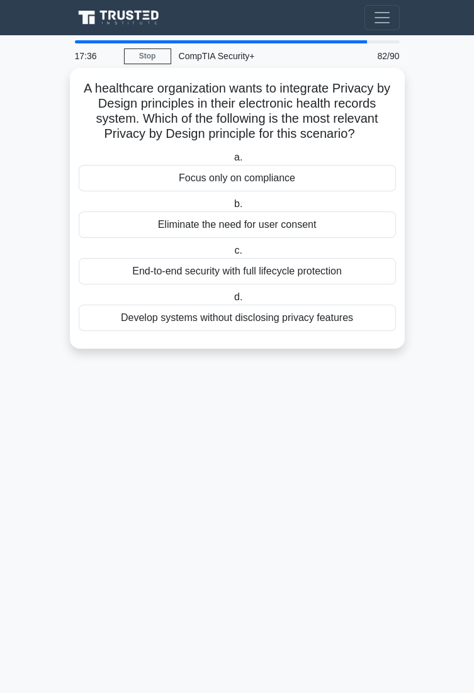
click at [339, 278] on div "End-to-end security with full lifecycle protection" at bounding box center [237, 271] width 317 height 26
click at [232, 255] on input "c. End-to-end security with full lifecycle protection" at bounding box center [232, 251] width 0 height 8
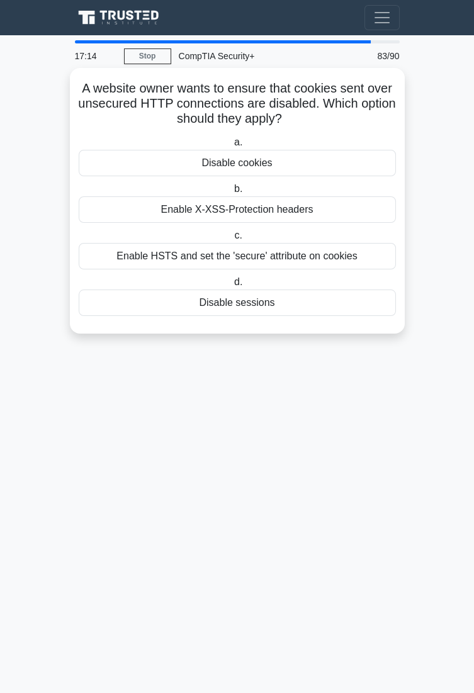
click at [364, 262] on div "Enable HSTS and set the 'secure' attribute on cookies" at bounding box center [237, 256] width 317 height 26
click at [232, 240] on input "c. Enable HSTS and set the 'secure' attribute on cookies" at bounding box center [232, 236] width 0 height 8
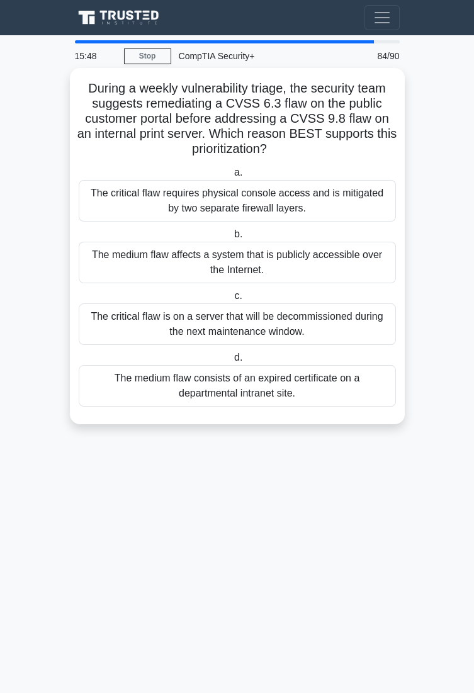
click at [377, 264] on div "The medium flaw affects a system that is publicly accessible over the Internet." at bounding box center [237, 263] width 317 height 42
click at [232, 238] on input "b. The medium flaw affects a system that is publicly accessible over the Intern…" at bounding box center [232, 234] width 0 height 8
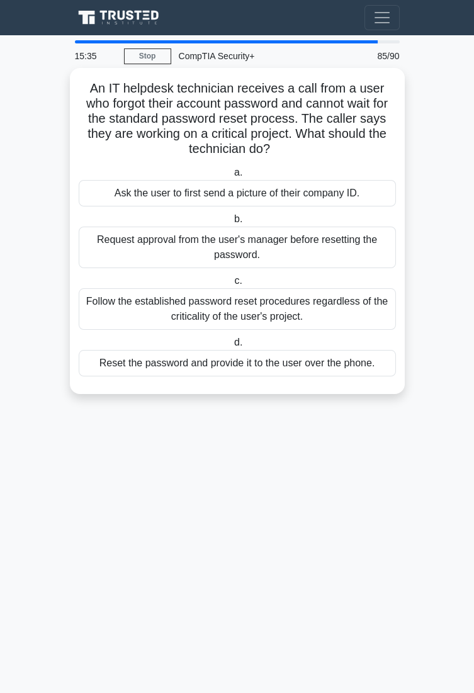
click at [352, 327] on div "Follow the established password reset procedures regardless of the criticality …" at bounding box center [237, 309] width 317 height 42
click at [232, 285] on input "c. Follow the established password reset procedures regardless of the criticali…" at bounding box center [232, 281] width 0 height 8
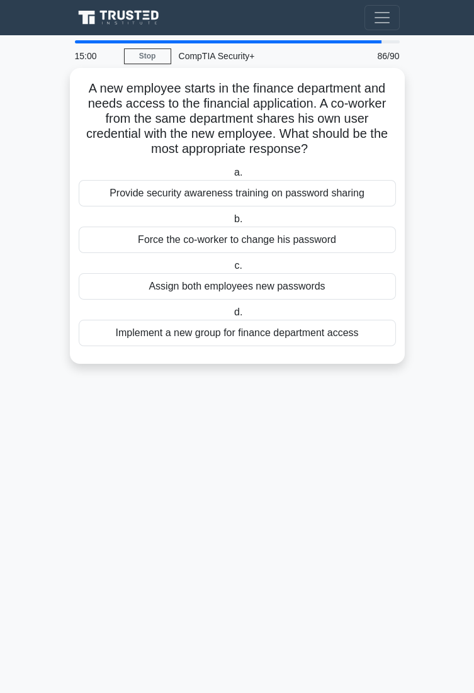
click at [374, 189] on div "Provide security awareness training on password sharing" at bounding box center [237, 193] width 317 height 26
click at [232, 177] on input "a. Provide security awareness training on password sharing" at bounding box center [232, 173] width 0 height 8
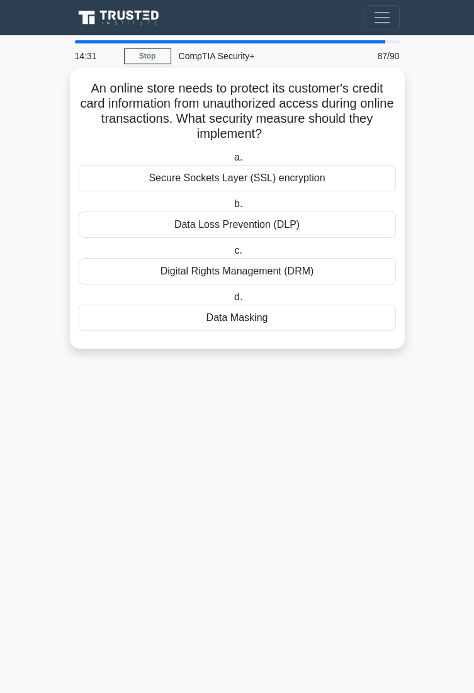
click at [360, 172] on div "Secure Sockets Layer (SSL) encryption" at bounding box center [237, 178] width 317 height 26
click at [232, 162] on input "a. Secure Sockets Layer (SSL) encryption" at bounding box center [232, 158] width 0 height 8
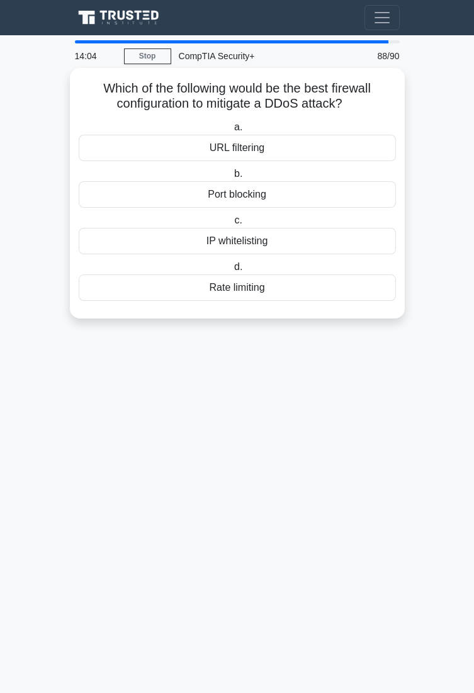
click at [379, 284] on div "Rate limiting" at bounding box center [237, 287] width 317 height 26
click at [232, 271] on input "d. Rate limiting" at bounding box center [232, 267] width 0 height 8
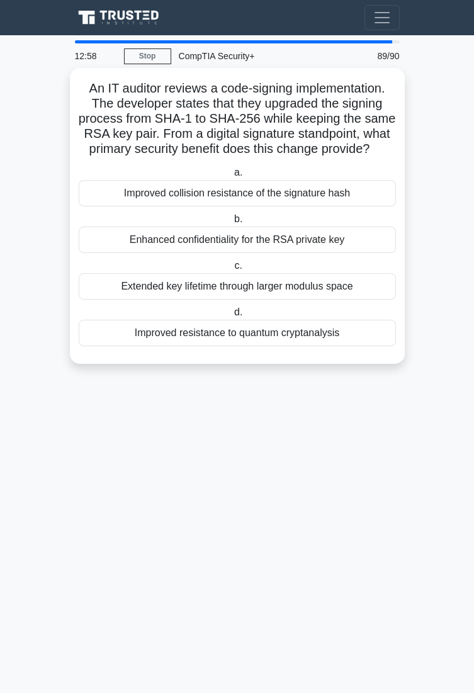
click at [374, 197] on div "Improved collision resistance of the signature hash" at bounding box center [237, 193] width 317 height 26
click at [232, 177] on input "a. Improved collision resistance of the signature hash" at bounding box center [232, 173] width 0 height 8
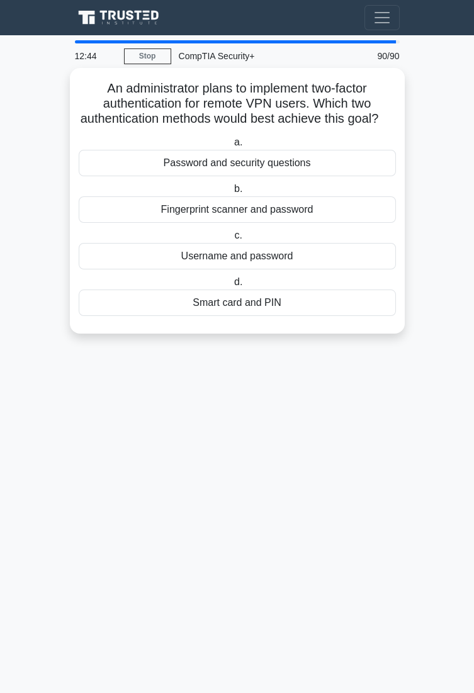
click at [354, 223] on div "Fingerprint scanner and password" at bounding box center [237, 209] width 317 height 26
click at [232, 193] on input "b. Fingerprint scanner and password" at bounding box center [232, 189] width 0 height 8
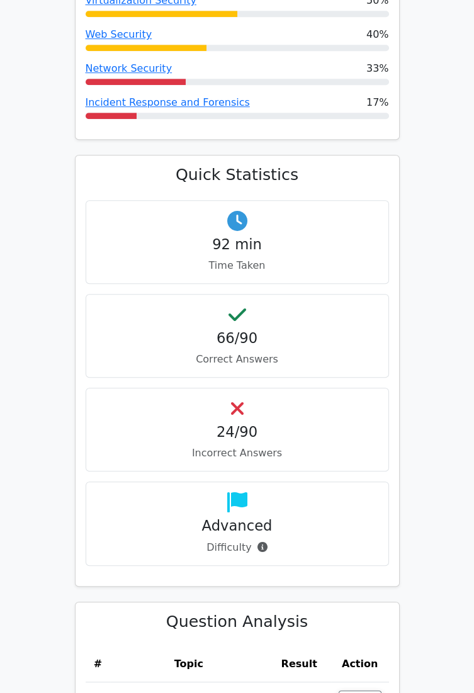
scroll to position [1448, 0]
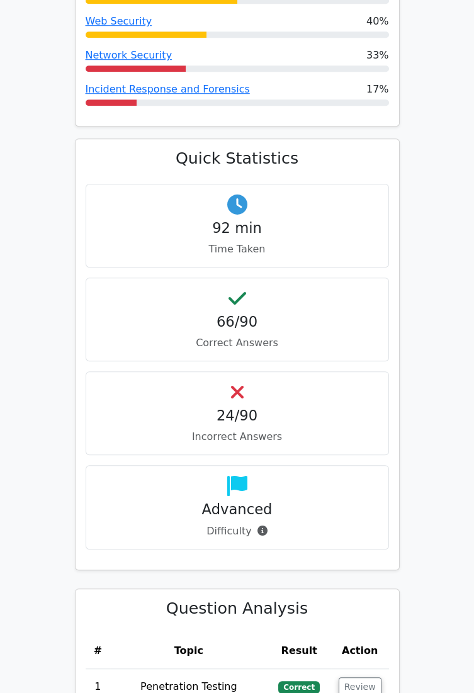
click at [258, 525] on icon at bounding box center [262, 530] width 10 height 10
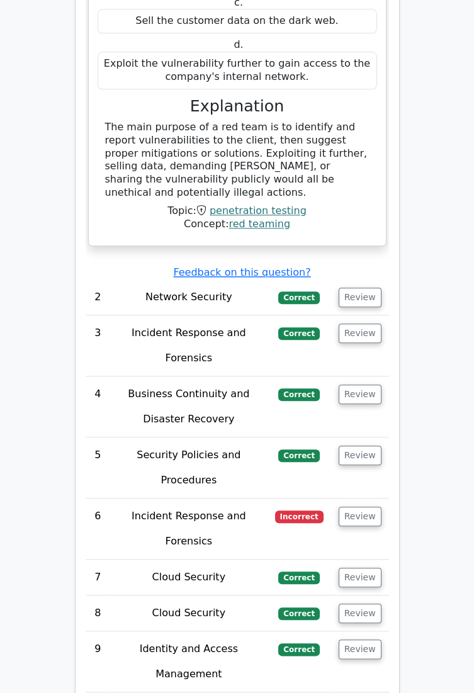
scroll to position [2366, 0]
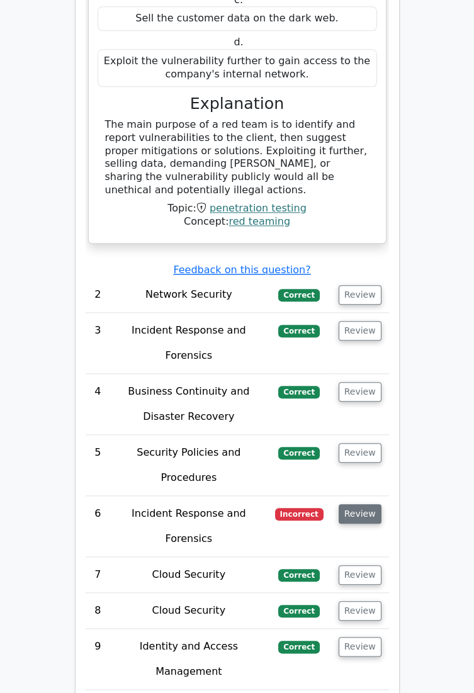
click at [354, 504] on button "Review" at bounding box center [360, 514] width 43 height 20
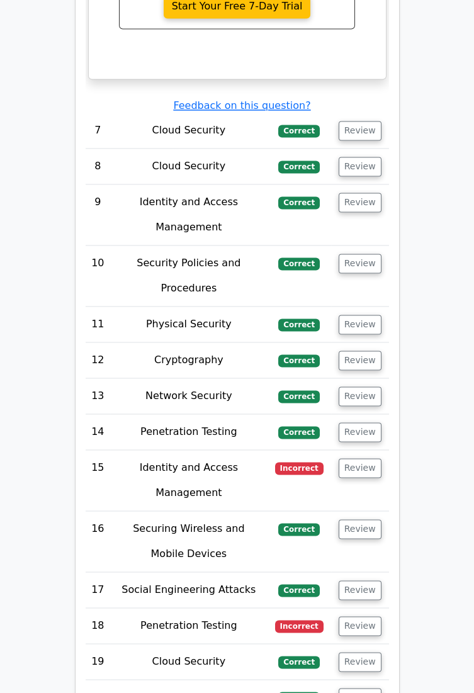
scroll to position [3296, 0]
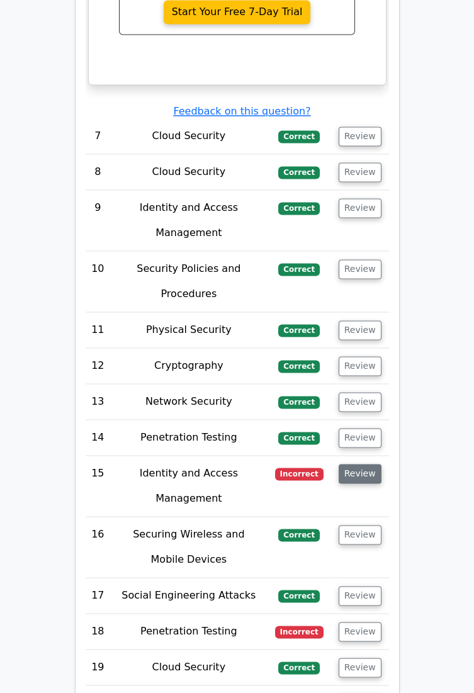
click at [360, 464] on button "Review" at bounding box center [360, 474] width 43 height 20
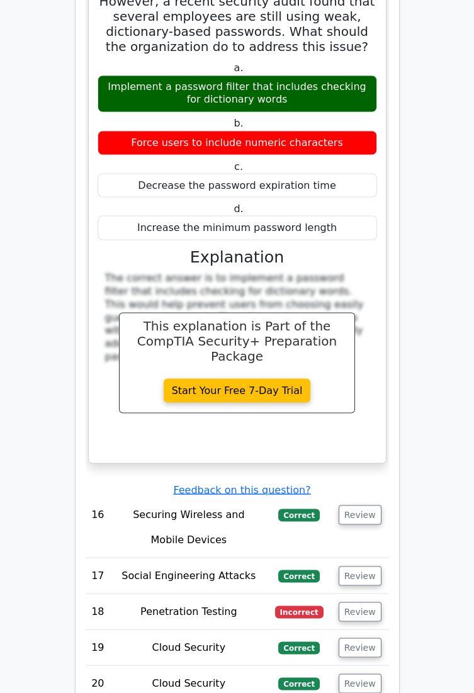
scroll to position [3879, 0]
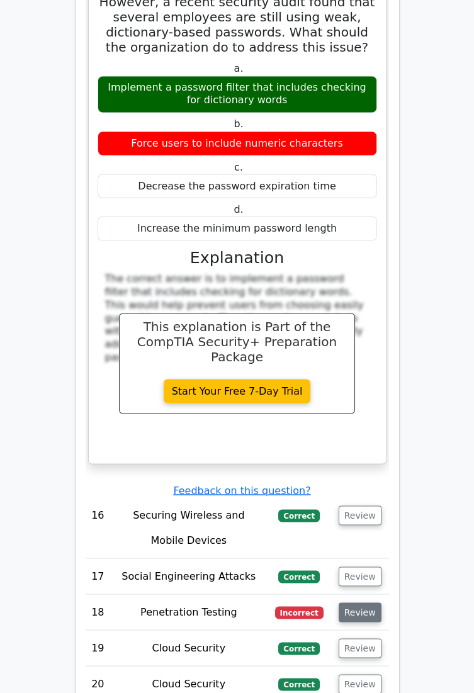
click at [364, 602] on button "Review" at bounding box center [360, 612] width 43 height 20
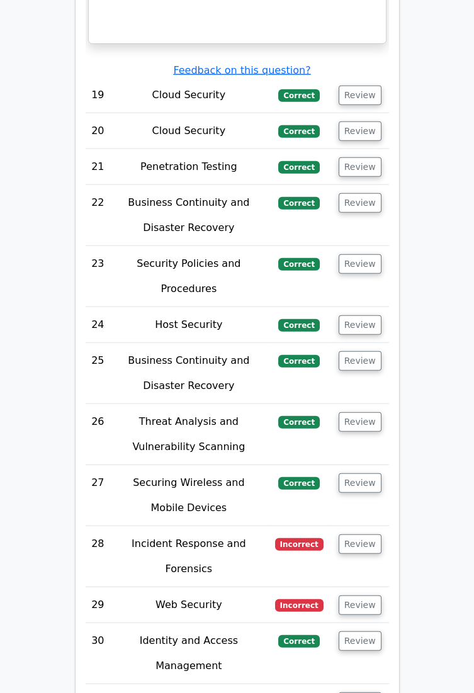
scroll to position [4983, 0]
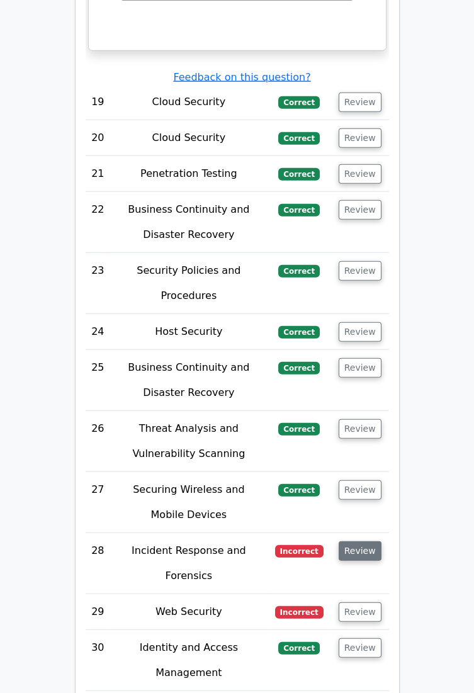
click at [366, 541] on button "Review" at bounding box center [360, 551] width 43 height 20
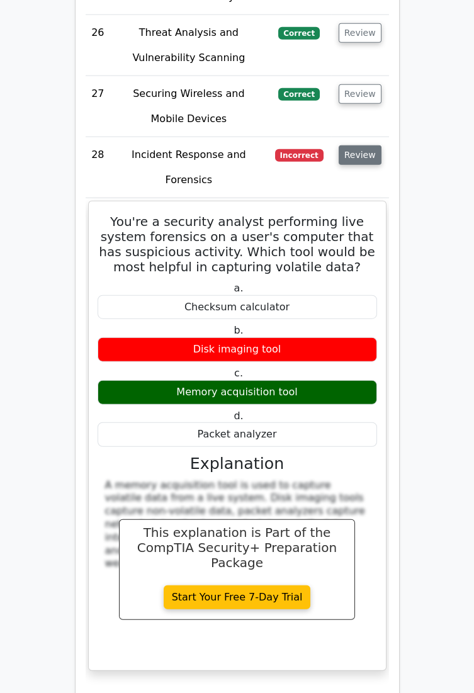
scroll to position [5378, 0]
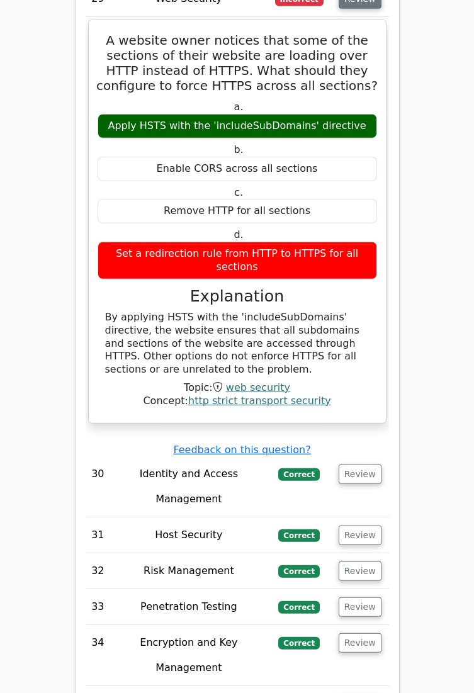
scroll to position [6105, 0]
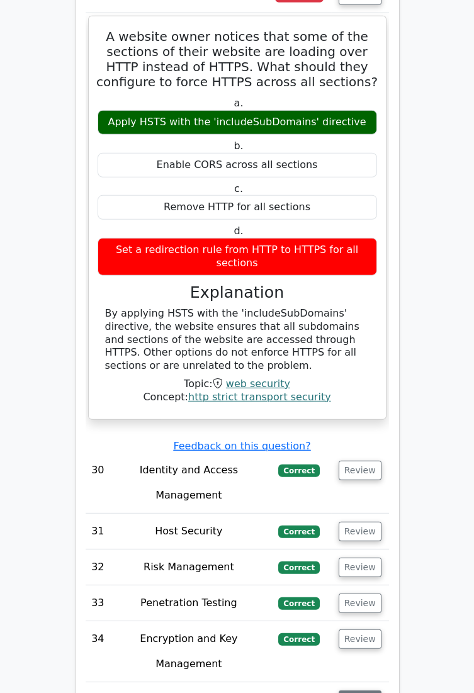
click at [363, 690] on button "Review" at bounding box center [360, 700] width 43 height 20
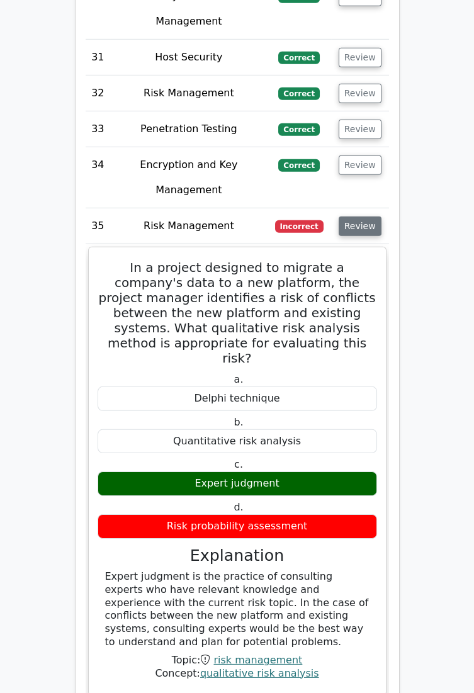
scroll to position [6583, 0]
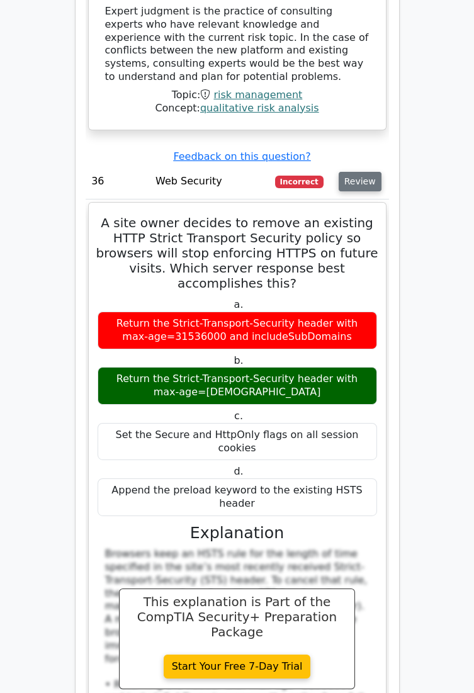
scroll to position [7140, 0]
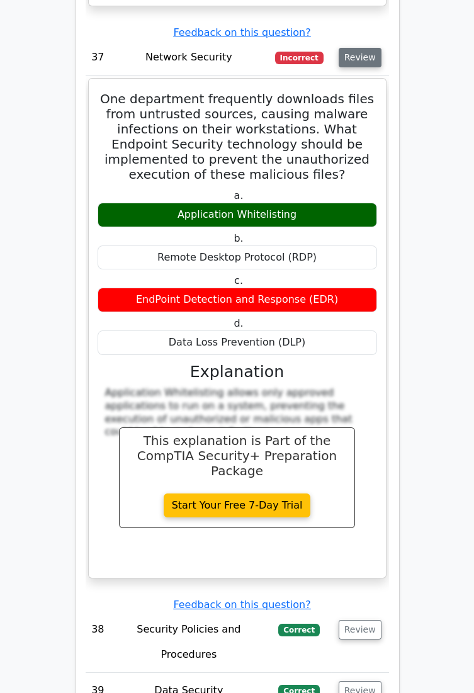
scroll to position [8008, 0]
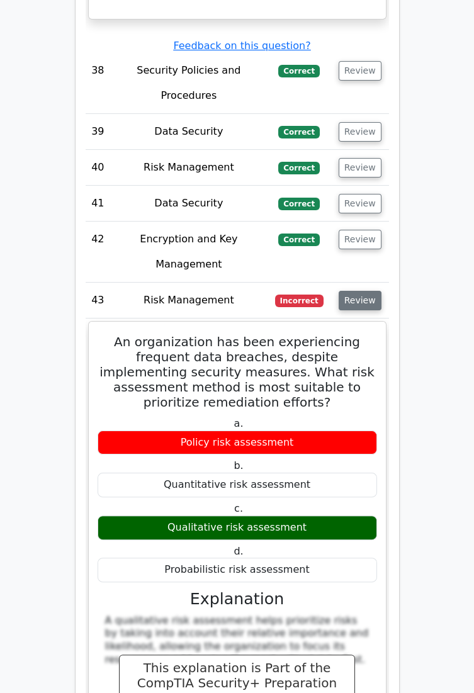
scroll to position [8580, 0]
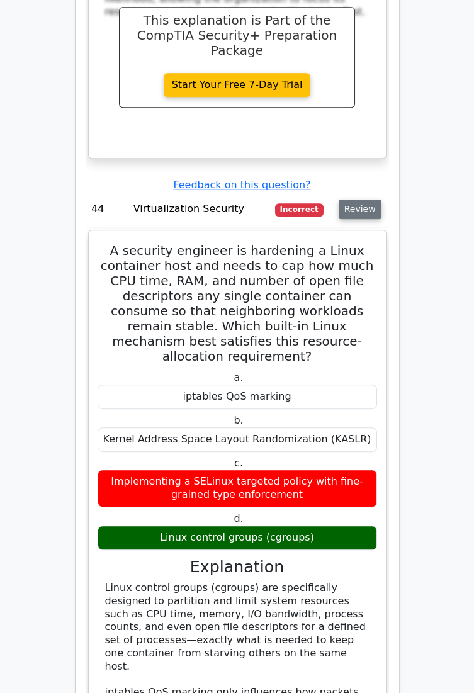
scroll to position [9212, 0]
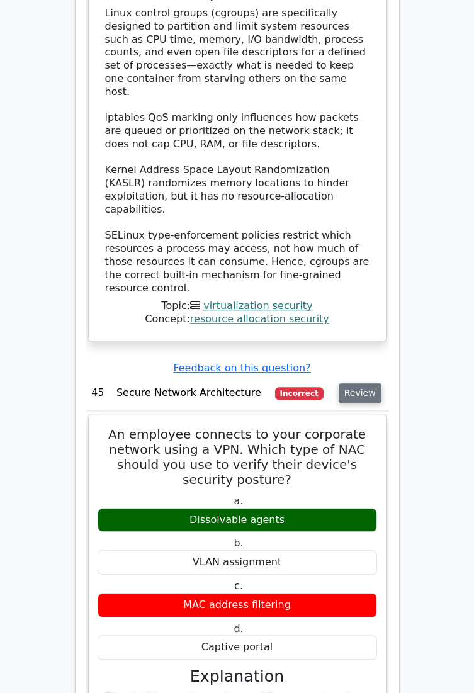
scroll to position [9787, 0]
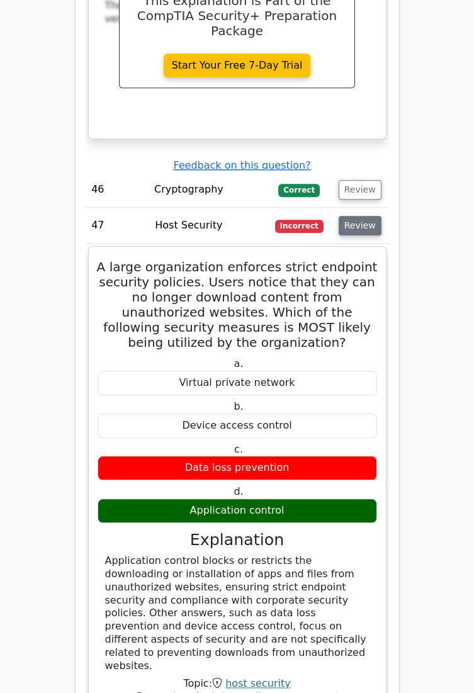
scroll to position [10532, 0]
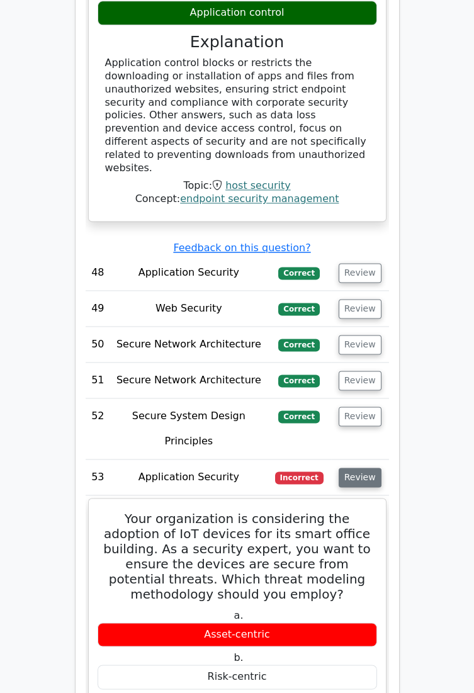
scroll to position [11030, 0]
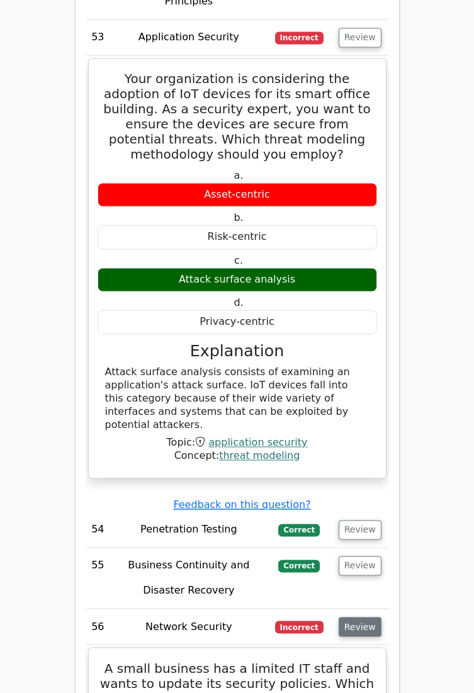
scroll to position [11476, 0]
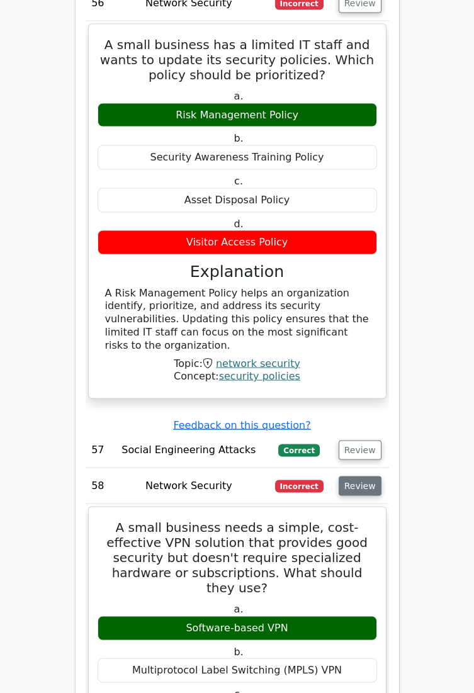
scroll to position [12090, 0]
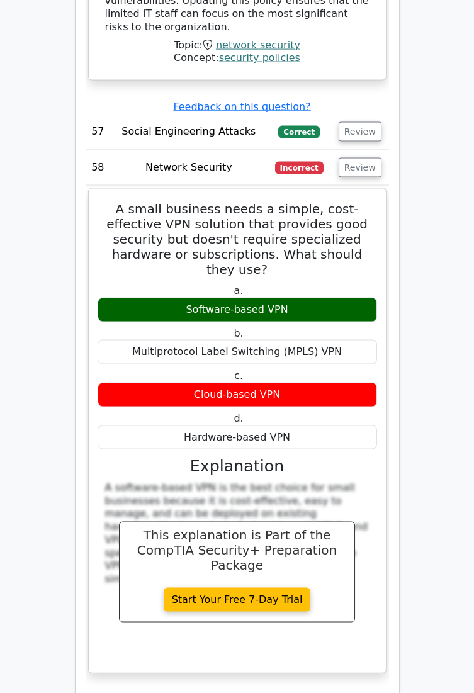
scroll to position [12423, 0]
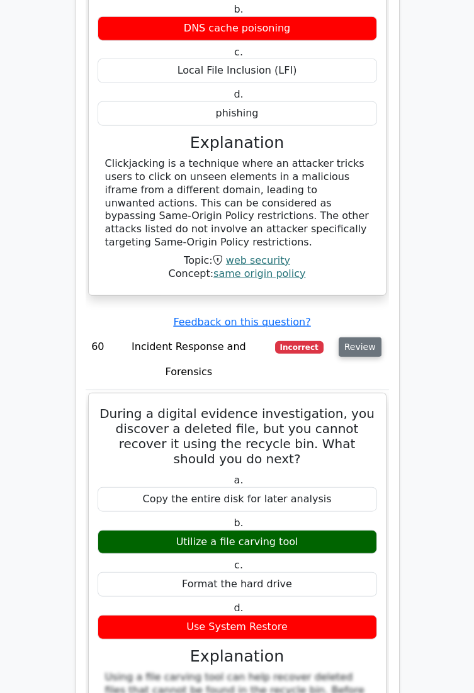
scroll to position [13261, 0]
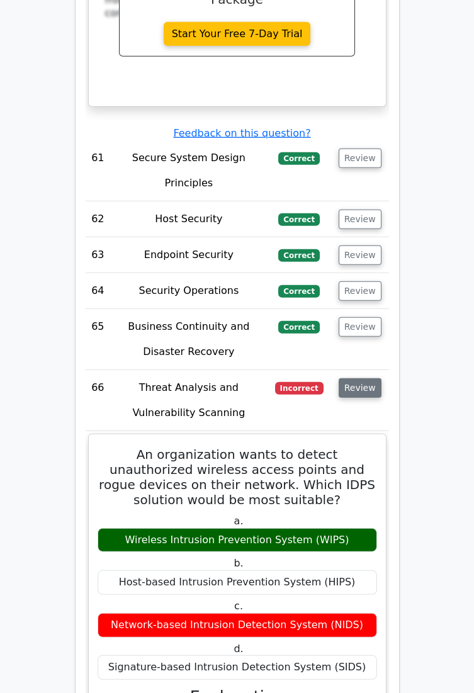
scroll to position [14017, 0]
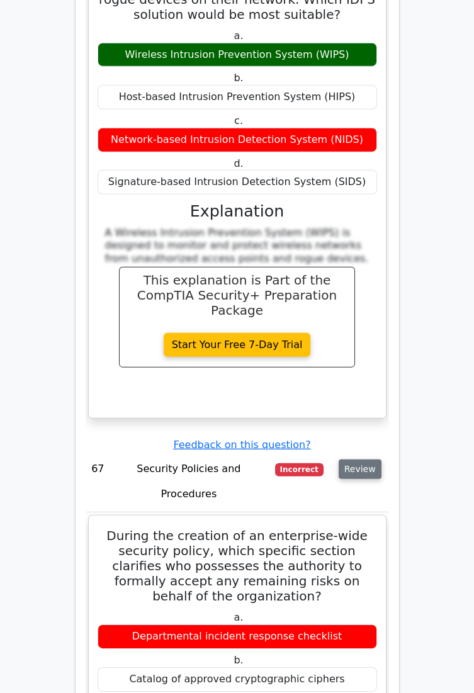
scroll to position [14504, 0]
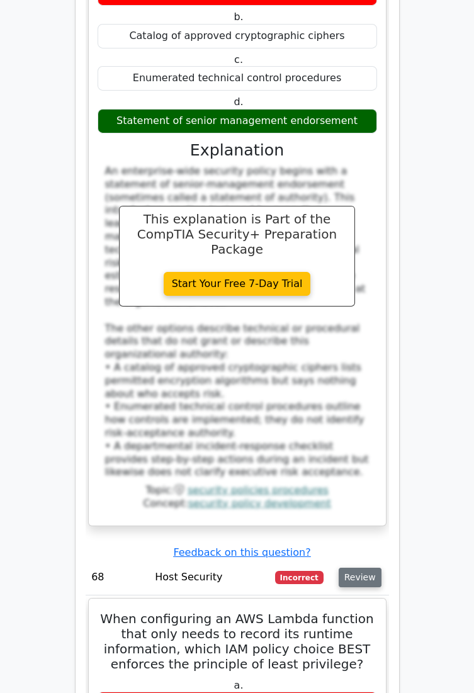
scroll to position [15145, 0]
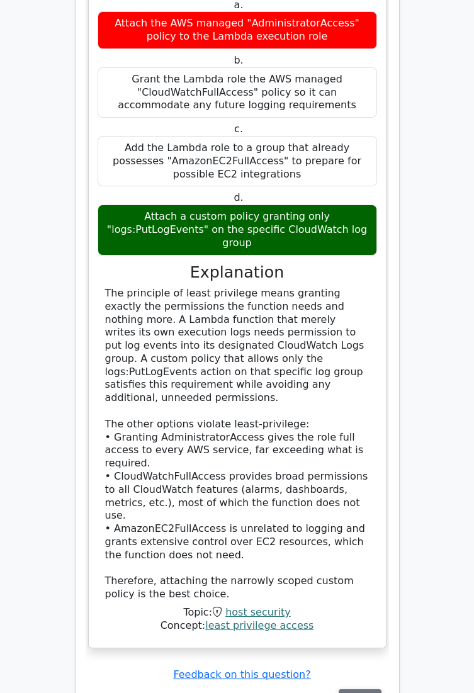
scroll to position [15831, 0]
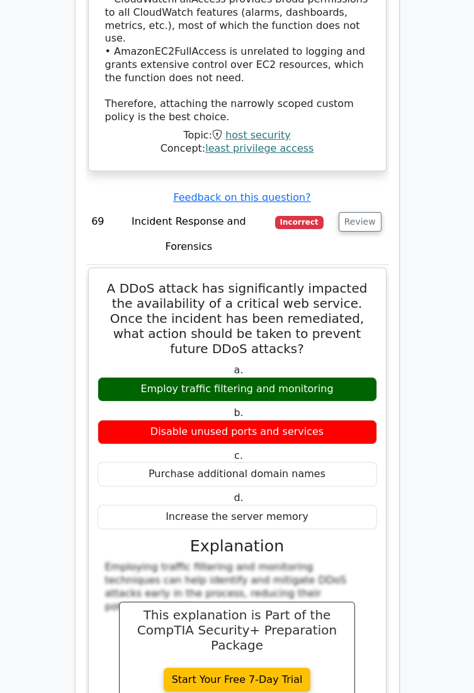
scroll to position [16303, 0]
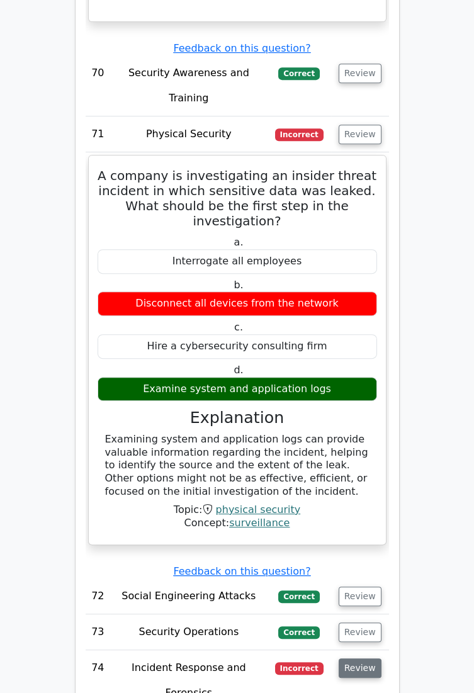
scroll to position [17033, 0]
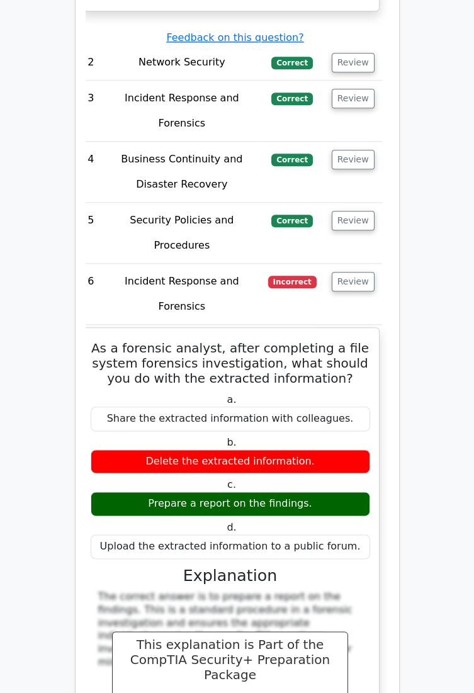
scroll to position [2539, 0]
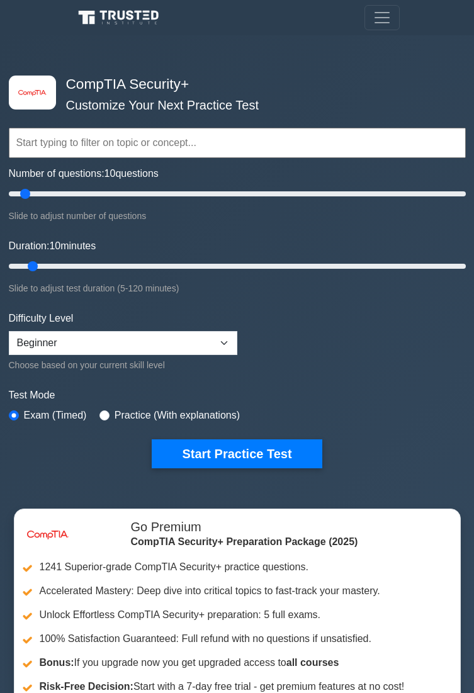
select select "beginner"
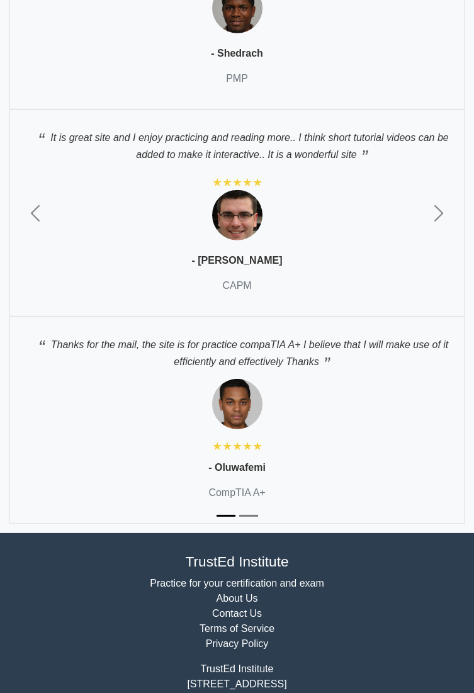
scroll to position [6360, 0]
